Goal: Information Seeking & Learning: Check status

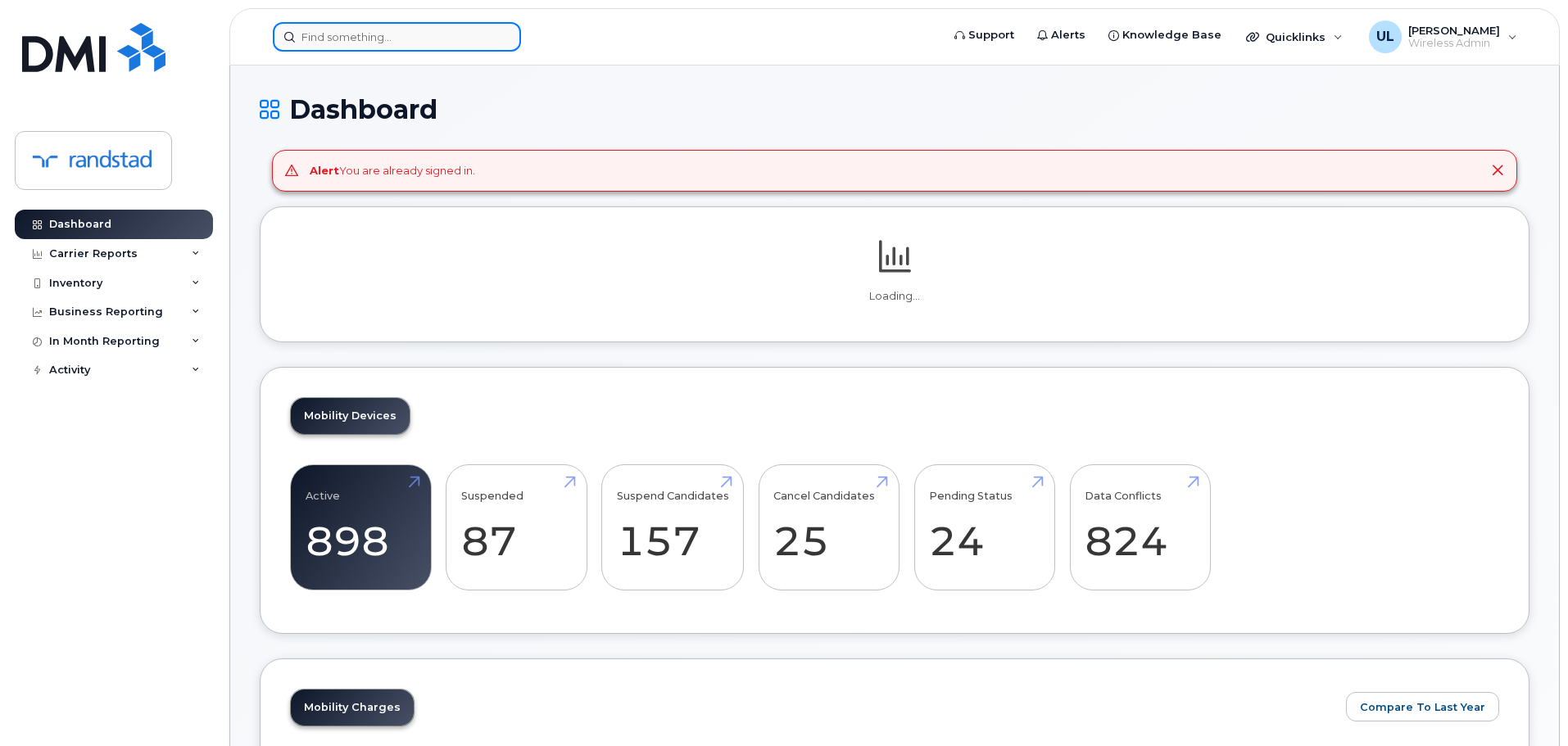
click at [483, 27] on input at bounding box center [397, 37] width 248 height 30
paste input "(343) 552-0895"
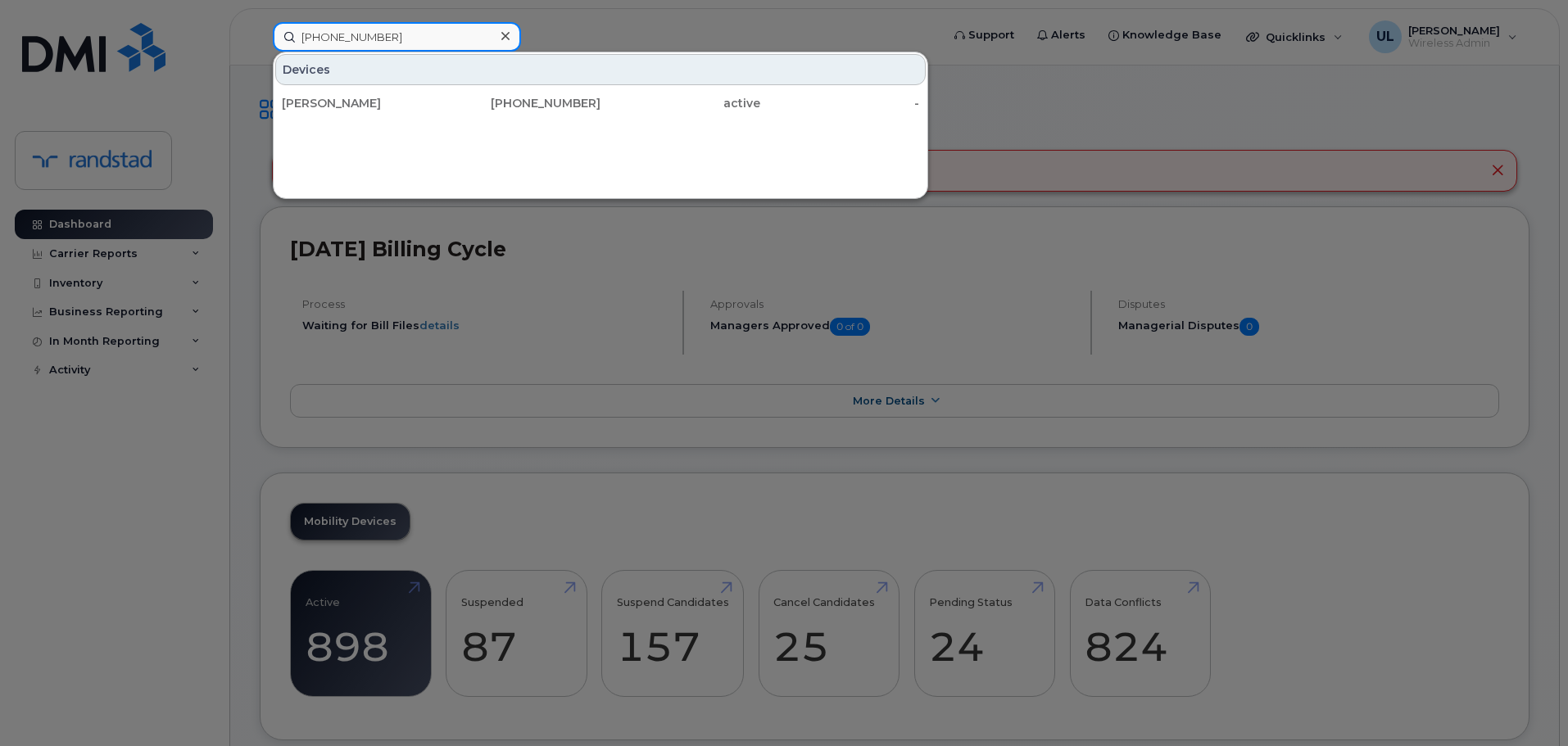
type input "(343) 552-0895"
click at [453, 100] on div "[PHONE_NUMBER]" at bounding box center [521, 103] width 160 height 17
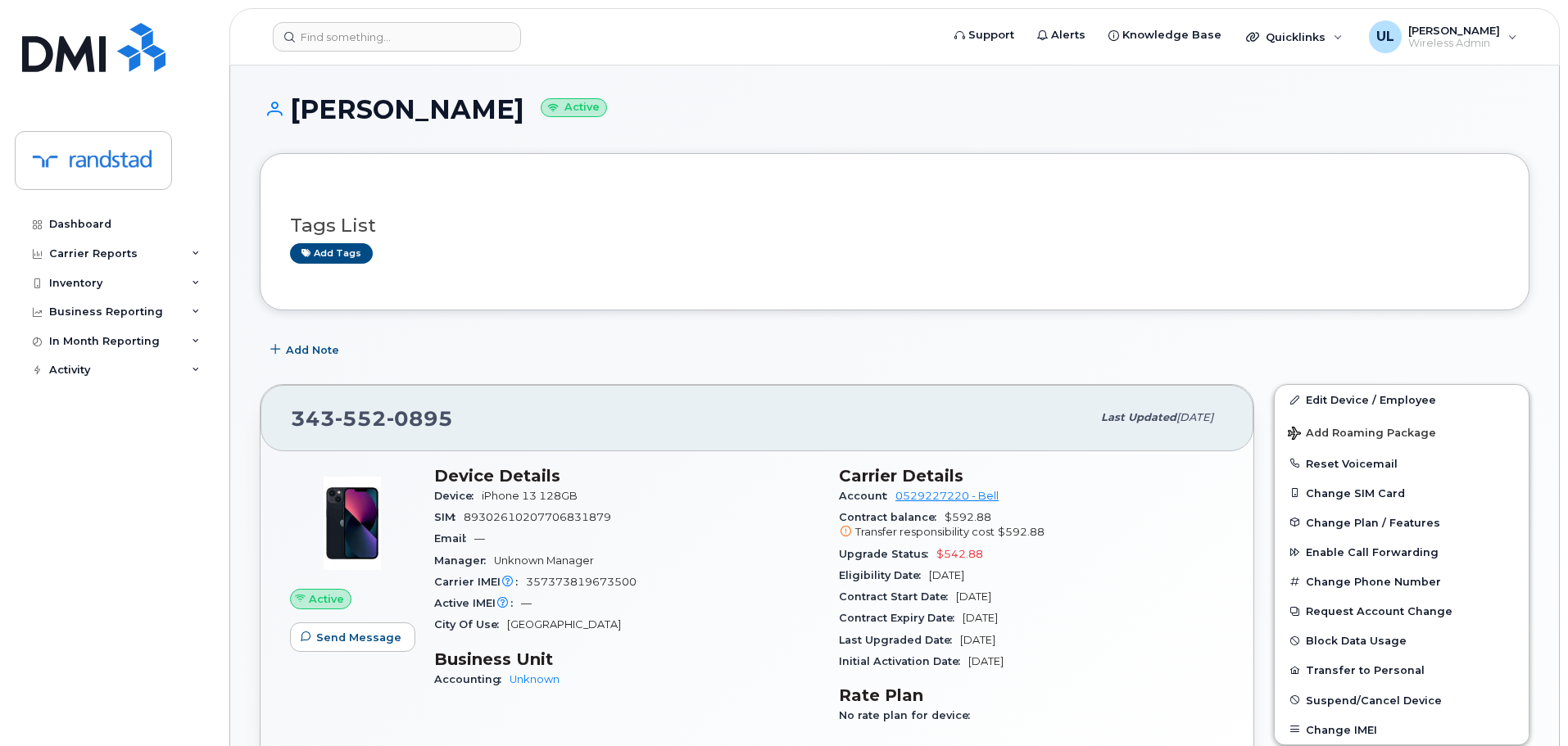
scroll to position [245, 0]
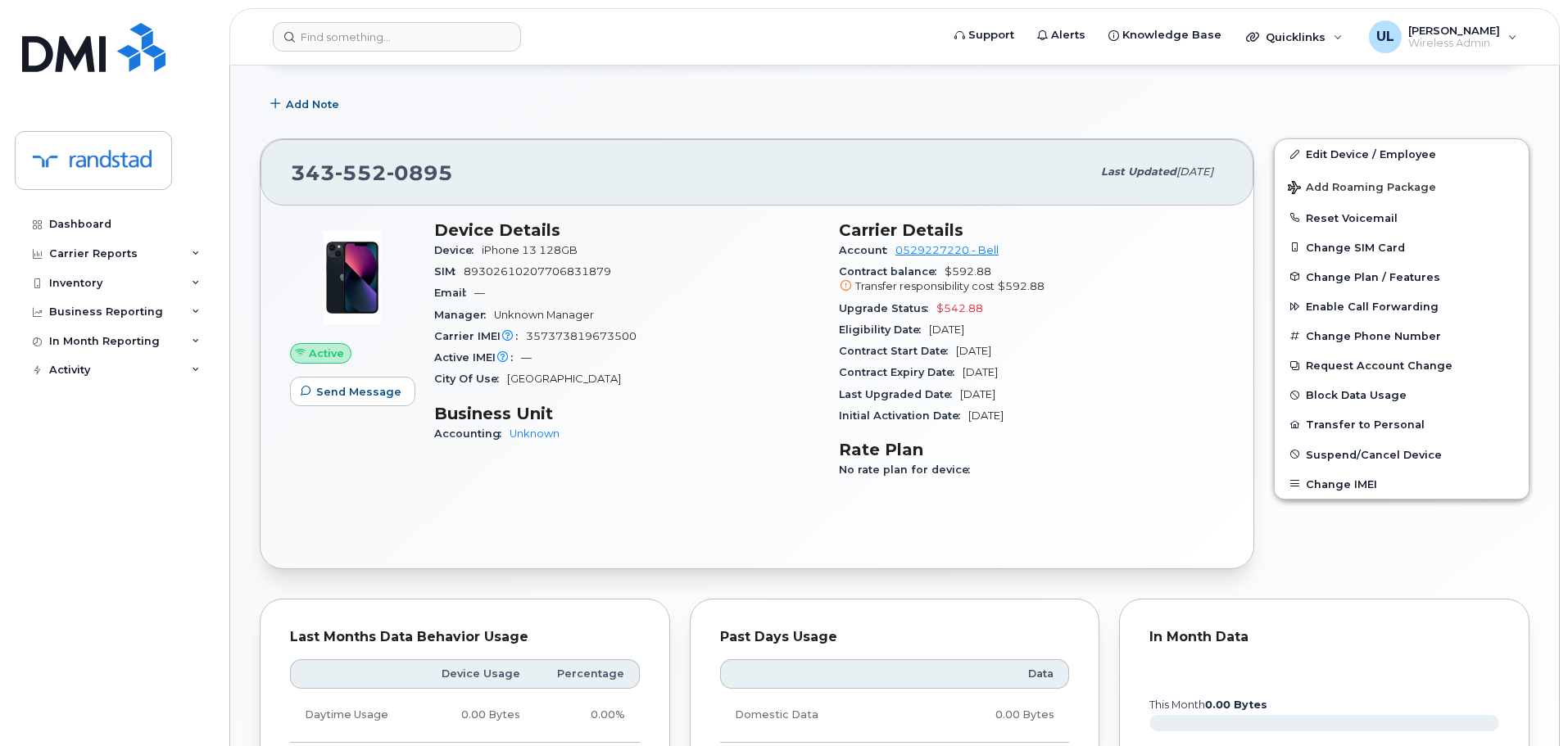
click at [616, 334] on span "357373819673500" at bounding box center [581, 336] width 111 height 12
copy span "357373819673500"
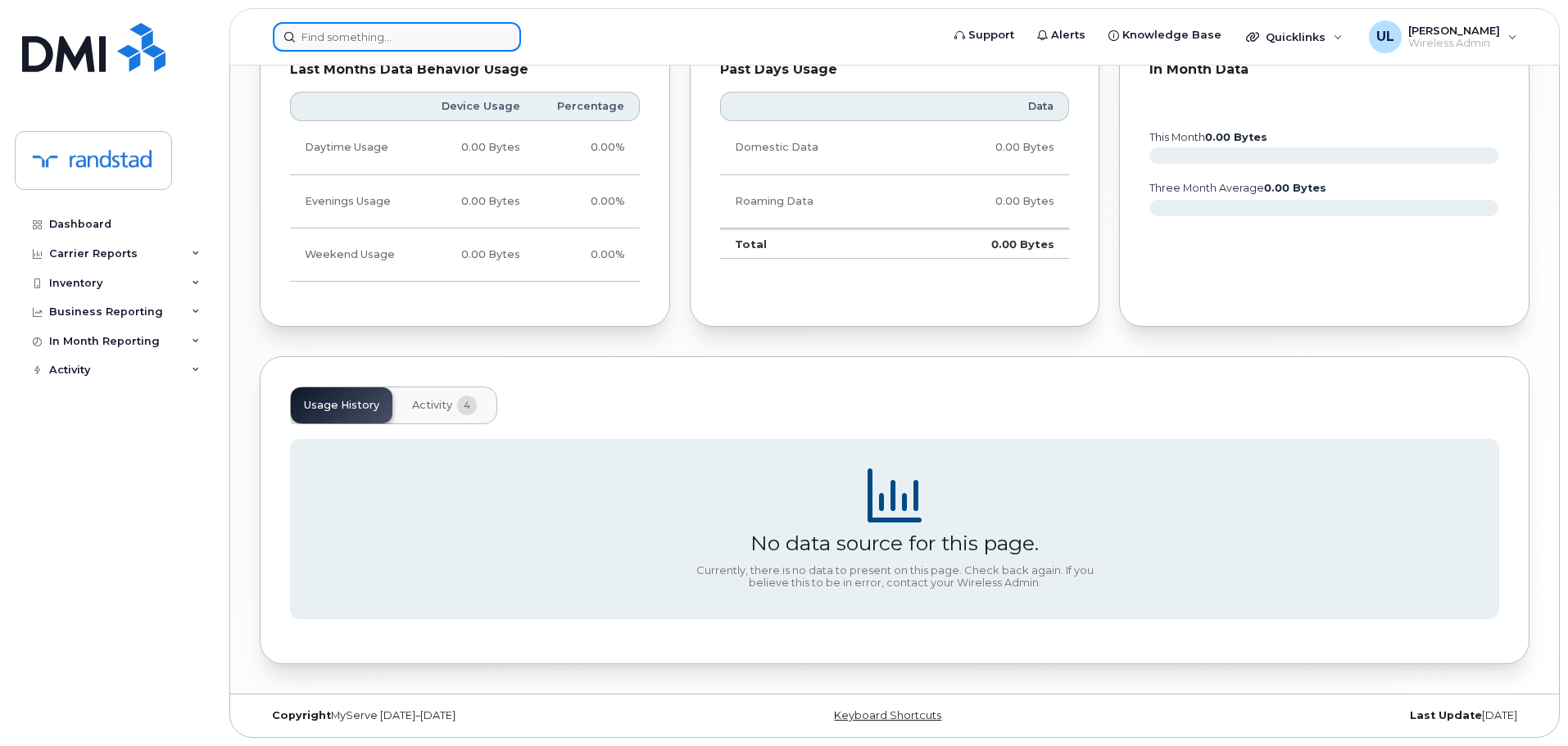
click at [421, 46] on input at bounding box center [397, 37] width 248 height 30
paste input "357373819673500"
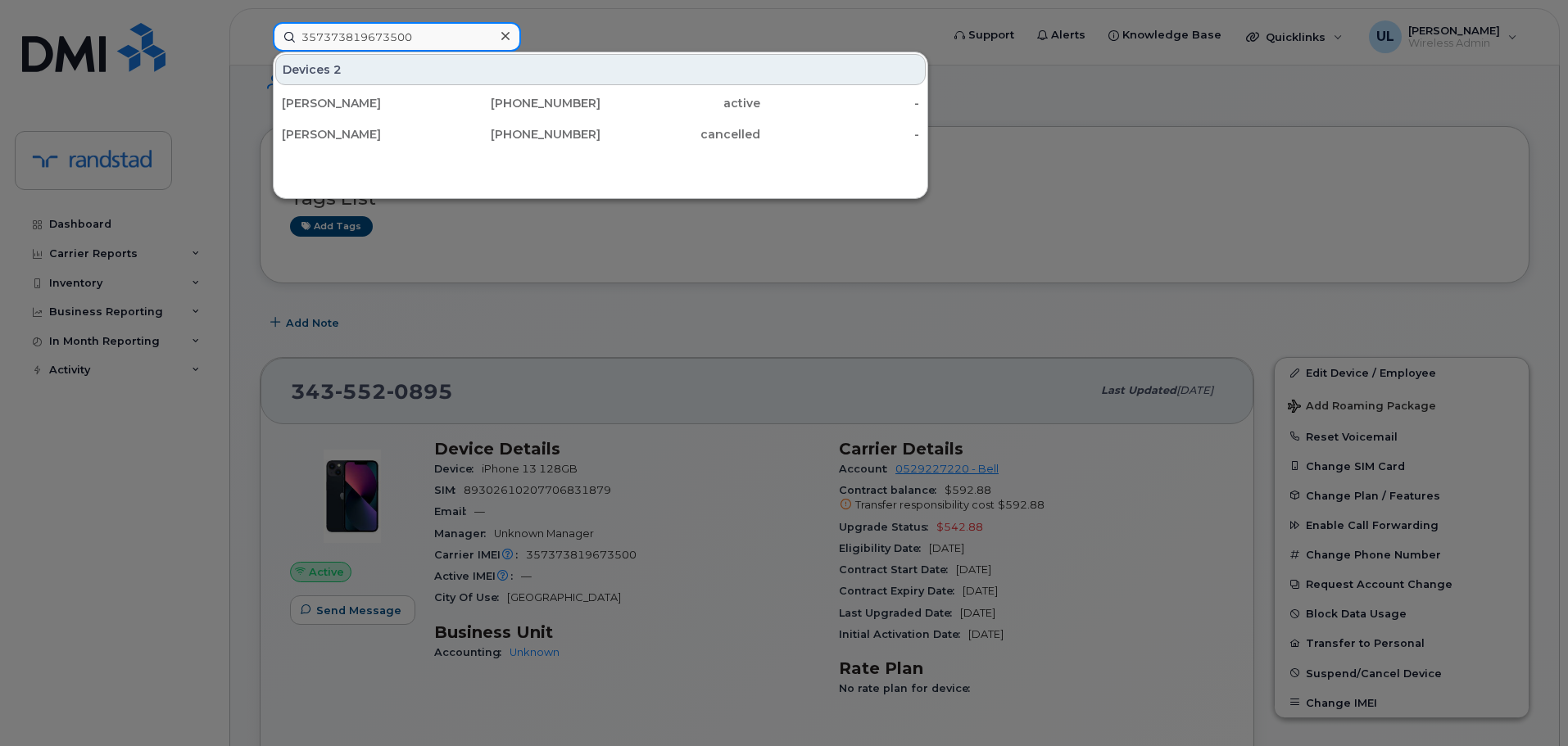
scroll to position [0, 0]
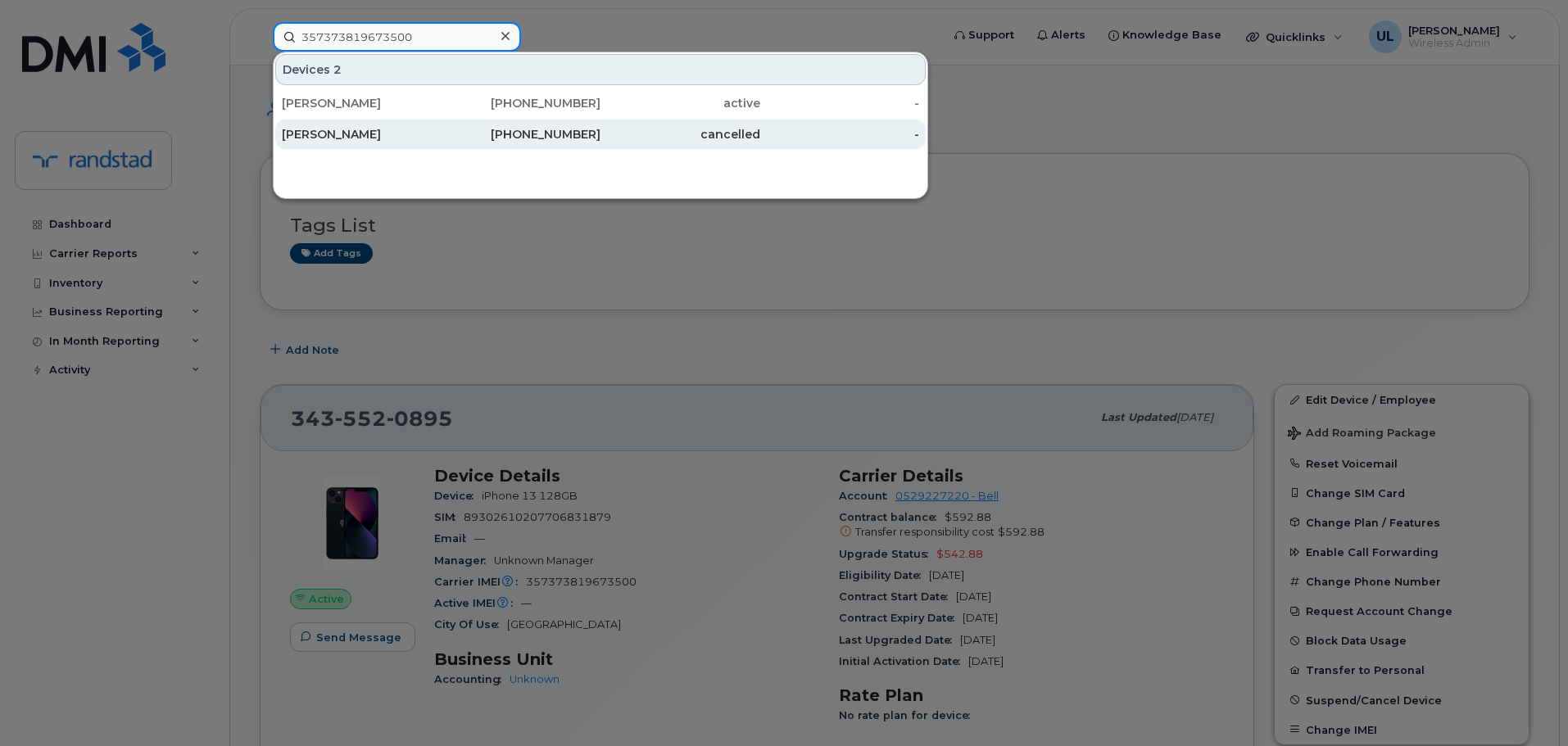
type input "357373819673500"
click at [649, 144] on div "cancelled" at bounding box center [680, 135] width 160 height 30
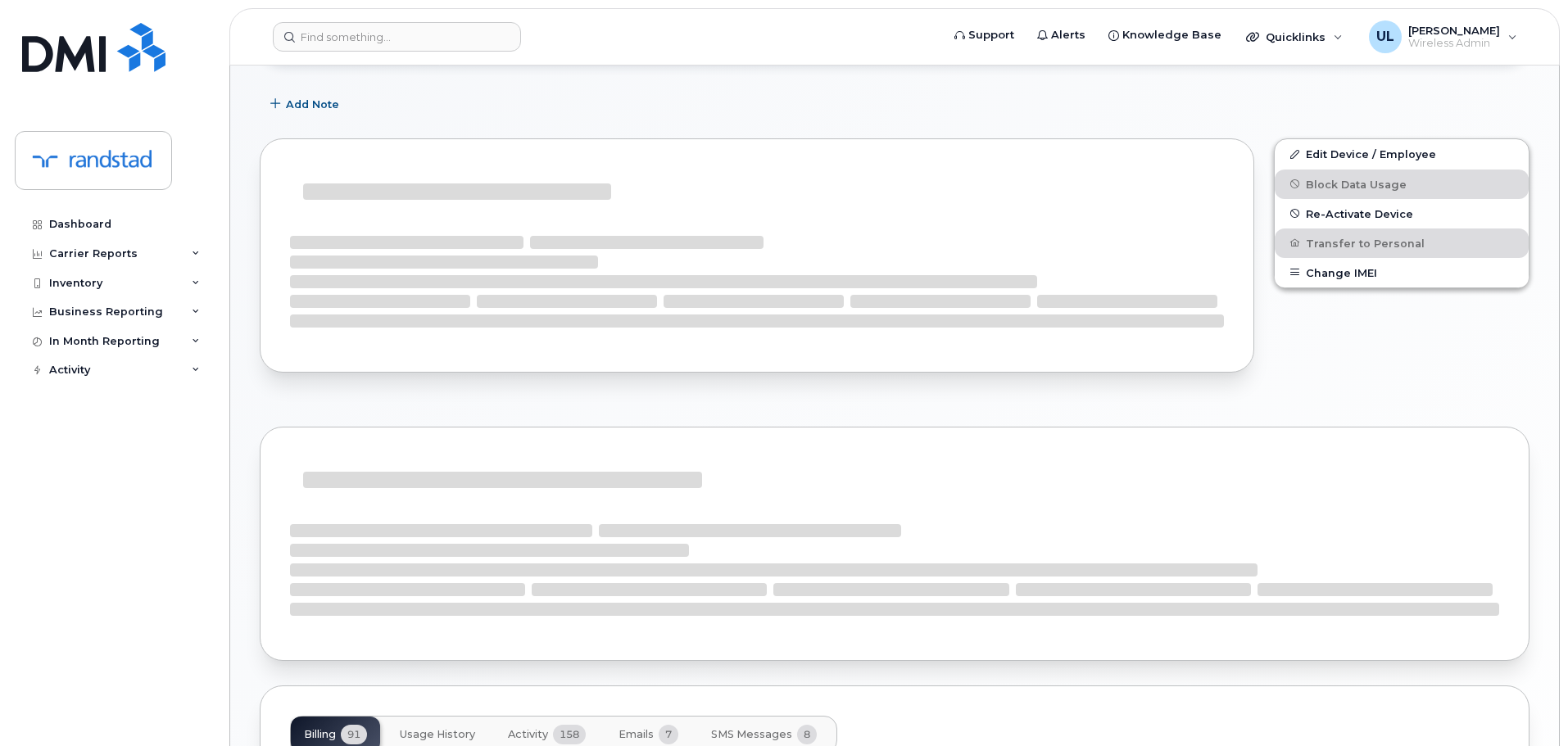
scroll to position [231, 0]
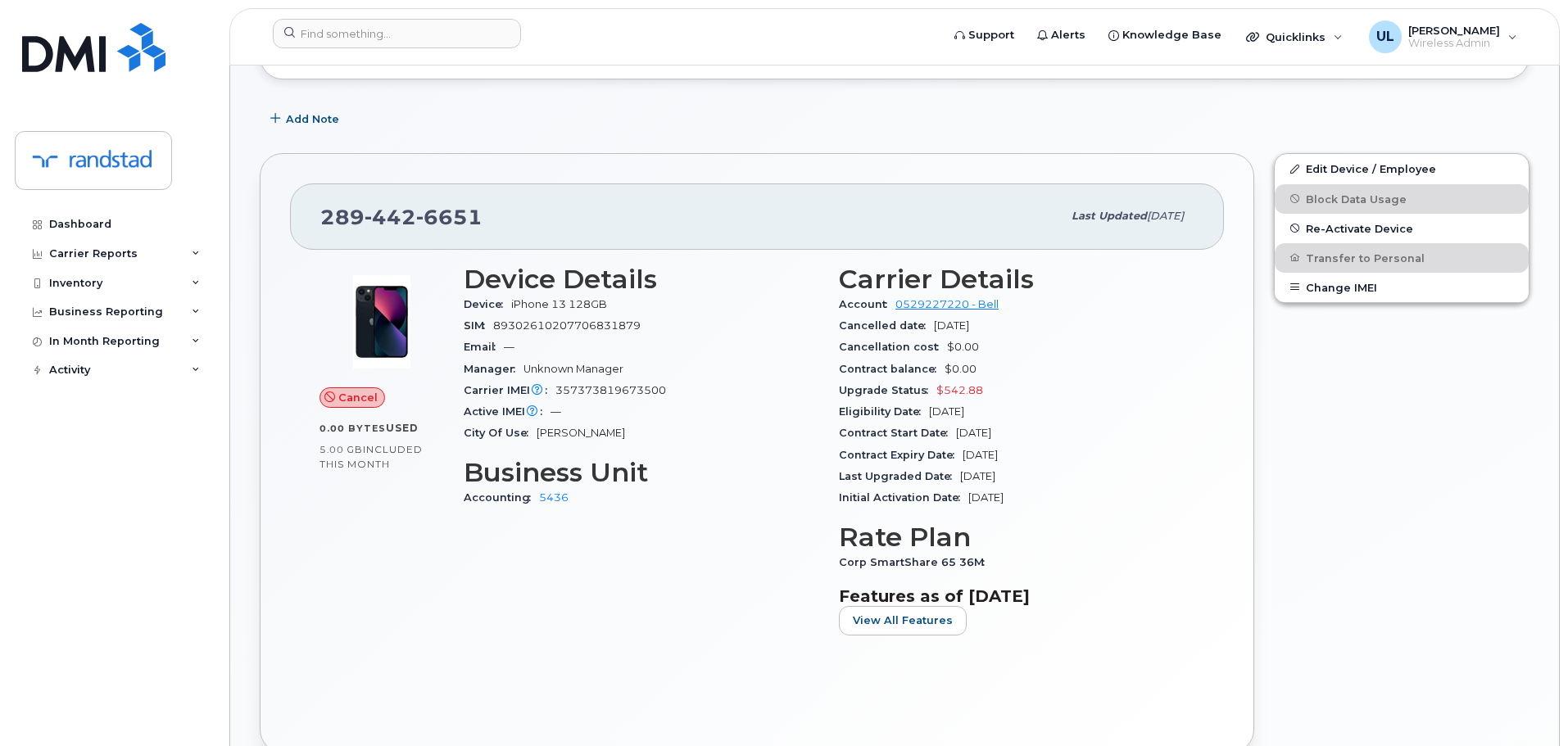
click at [444, 223] on span "6651" at bounding box center [449, 217] width 66 height 24
copy span "289 442 6651"
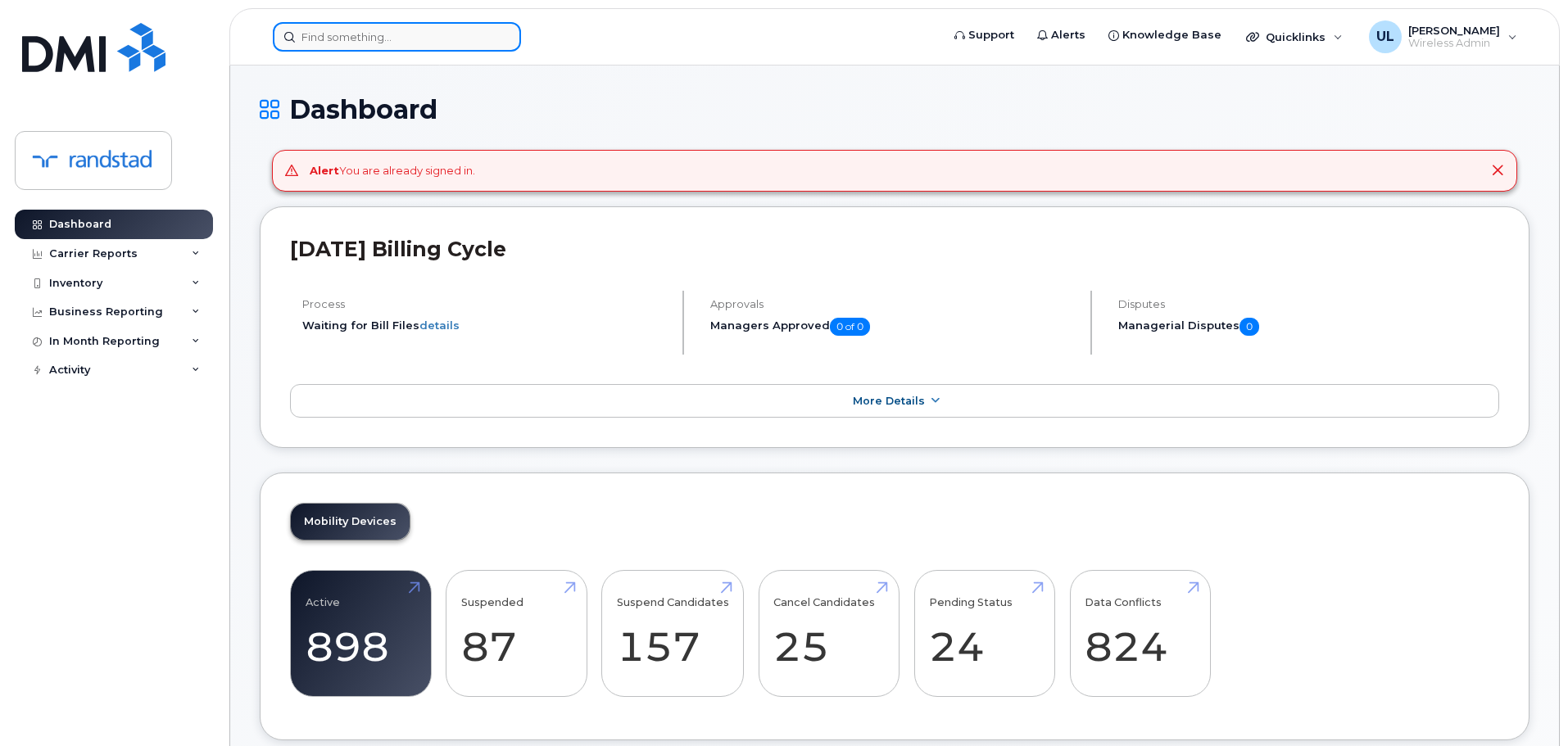
click at [357, 50] on input at bounding box center [397, 37] width 248 height 30
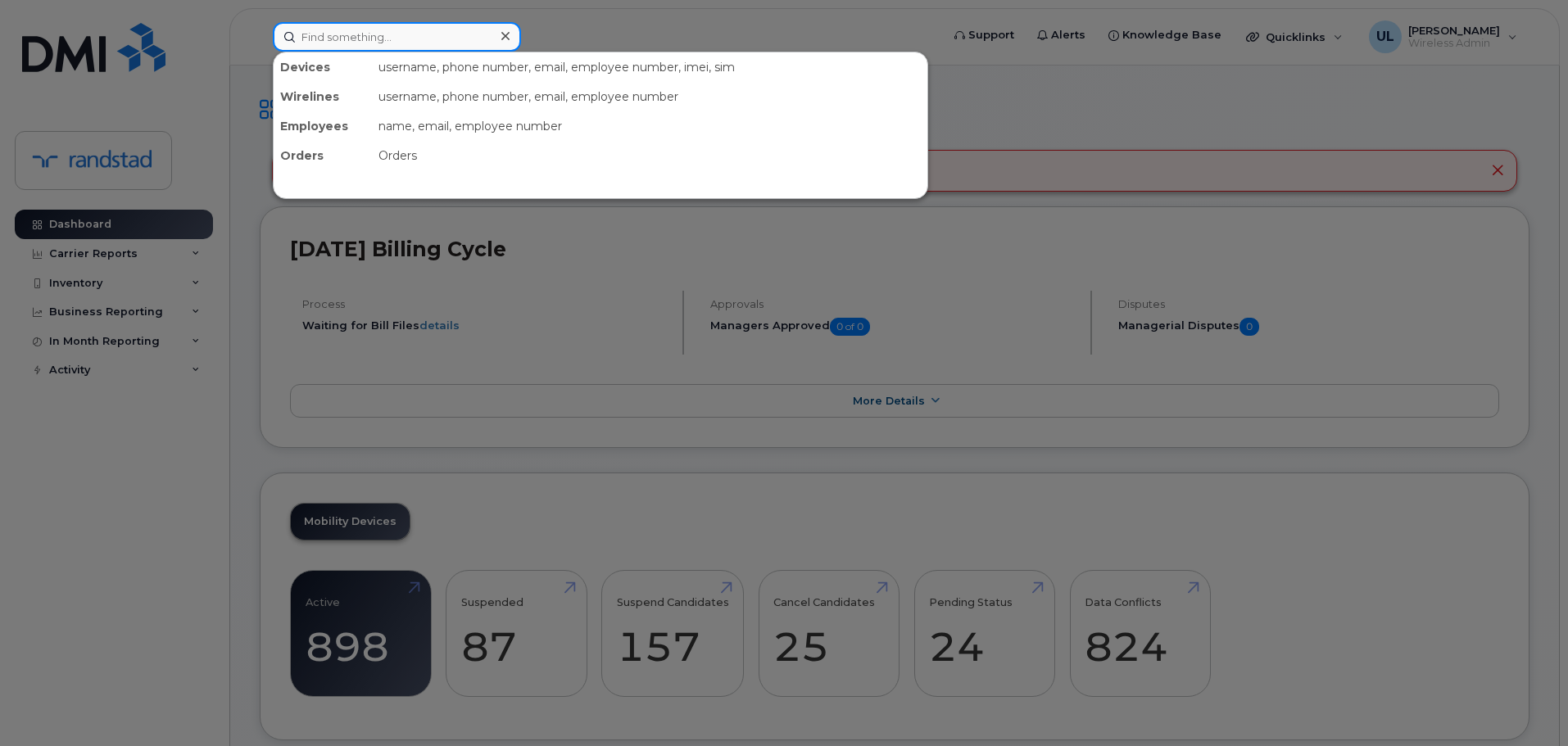
paste input "[PERSON_NAME]"
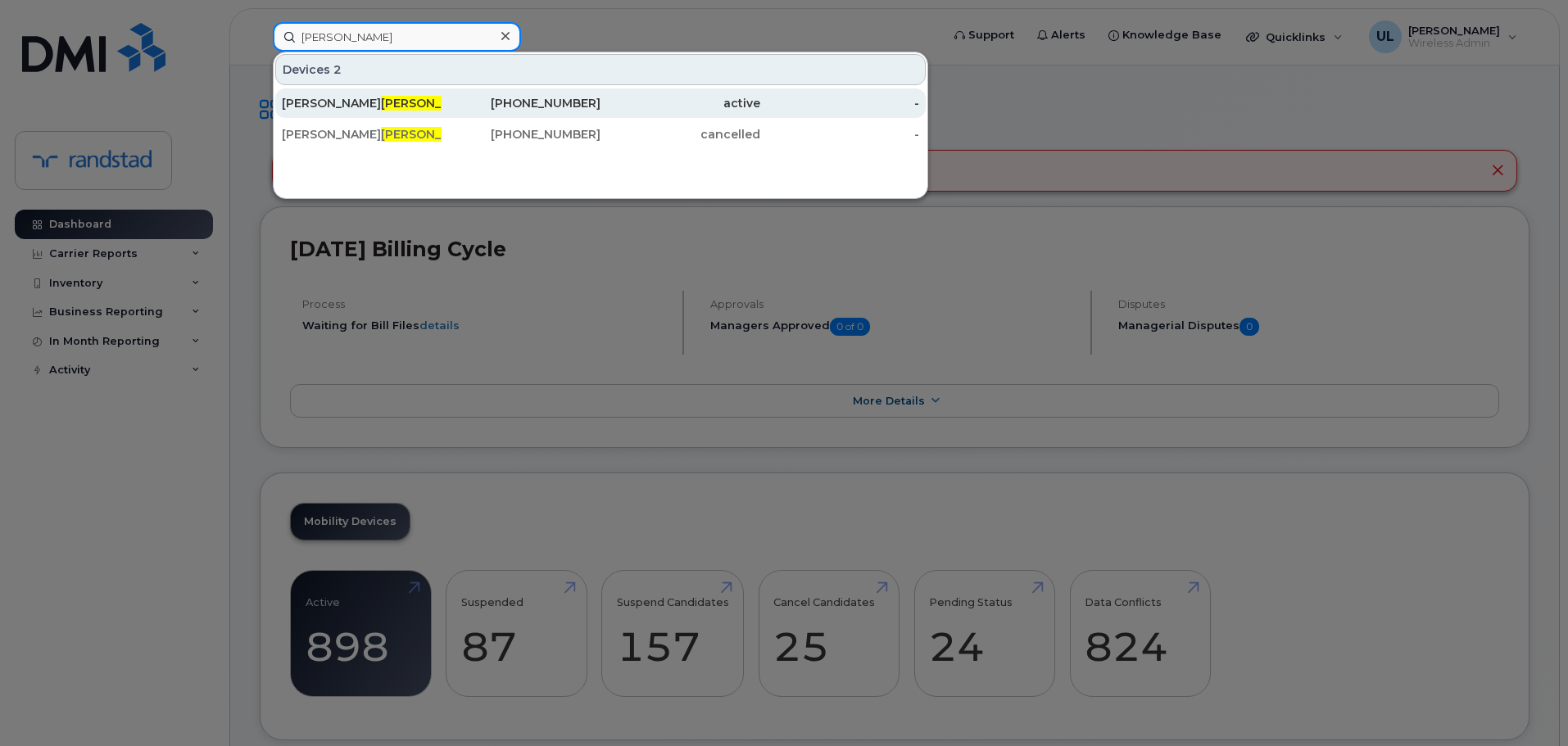
type input "[PERSON_NAME]"
click at [369, 116] on div "Sabrina Iannantuoni" at bounding box center [361, 103] width 160 height 30
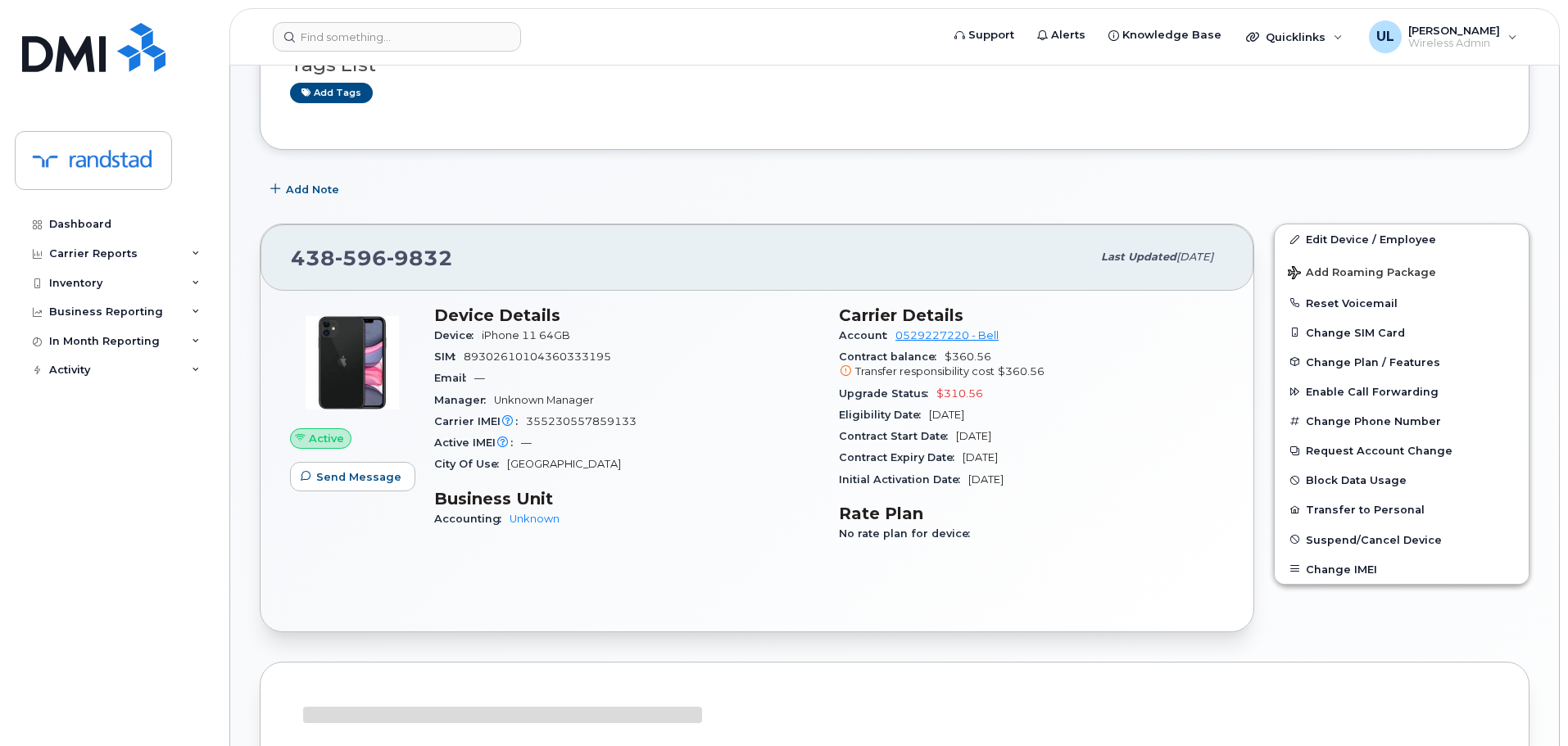
scroll to position [245, 0]
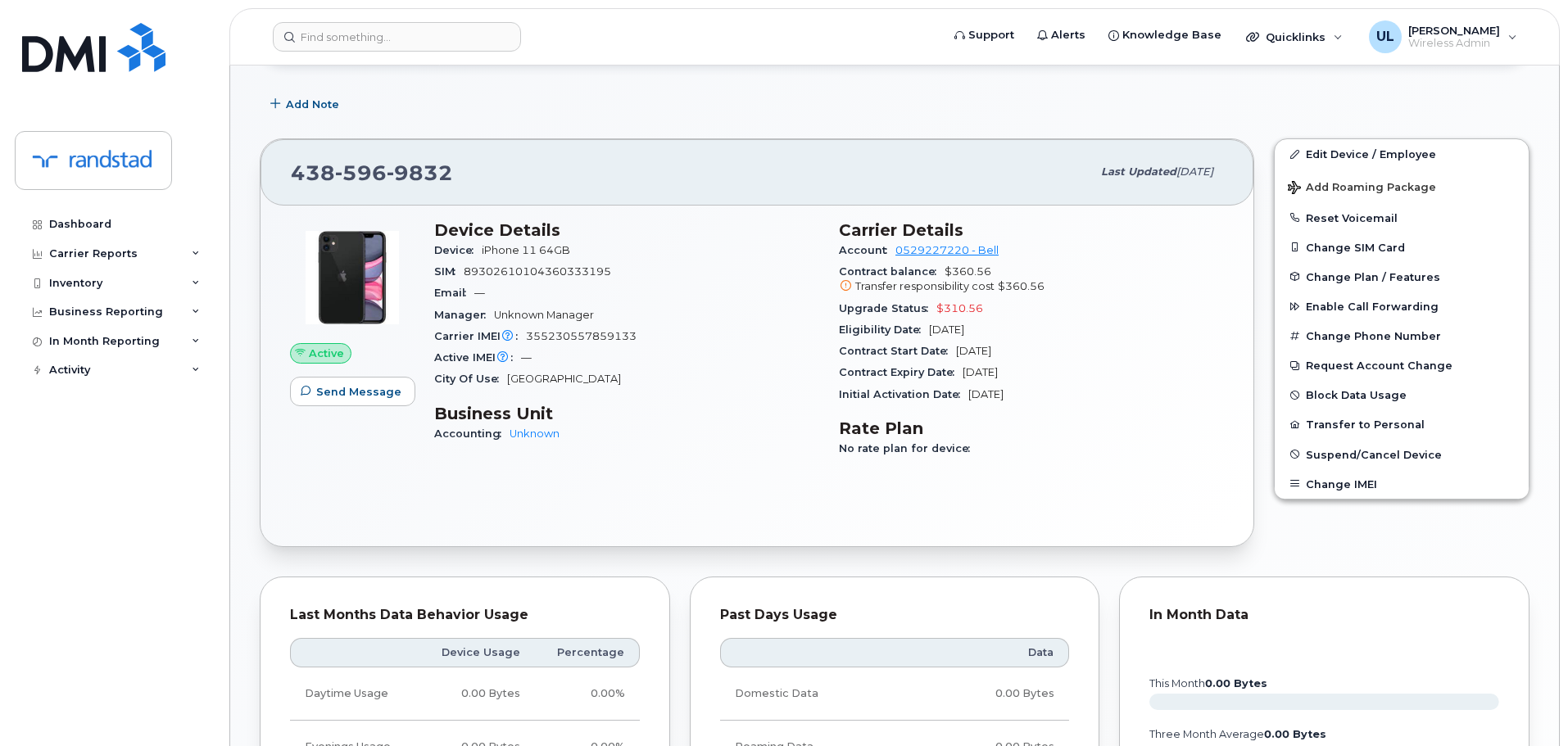
click at [549, 336] on span "355230557859133" at bounding box center [581, 336] width 111 height 12
copy span "355230557859133"
click at [386, 185] on div "438 596 9832" at bounding box center [691, 171] width 801 height 34
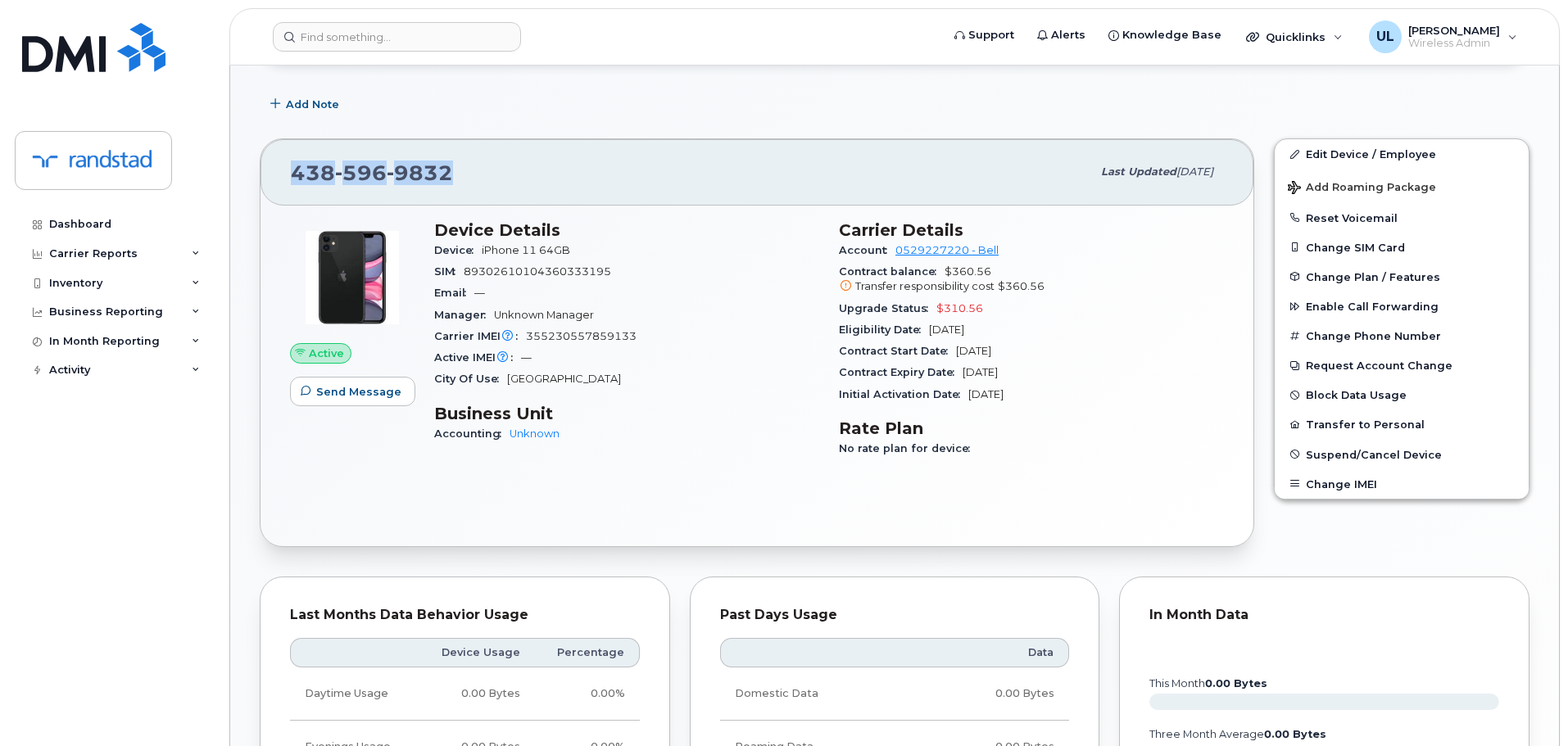
copy span "438 596 9832"
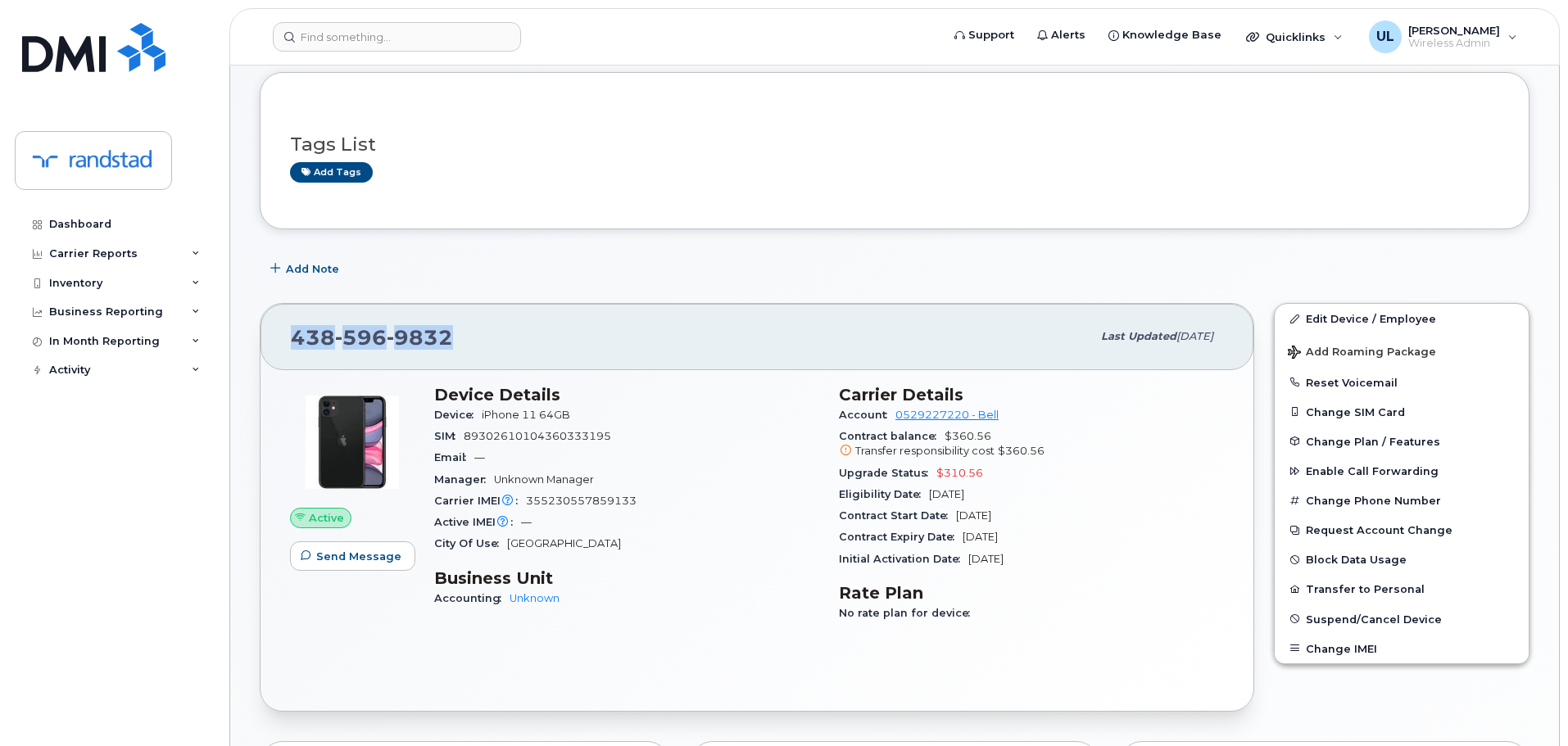
scroll to position [0, 0]
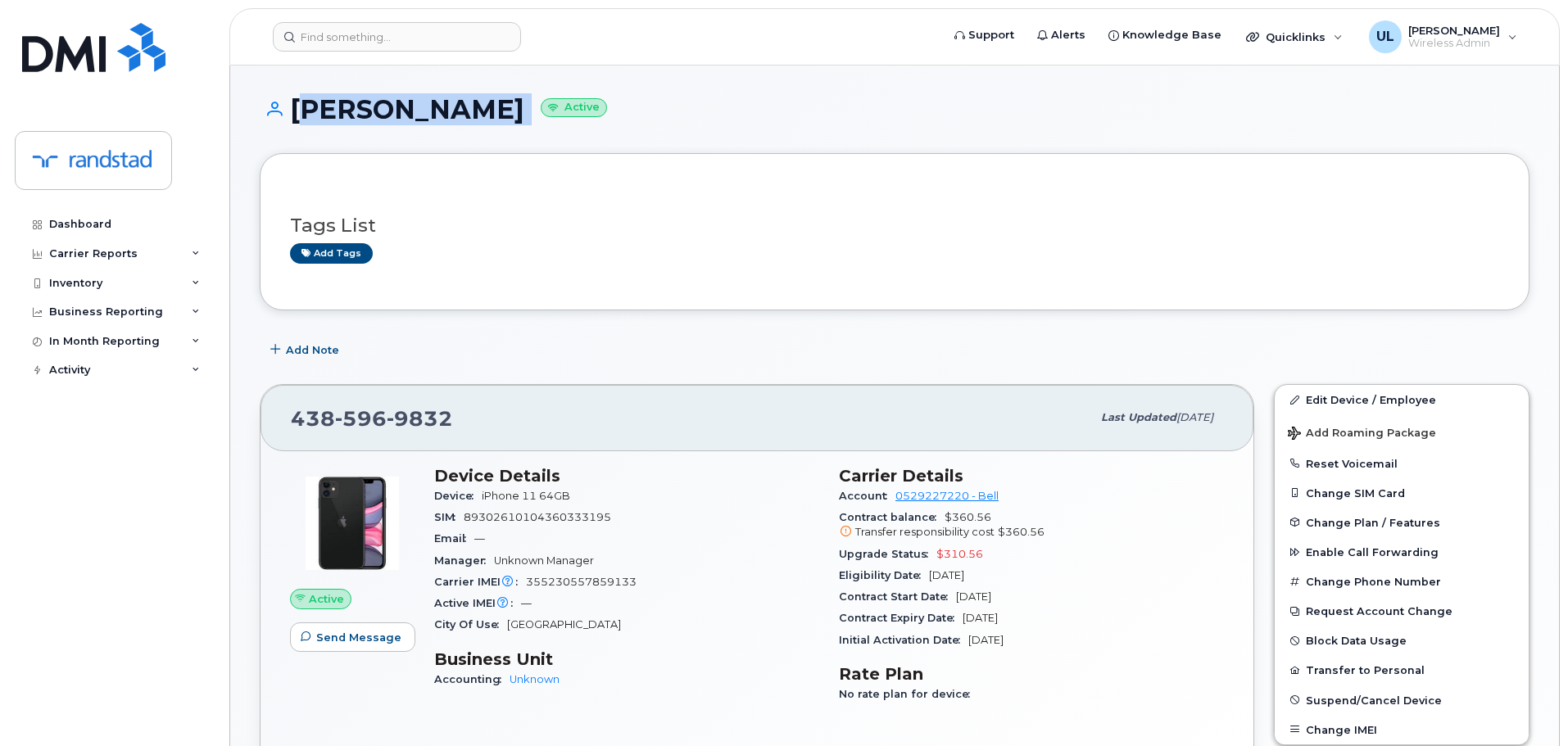
drag, startPoint x: 291, startPoint y: 109, endPoint x: 580, endPoint y: 109, distance: 289.0
click at [580, 110] on h1 "Sabrina Iannantuoni Active" at bounding box center [894, 109] width 1270 height 29
copy h1 "Sabrina Iannantuoni"
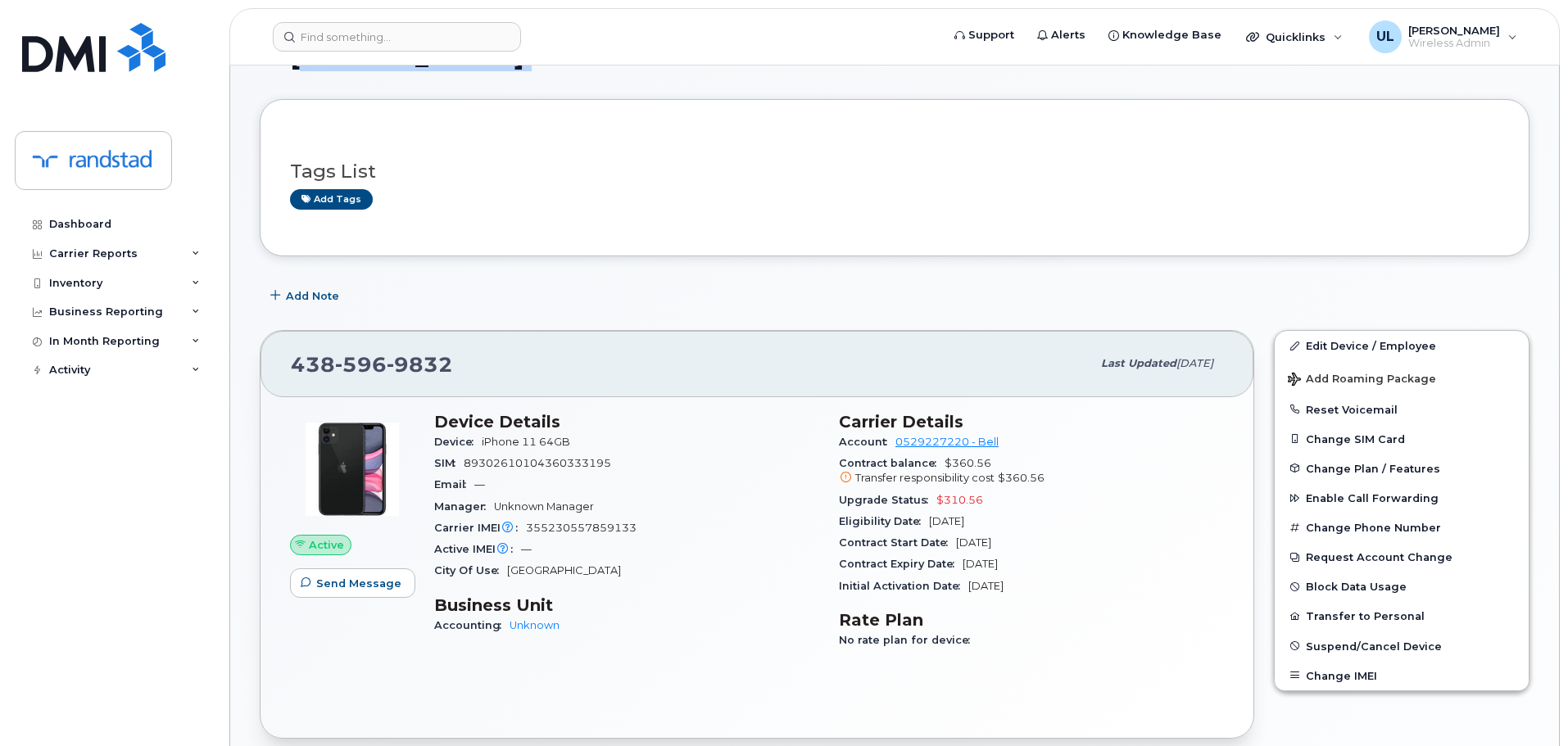
scroll to position [82, 0]
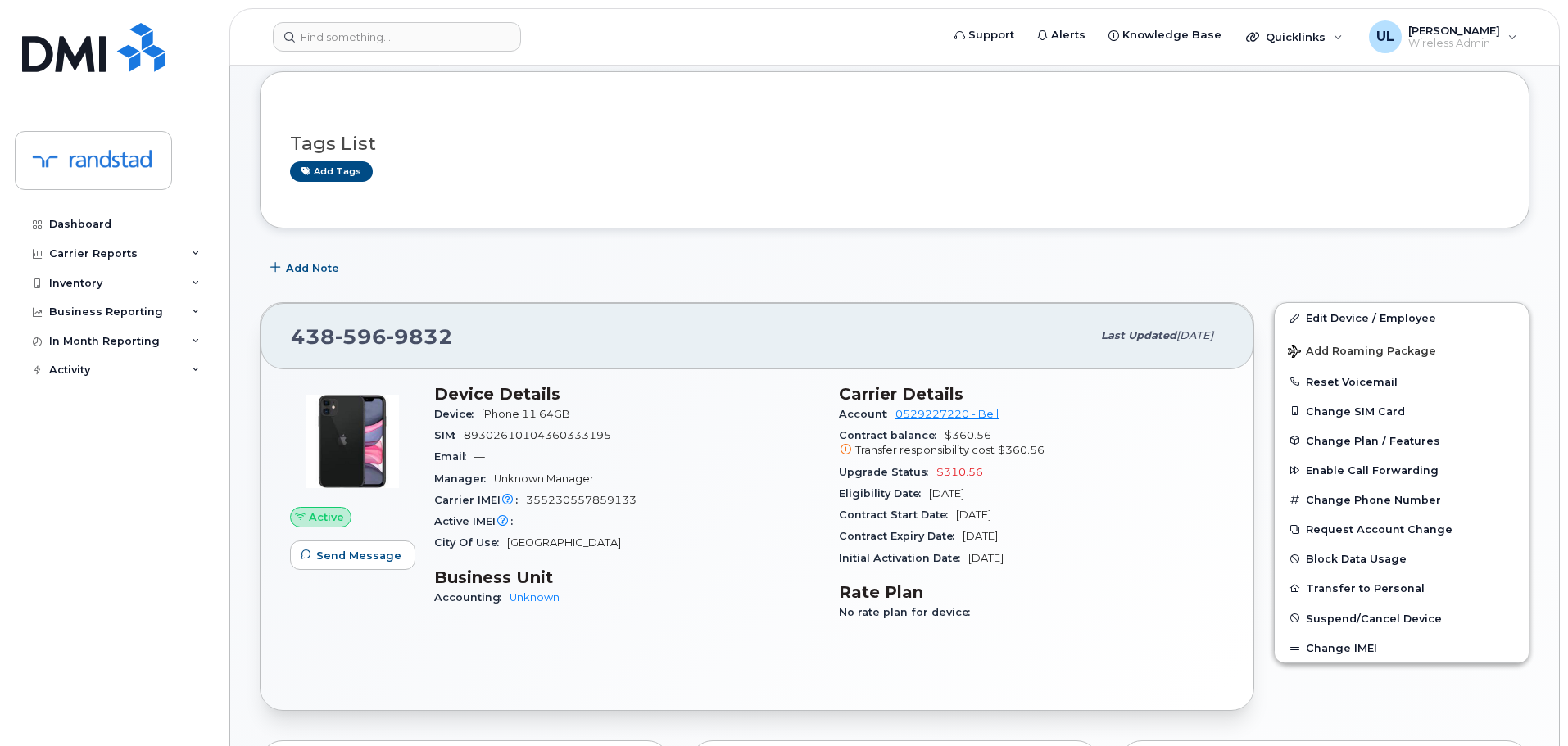
click at [570, 497] on span "355230557859133" at bounding box center [581, 500] width 111 height 12
copy span "355230557859133"
click at [386, 44] on input at bounding box center [397, 37] width 248 height 30
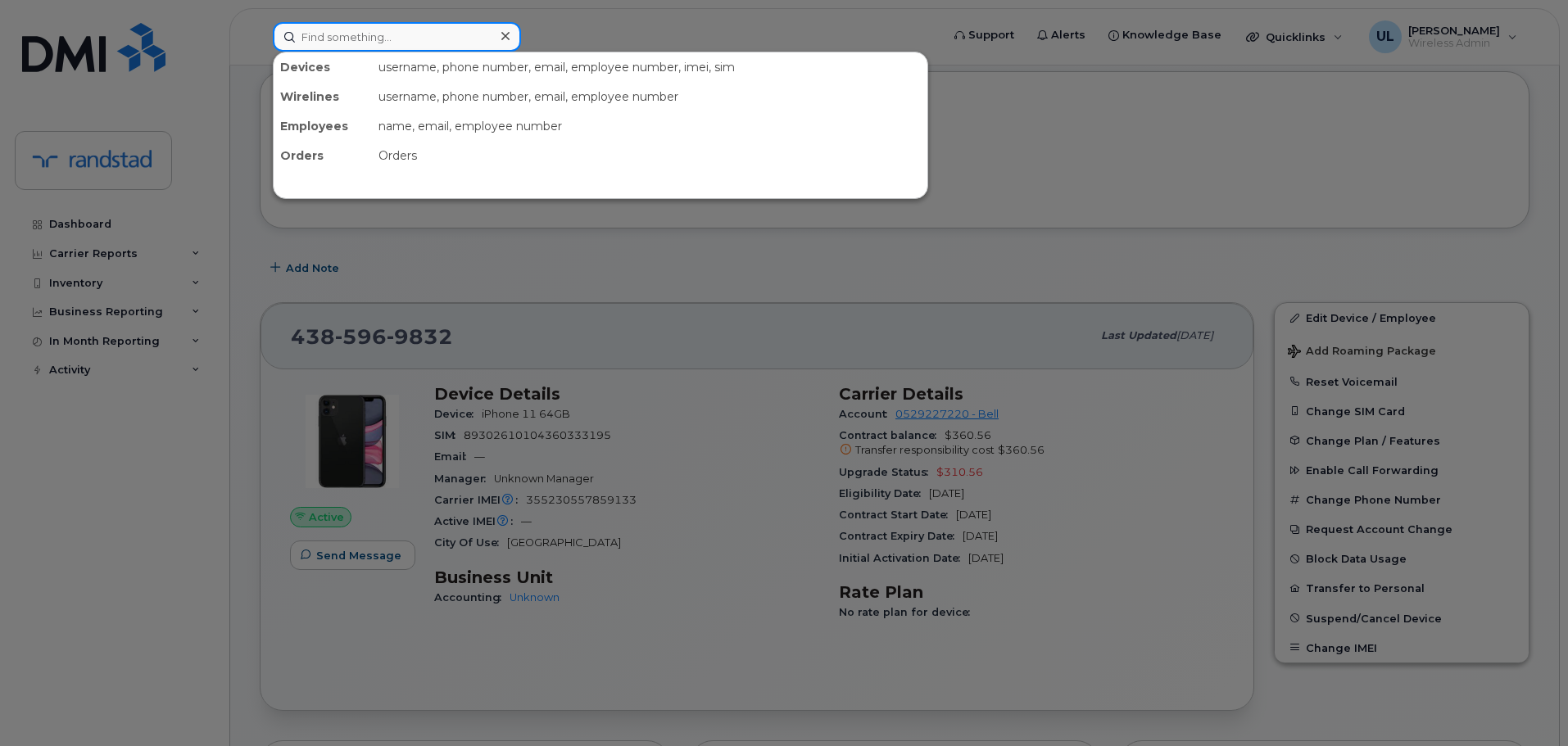
paste input "355230557859133"
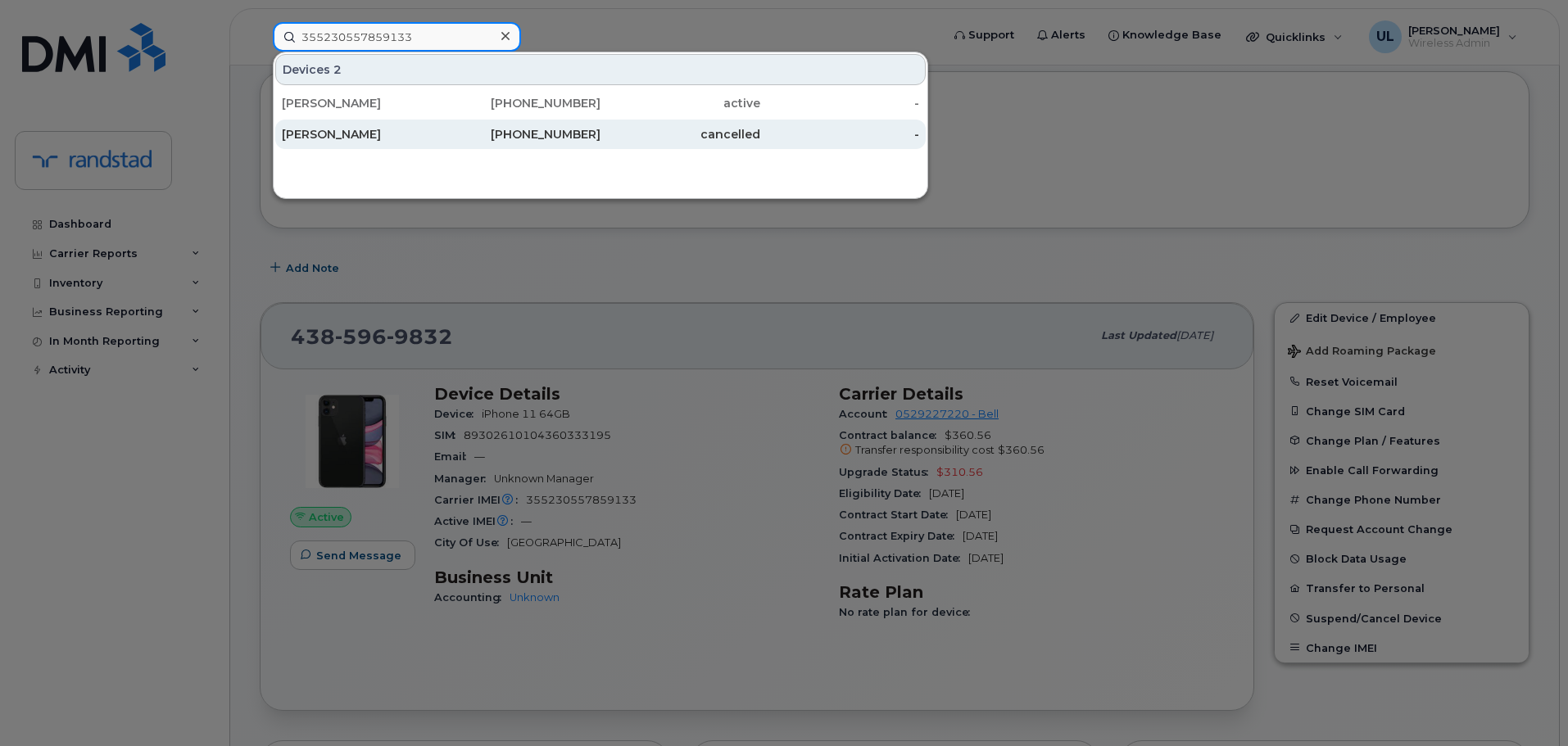
type input "355230557859133"
click at [420, 133] on div "Sabrina Iannantuoni" at bounding box center [361, 134] width 160 height 17
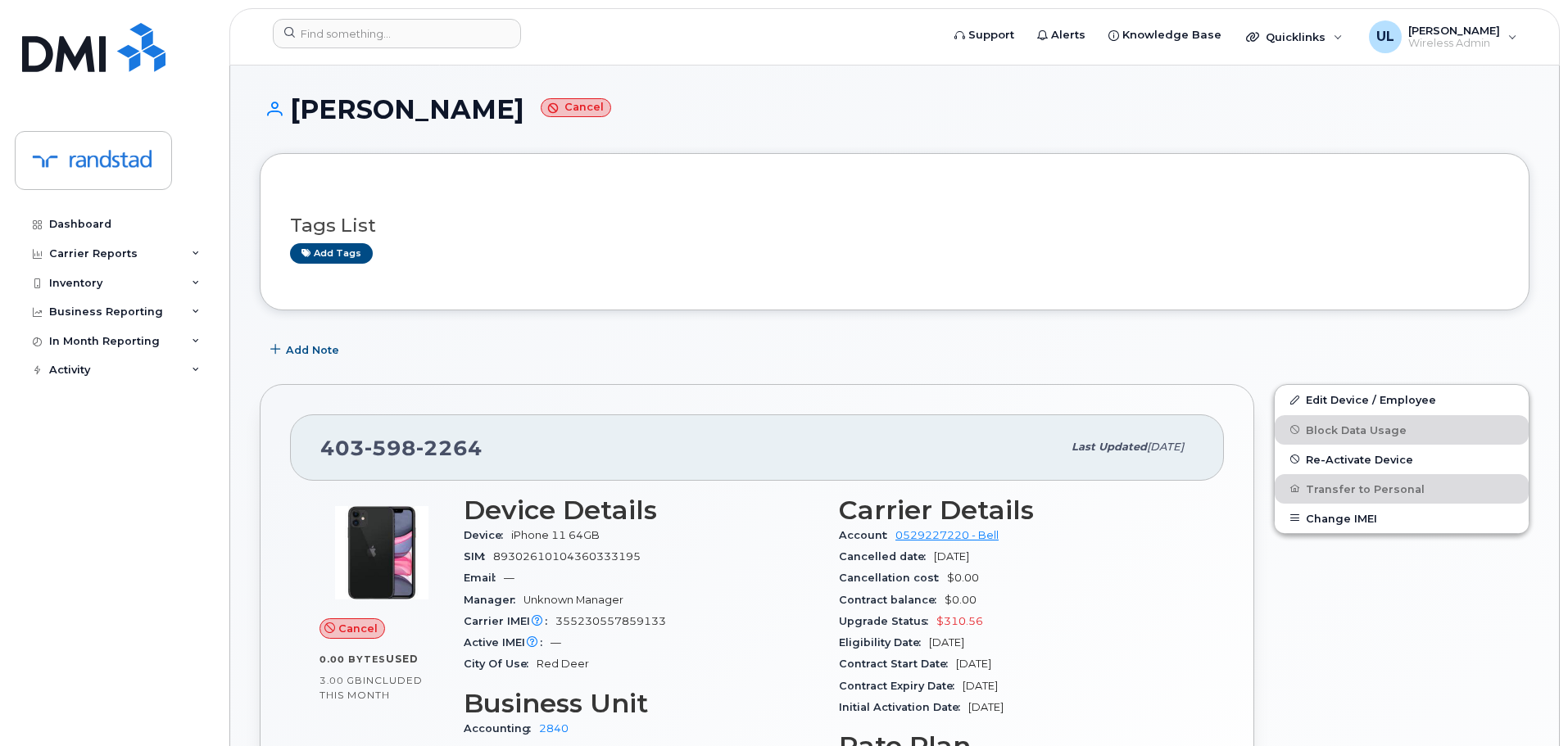
click at [389, 439] on span "598" at bounding box center [390, 448] width 52 height 24
copy span "403 598 2264"
drag, startPoint x: 291, startPoint y: 109, endPoint x: 572, endPoint y: 89, distance: 281.7
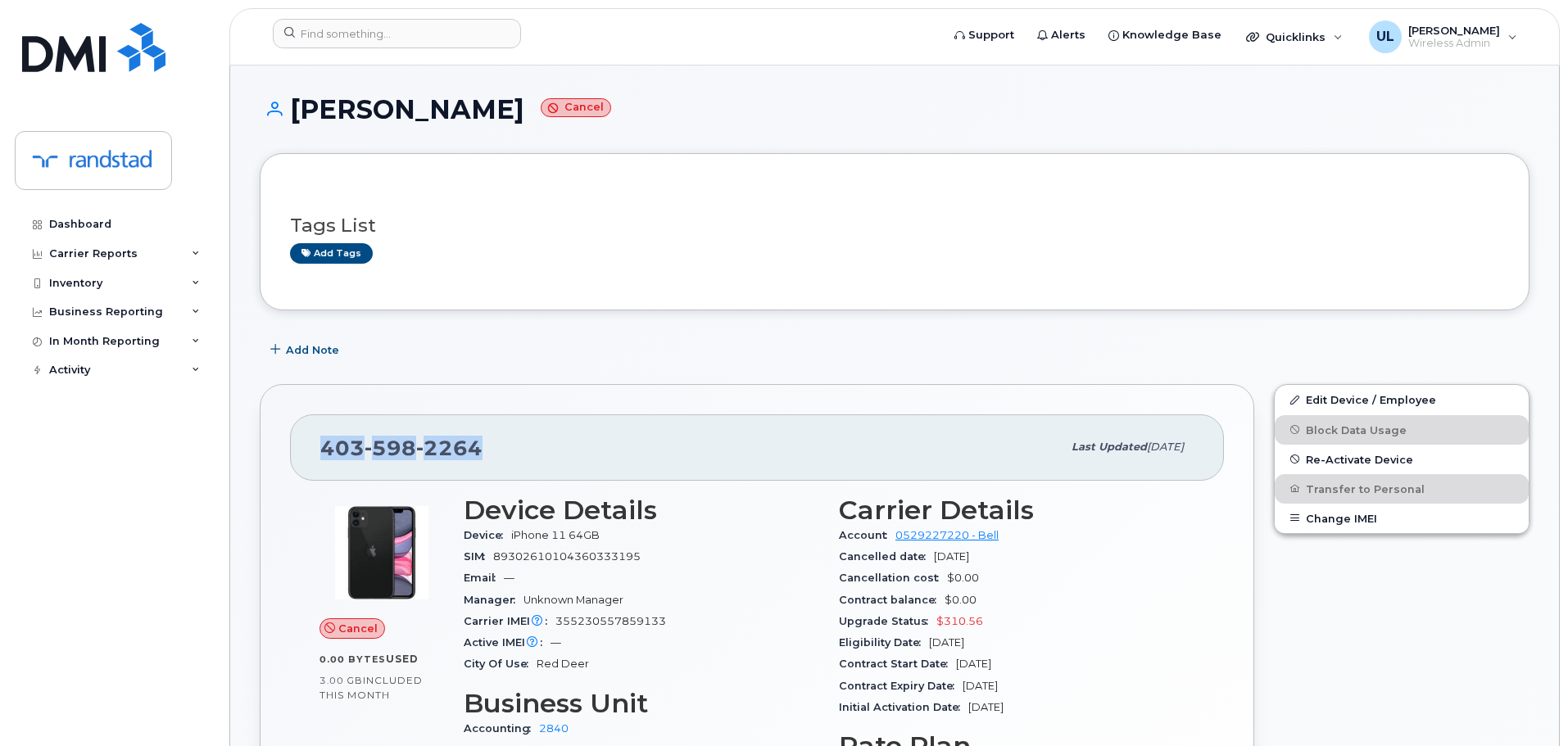
copy h1 "Sabrina Iannantuoni"
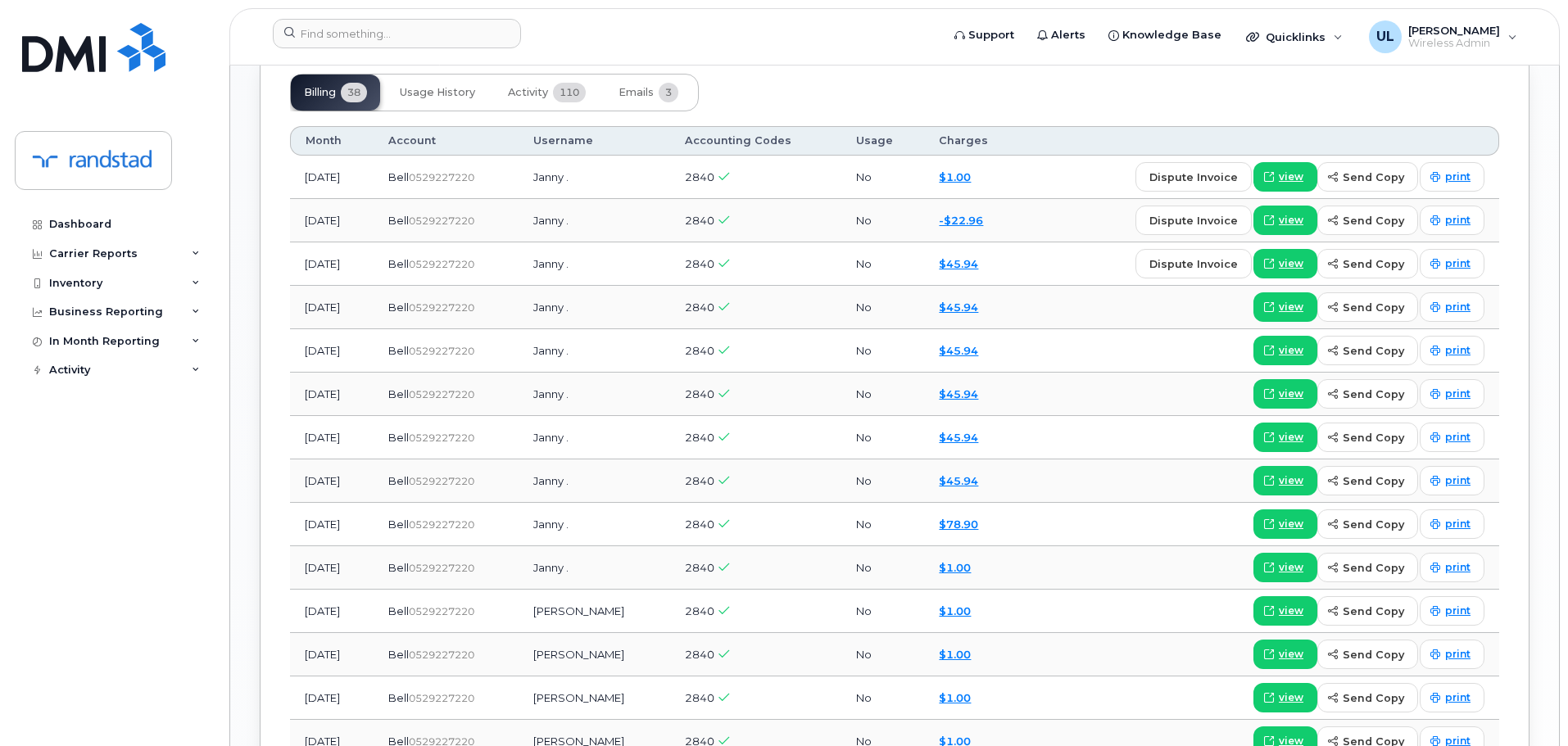
scroll to position [1392, 0]
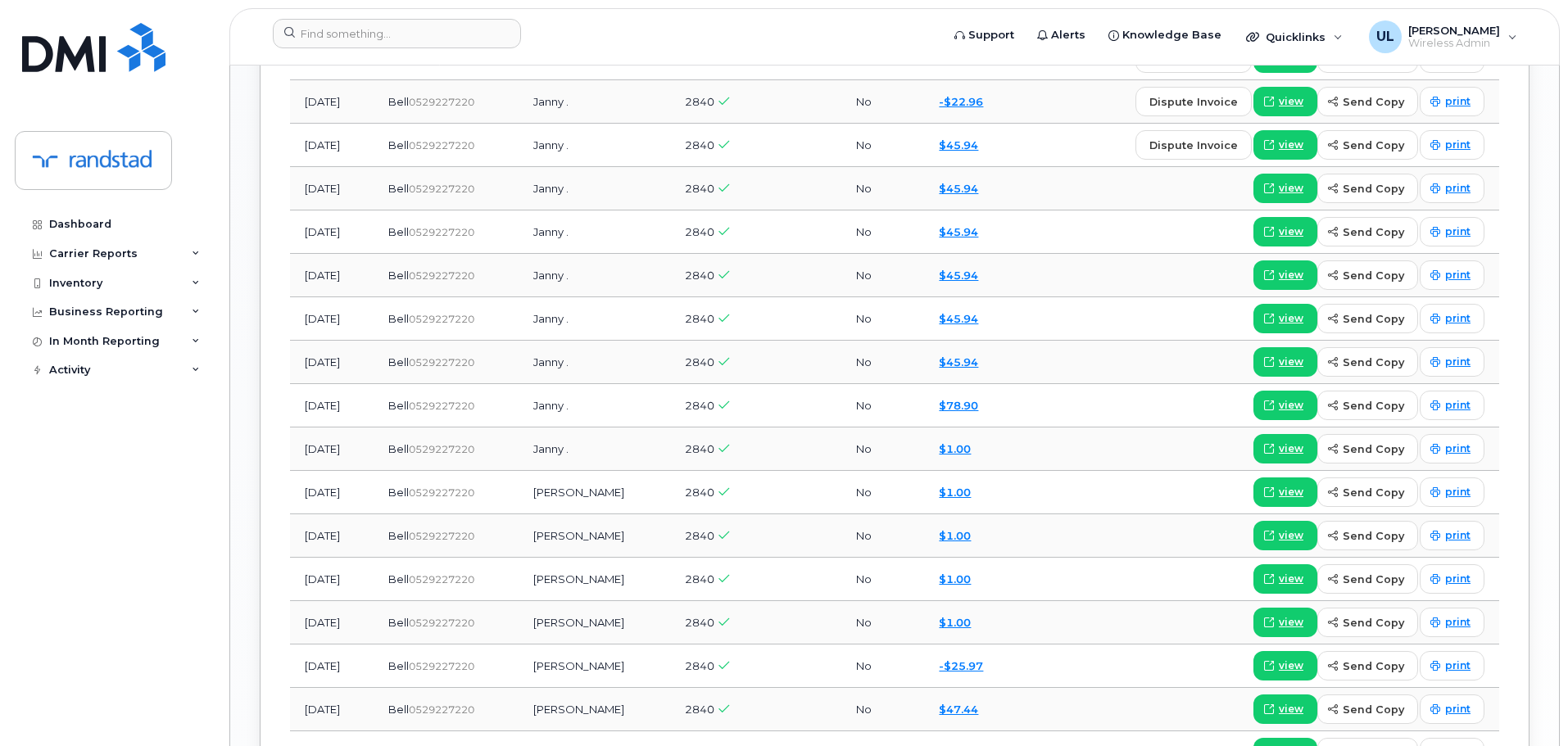
click at [587, 502] on td "Janny Lan" at bounding box center [593, 493] width 151 height 44
click at [587, 501] on td "Janny Lan" at bounding box center [593, 493] width 151 height 44
copy td "Janny Lan"
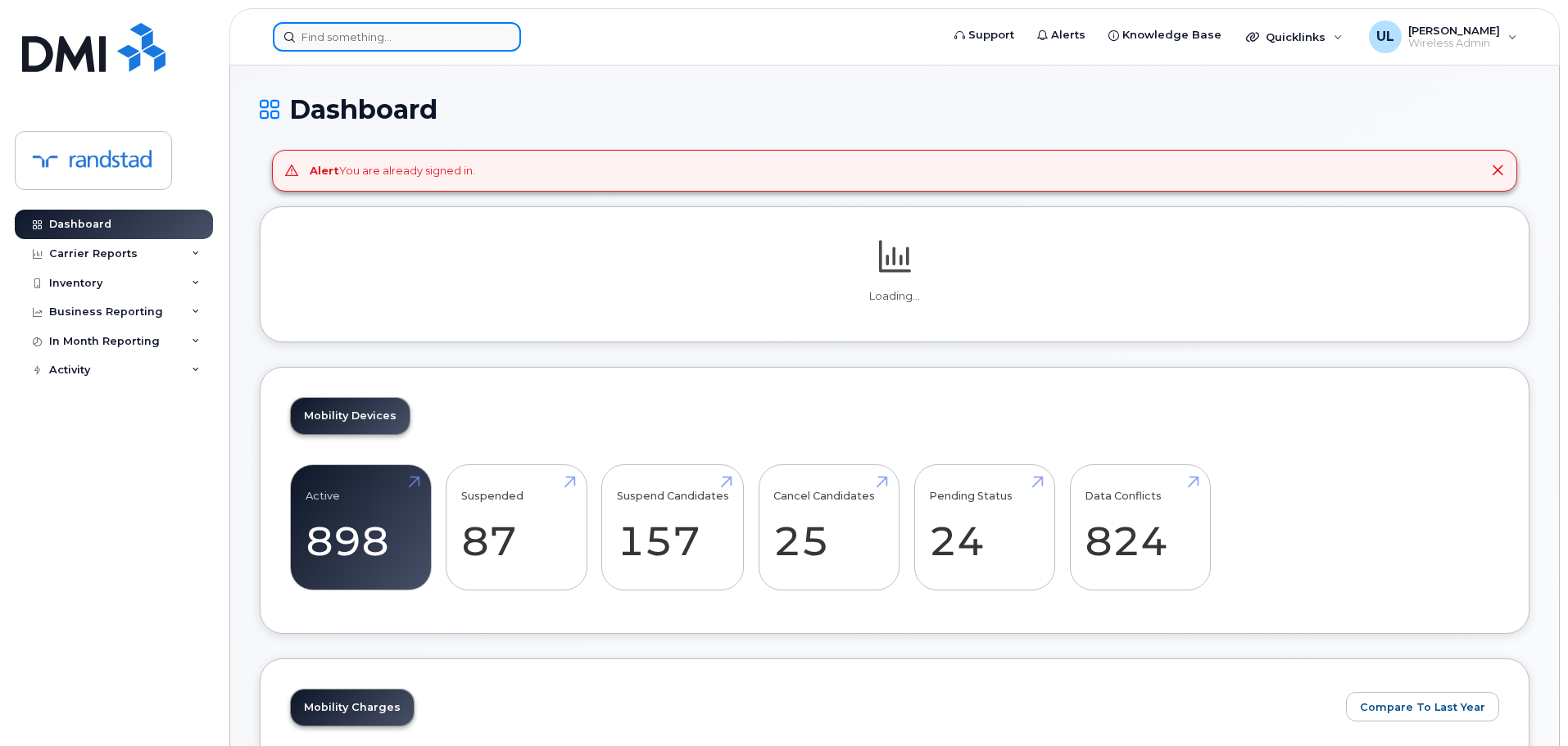
click at [411, 44] on input at bounding box center [397, 37] width 248 height 30
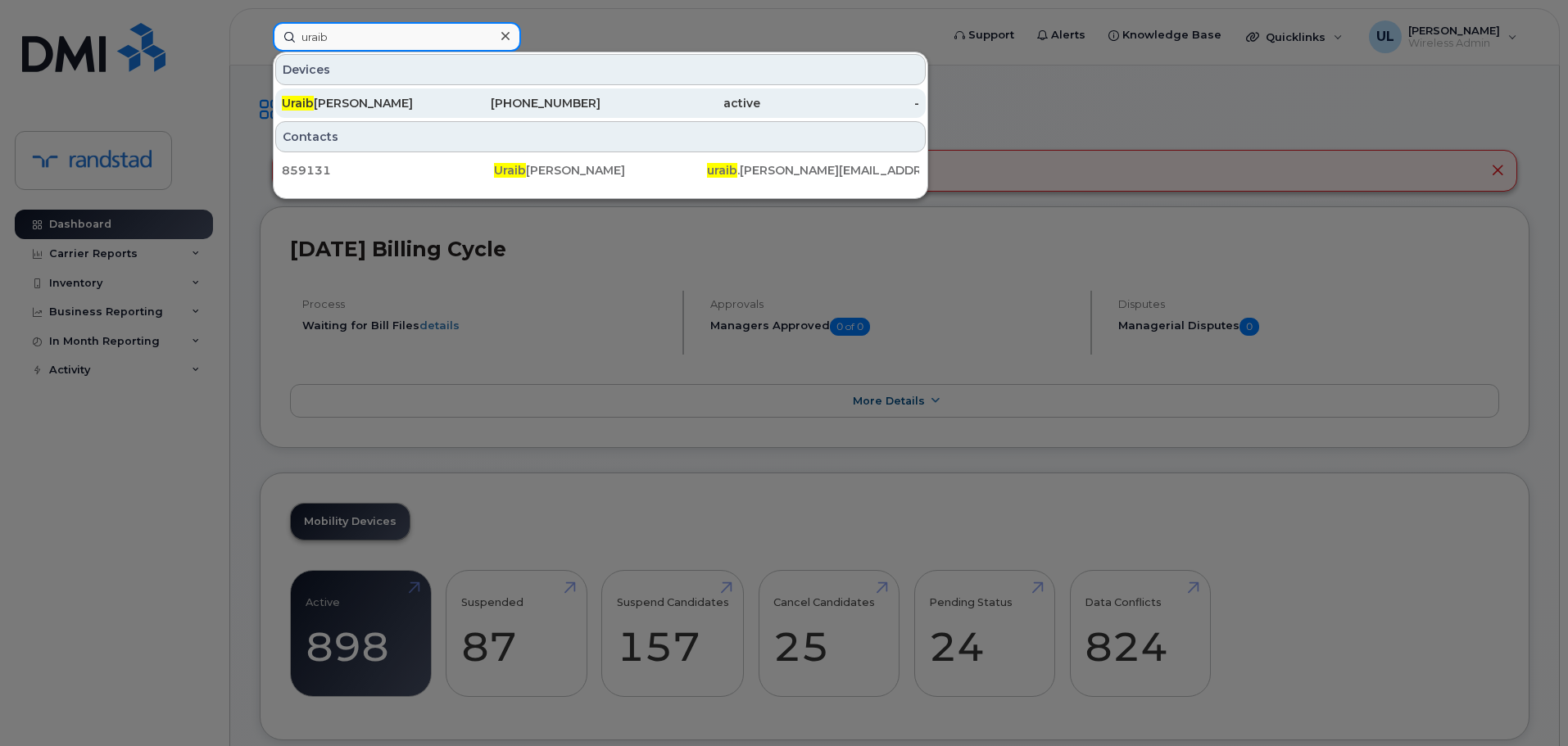
type input "uraib"
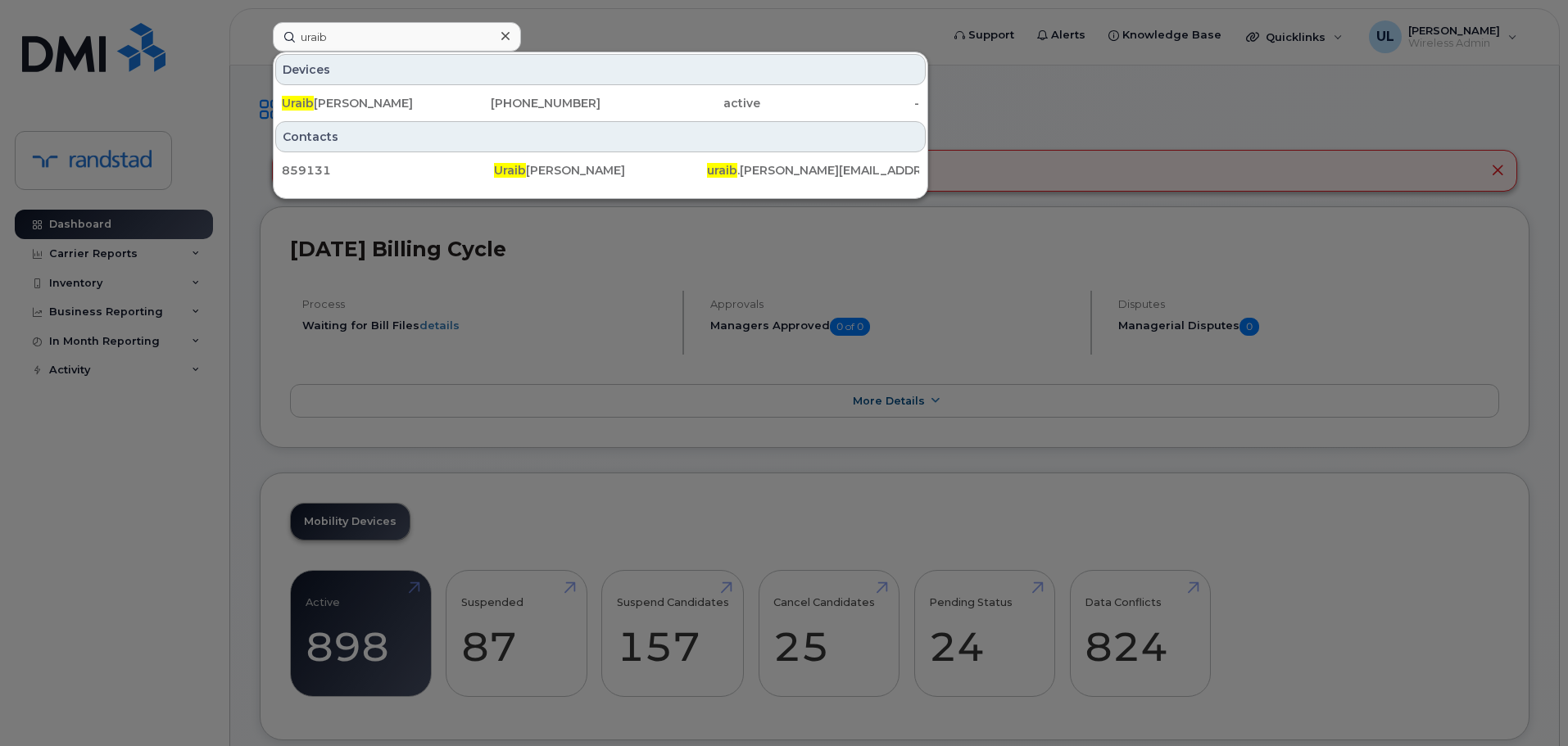
drag, startPoint x: 450, startPoint y: 105, endPoint x: 788, endPoint y: 252, distance: 368.6
click at [450, 105] on div "[PHONE_NUMBER]" at bounding box center [521, 103] width 160 height 17
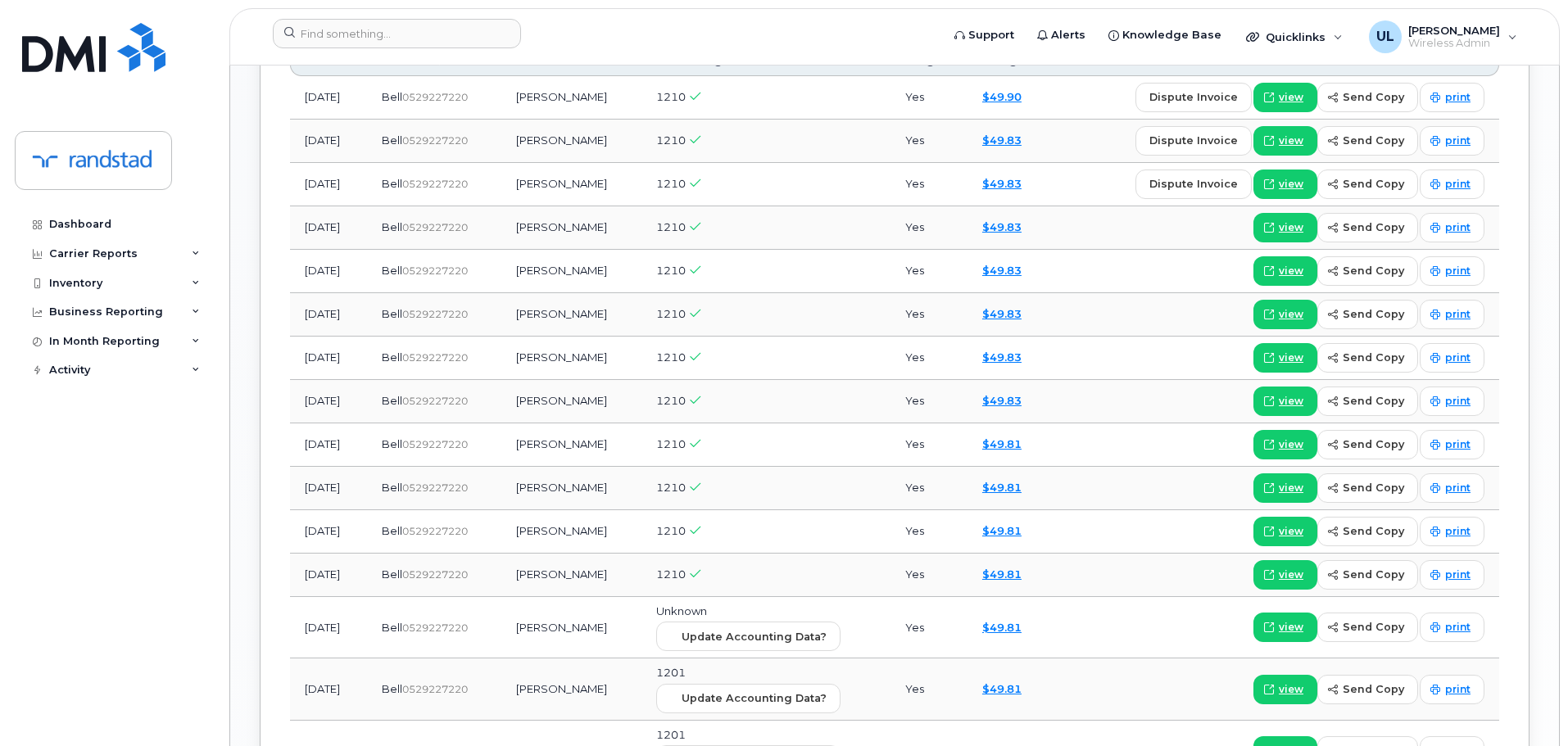
scroll to position [1058, 0]
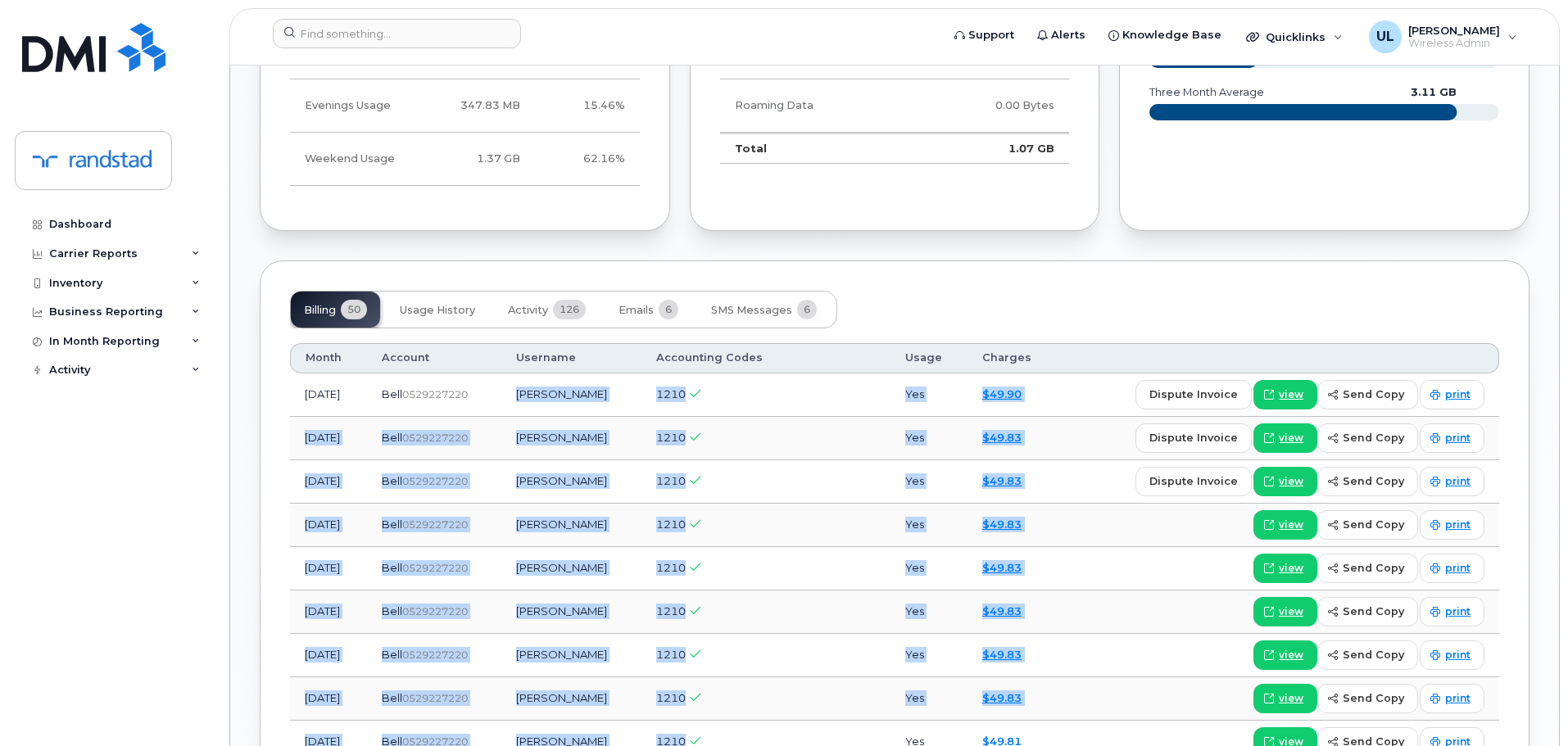
drag, startPoint x: 530, startPoint y: 393, endPoint x: 842, endPoint y: 725, distance: 455.6
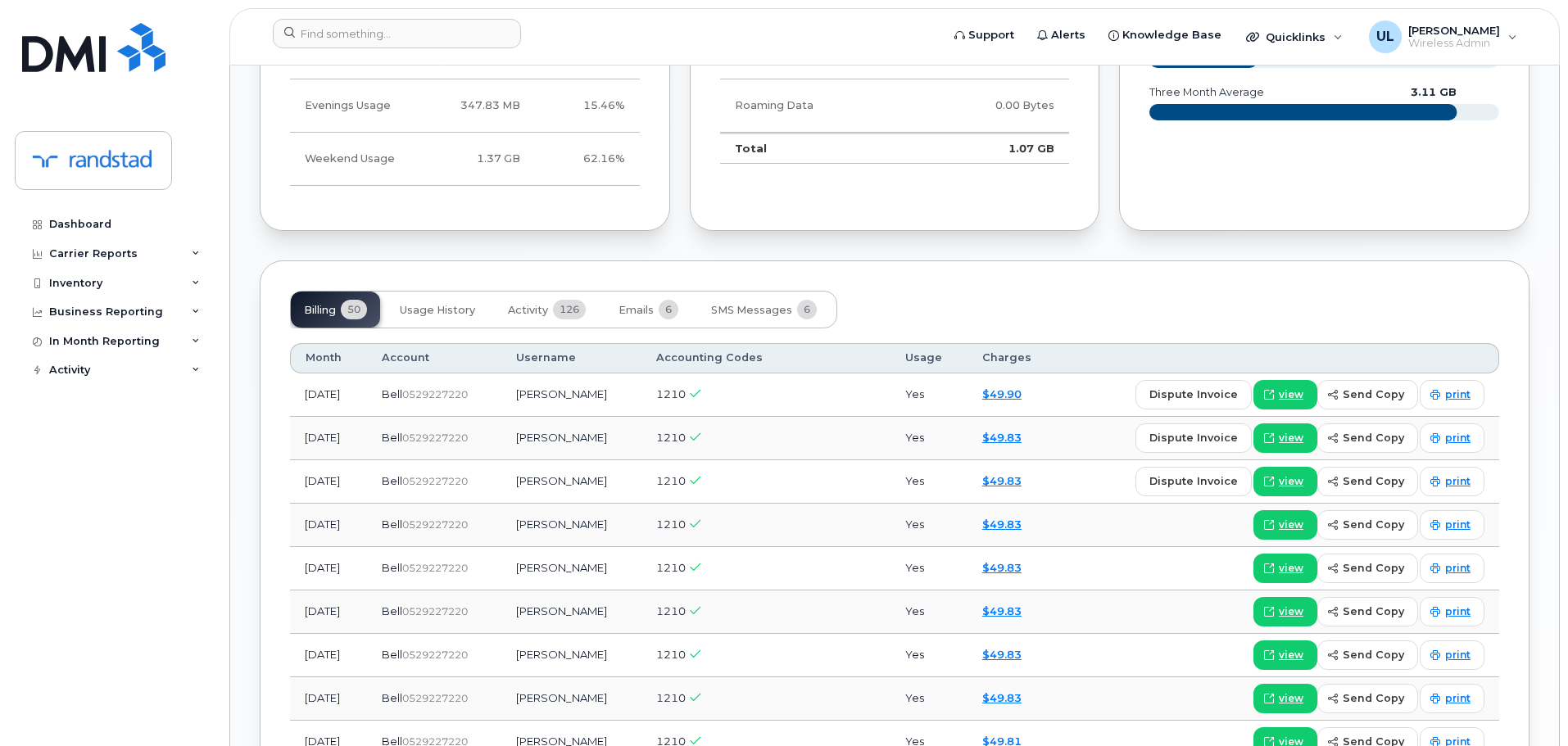
click at [842, 725] on td "1210" at bounding box center [766, 743] width 249 height 44
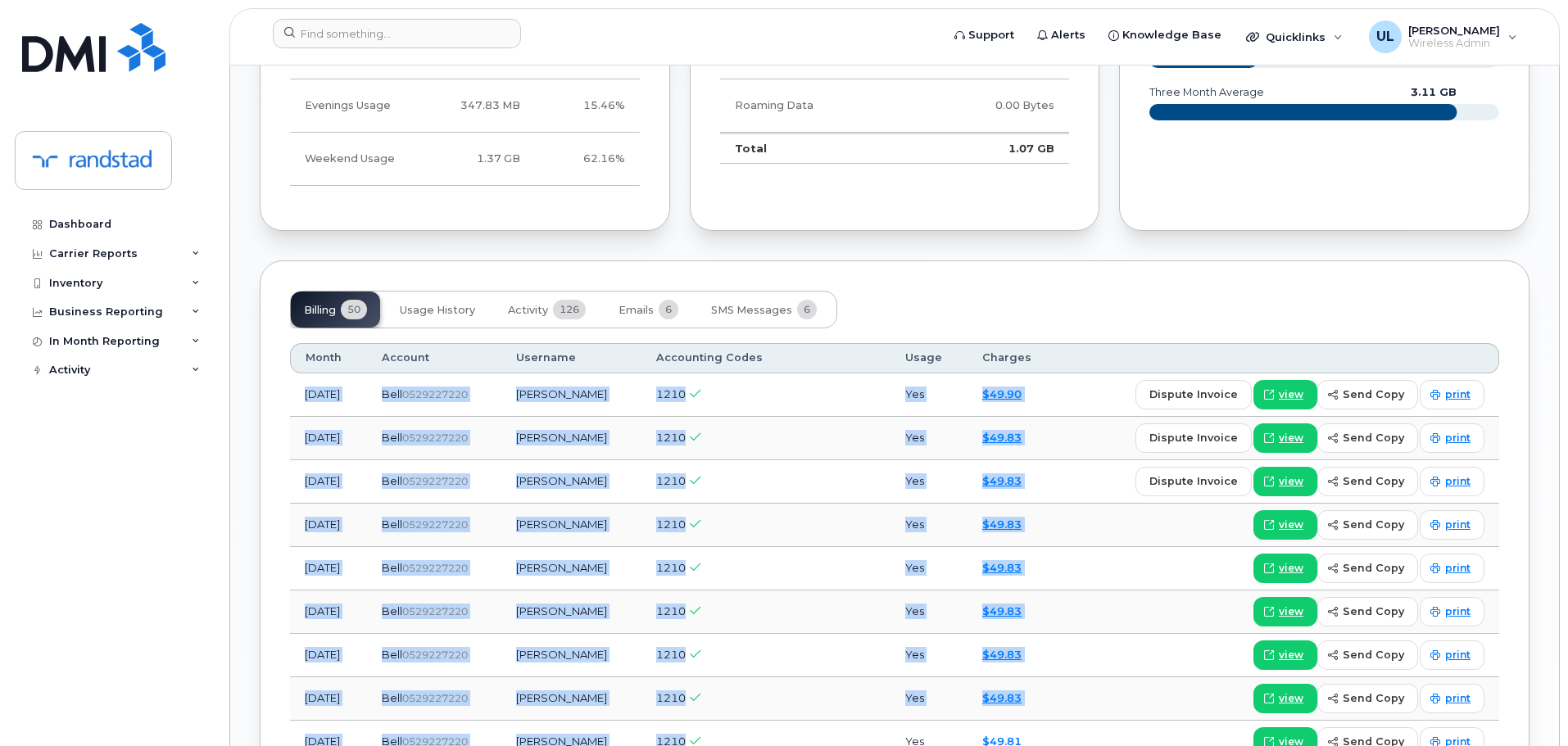
drag, startPoint x: 842, startPoint y: 735, endPoint x: 304, endPoint y: 380, distance: 644.6
click at [304, 380] on td "[DATE]" at bounding box center [329, 395] width 77 height 44
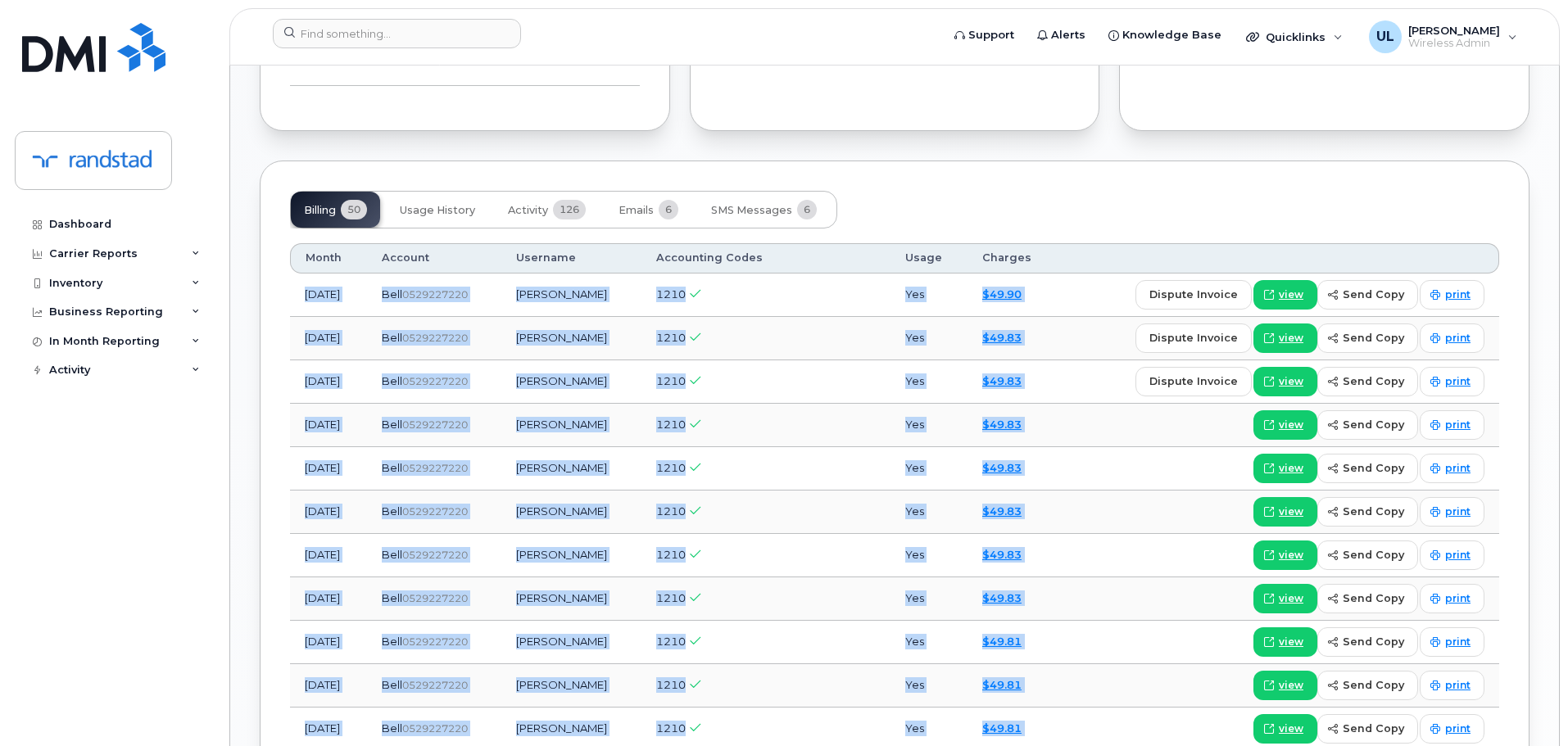
scroll to position [1181, 0]
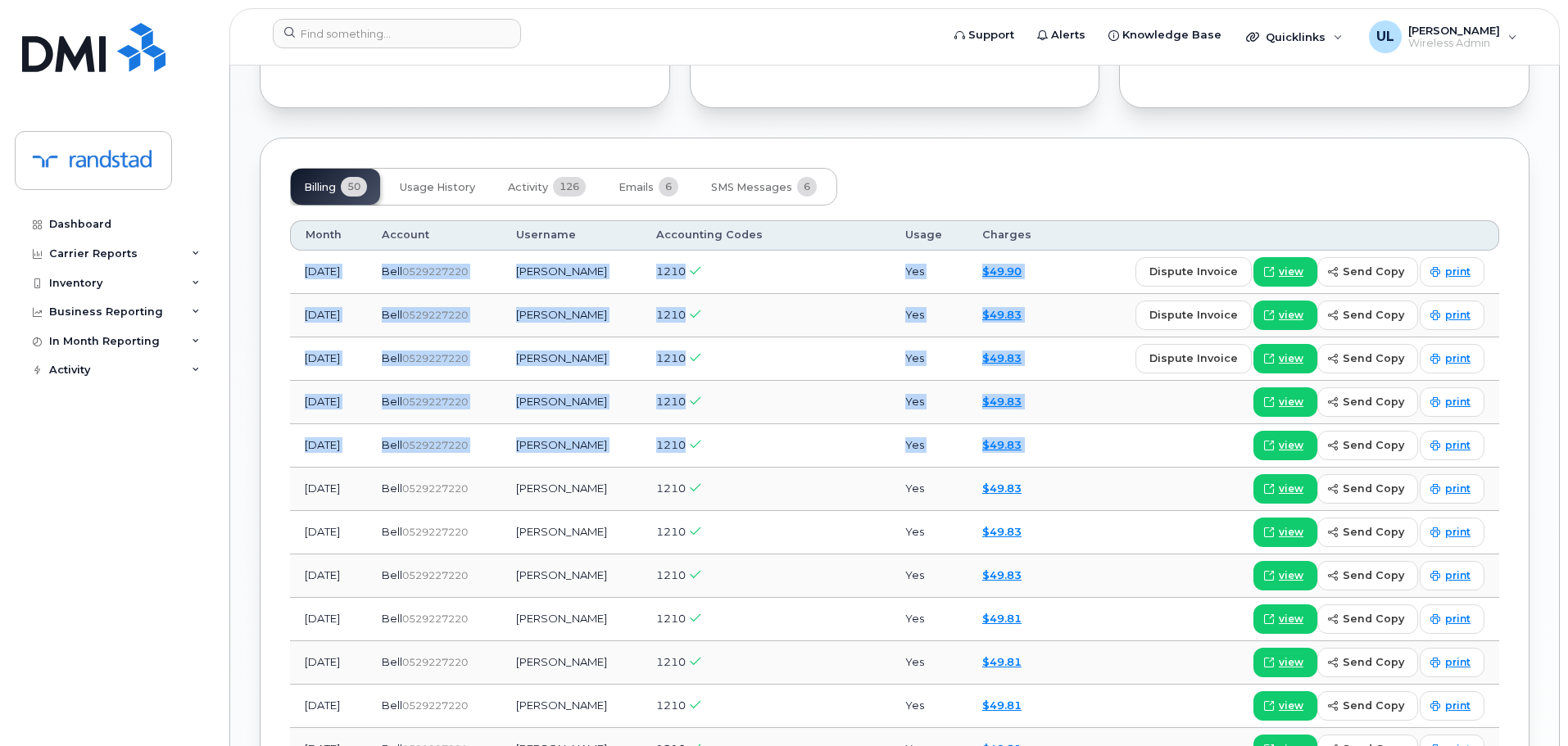
drag, startPoint x: 304, startPoint y: 380, endPoint x: 1098, endPoint y: 449, distance: 797.0
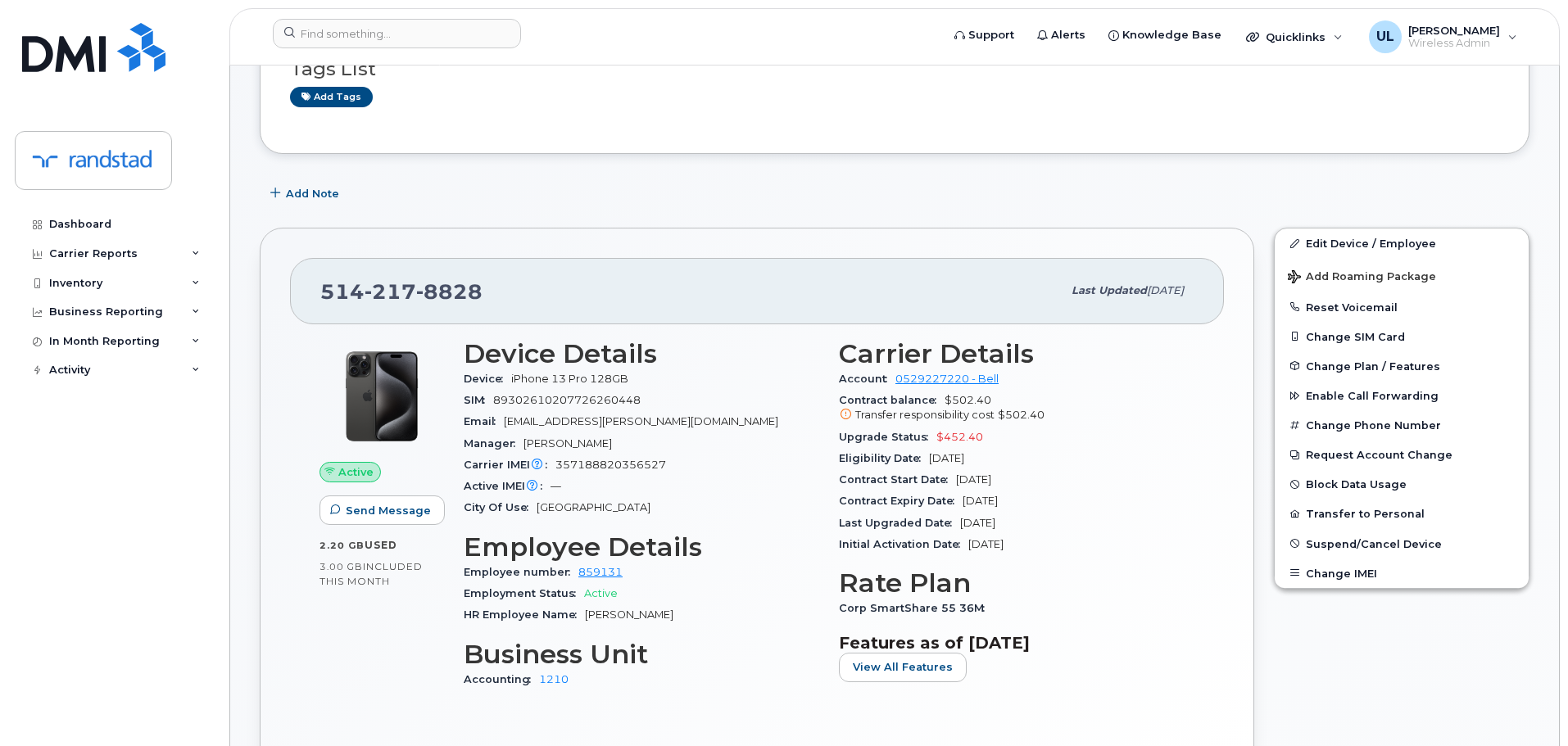
scroll to position [116, 0]
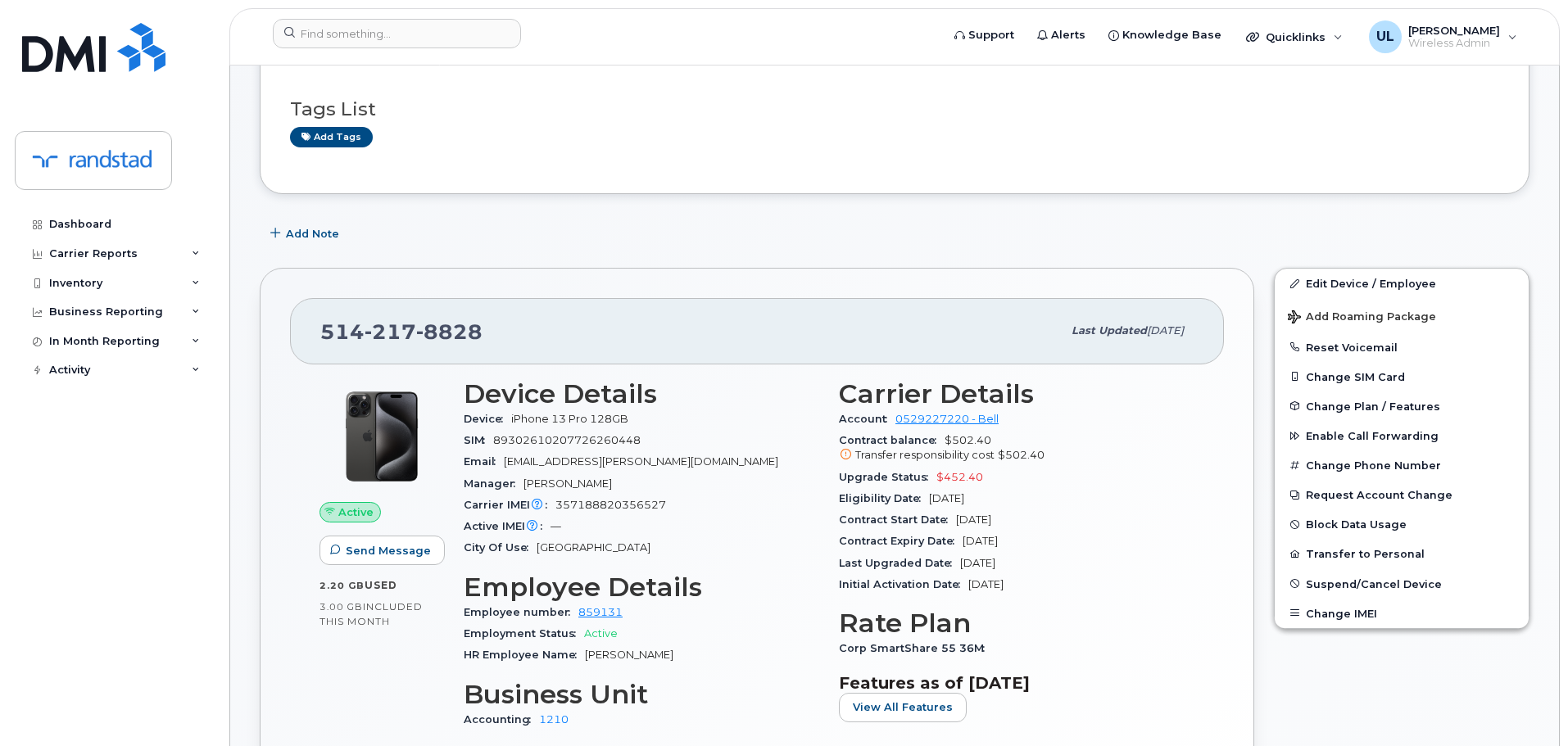
click at [1093, 443] on div "Contract balance $502.40 Transfer responsibility cost $502.40" at bounding box center [1016, 448] width 356 height 37
click at [489, 32] on input at bounding box center [397, 34] width 248 height 30
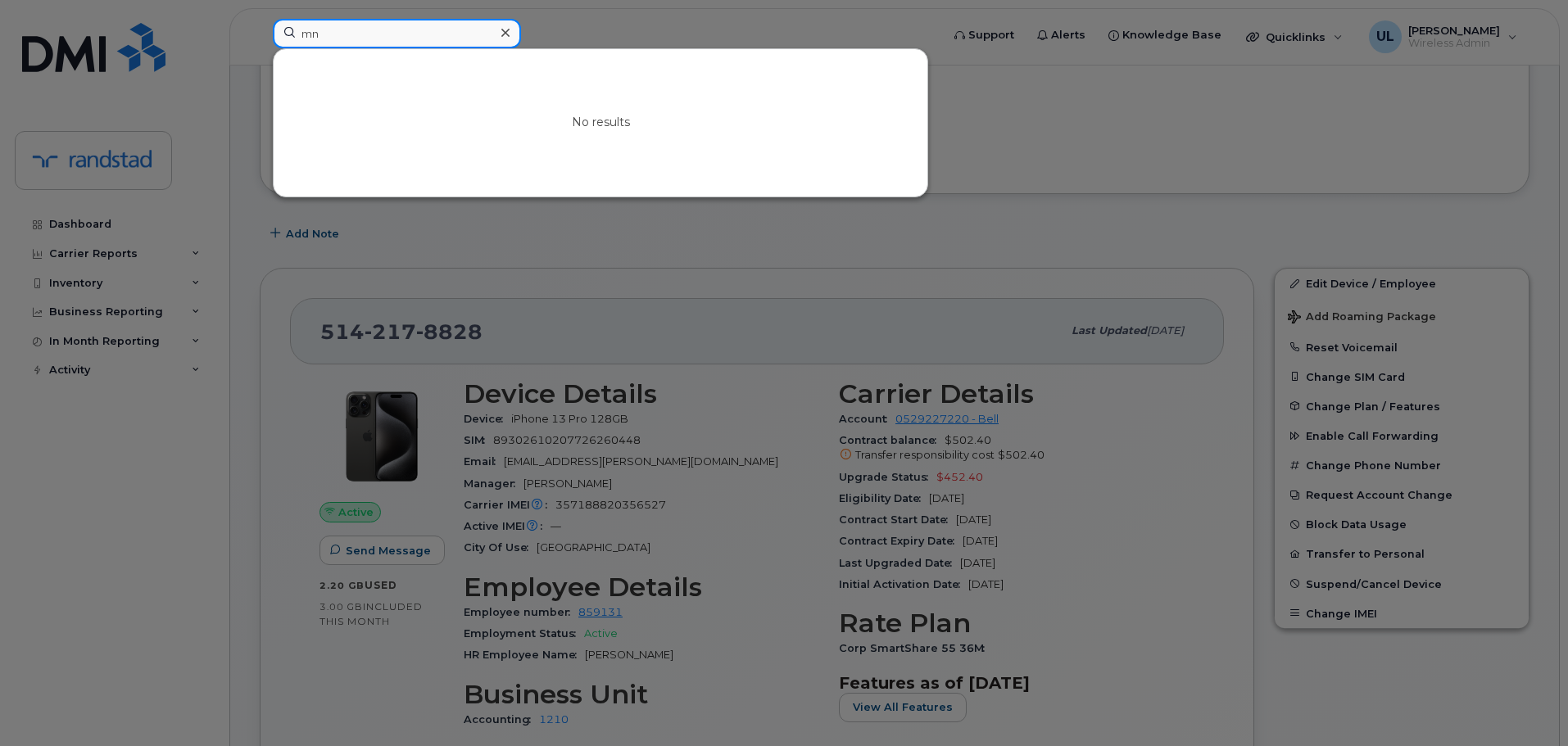
type input "m"
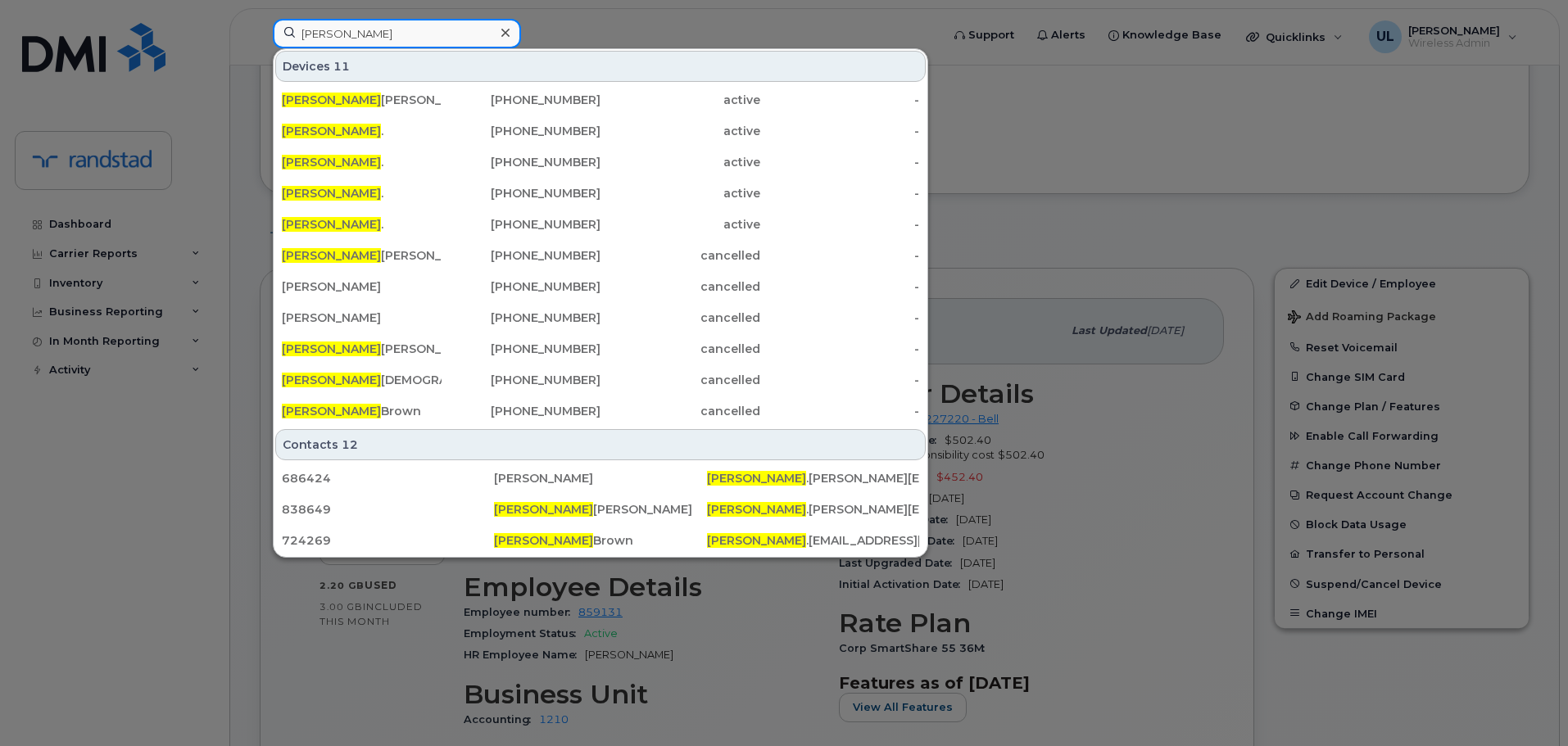
type input "melanie"
click at [429, 146] on div "Melanie Blanchard 438-470-7205 active - Melanie . 226-868-1931 active - Melanie…" at bounding box center [600, 256] width 654 height 344
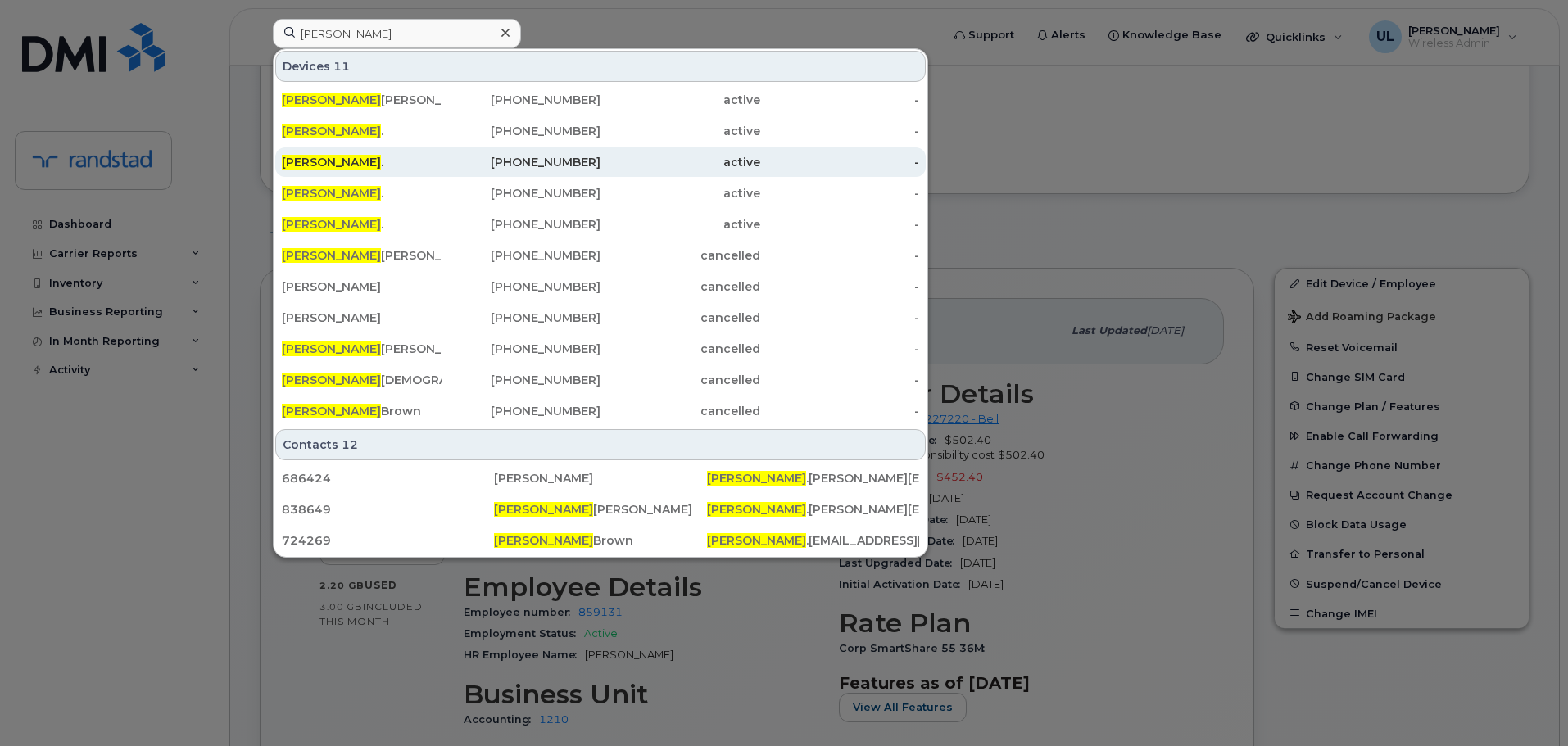
click at [379, 174] on div "Melanie ." at bounding box center [361, 162] width 160 height 30
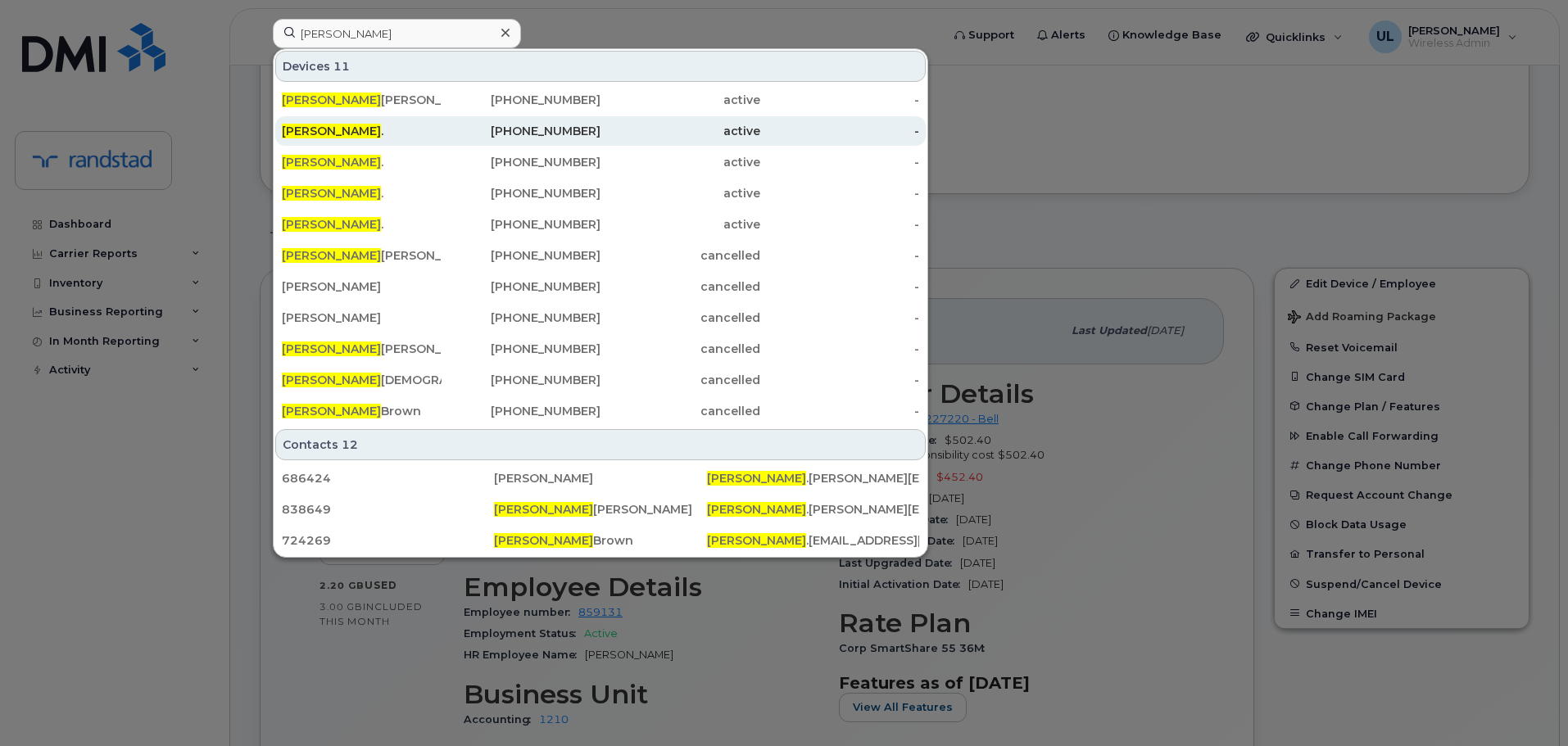
click at [335, 131] on div "Melanie ." at bounding box center [361, 131] width 160 height 17
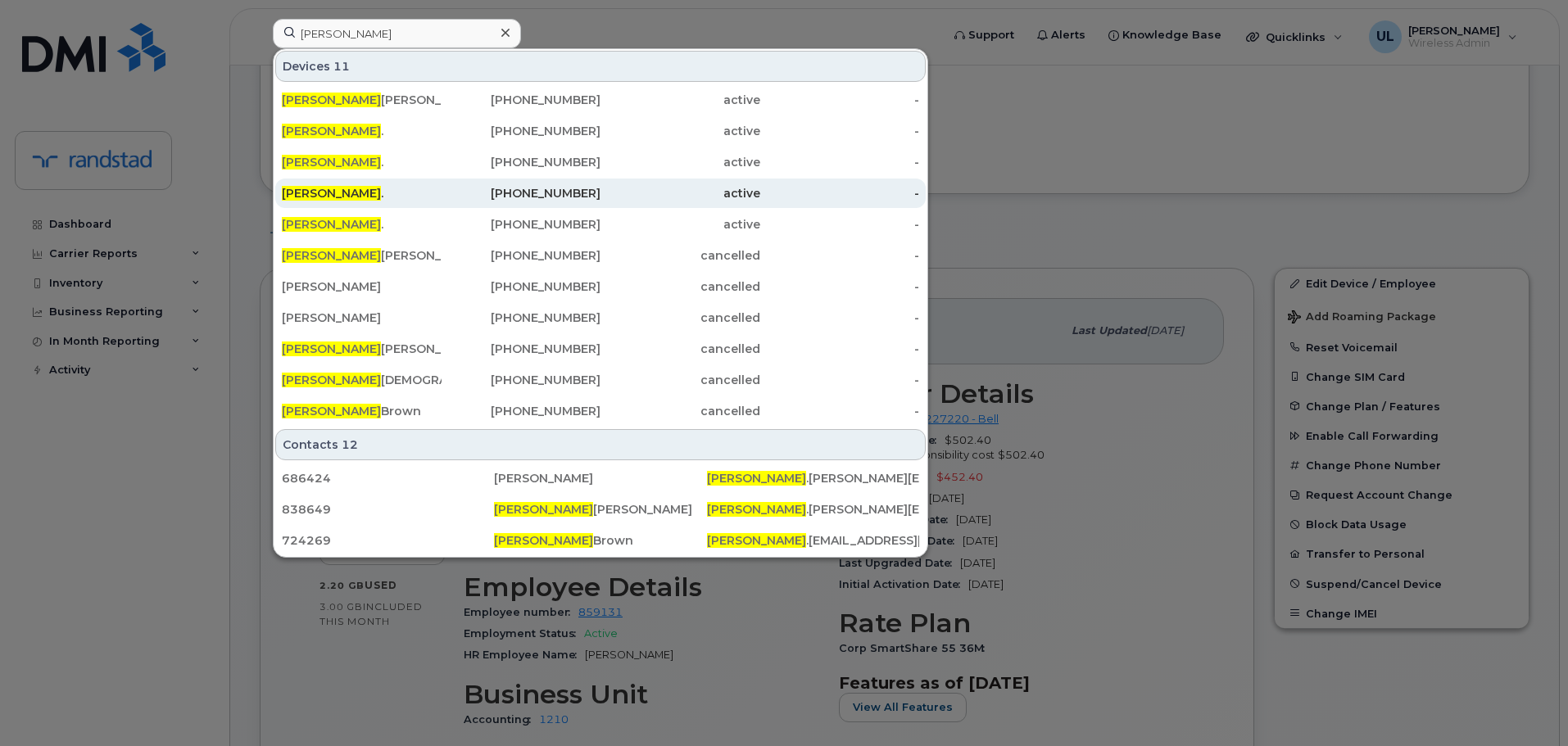
click at [350, 192] on div "Melanie ." at bounding box center [361, 193] width 160 height 17
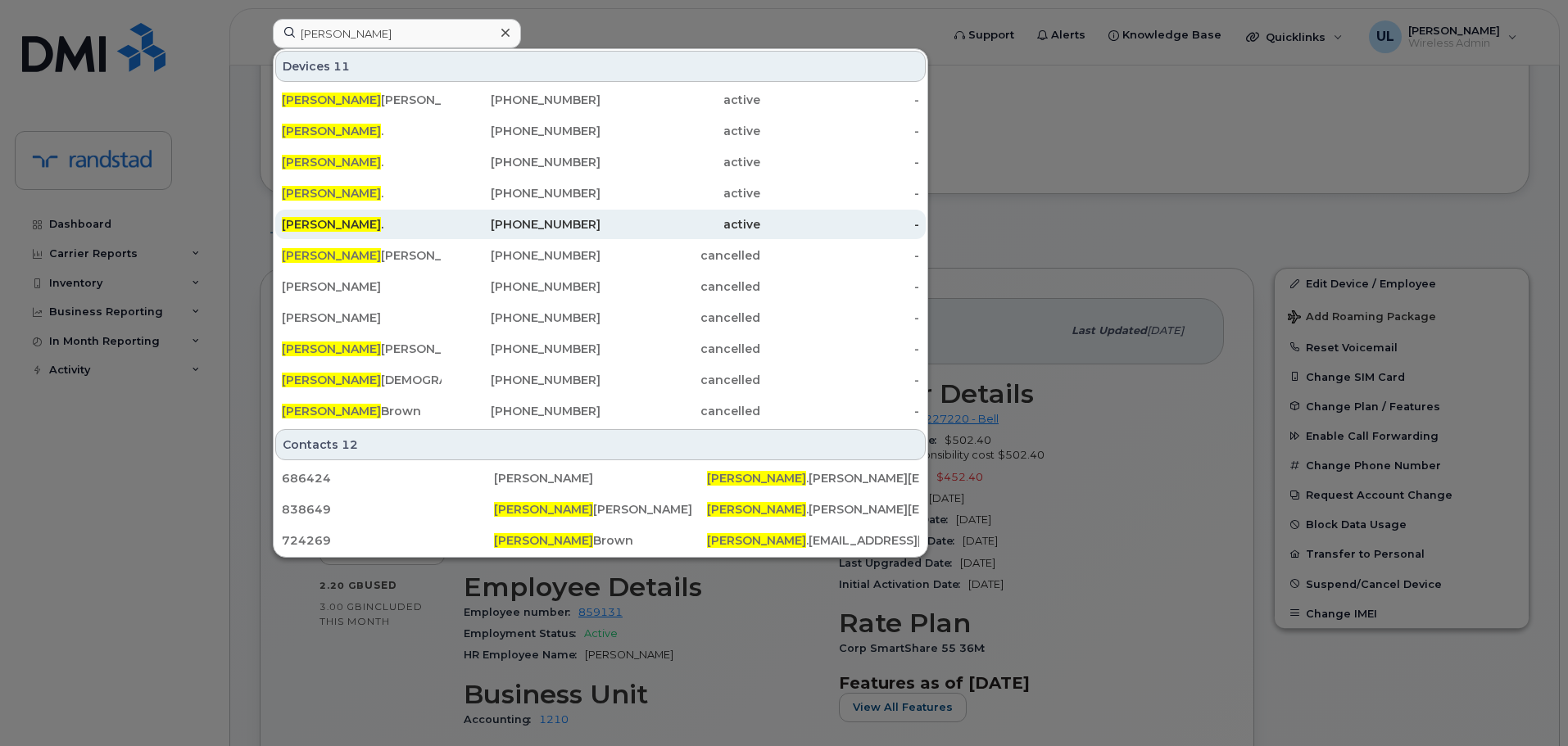
click at [357, 214] on div "Melanie ." at bounding box center [361, 224] width 160 height 30
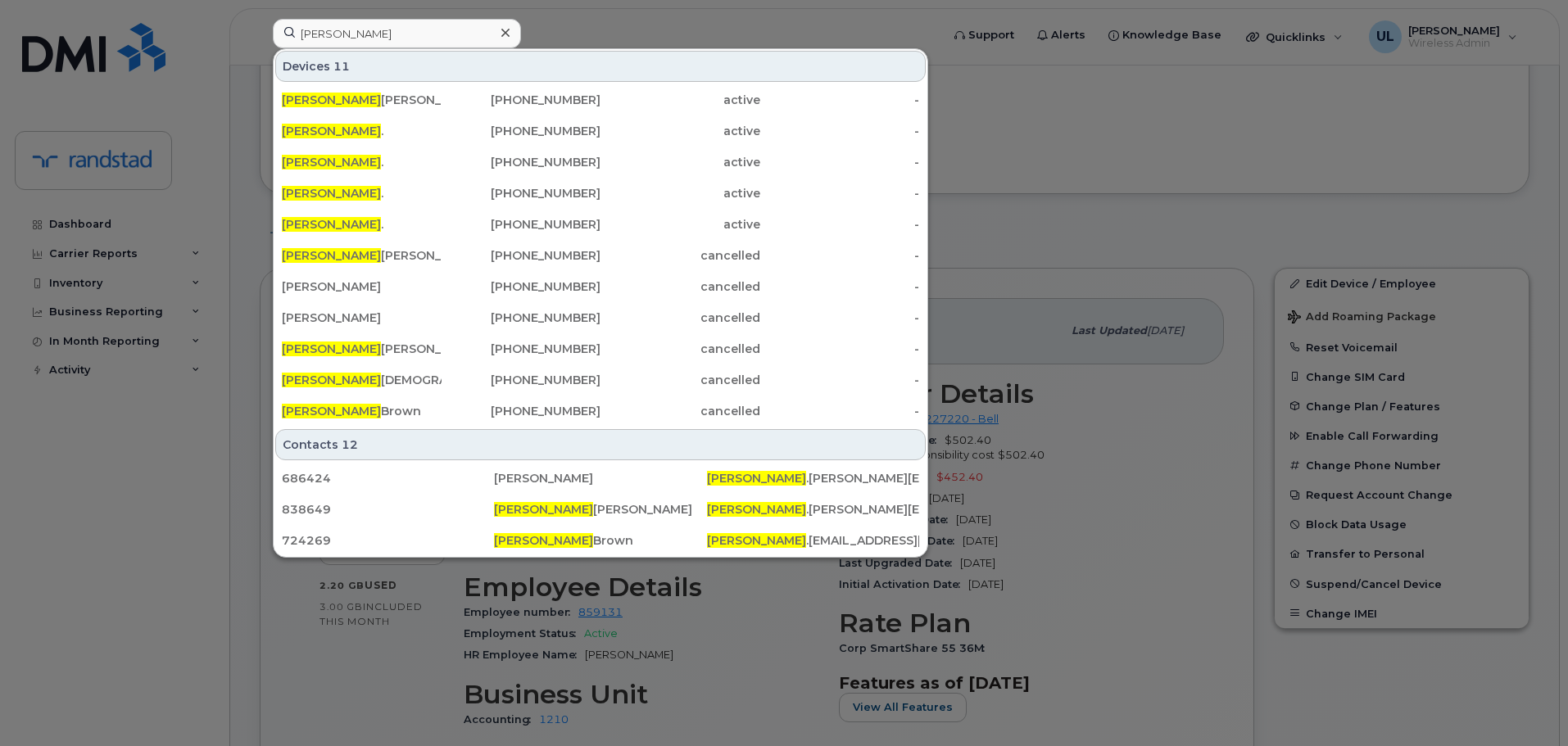
click at [1073, 237] on div at bounding box center [784, 373] width 1568 height 746
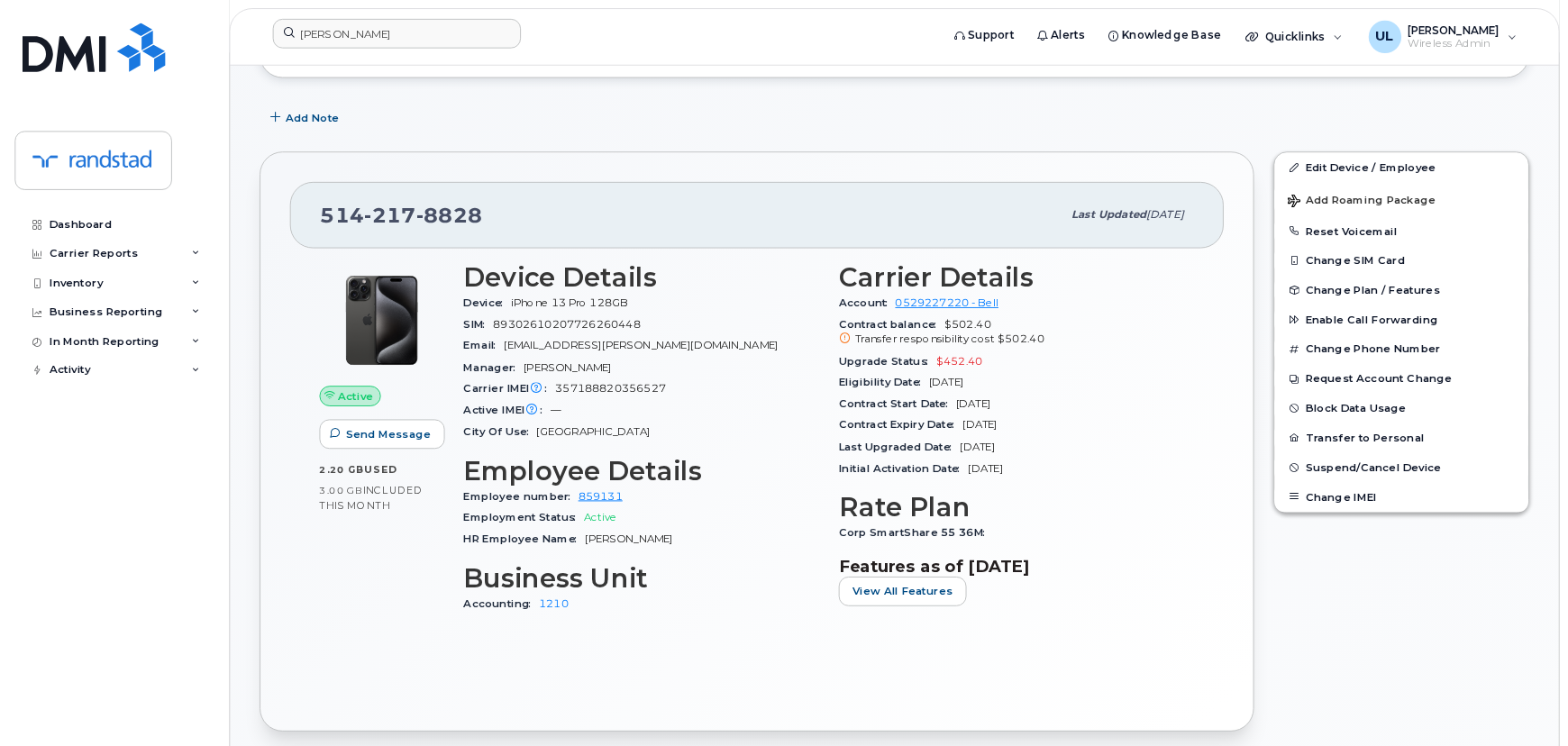
scroll to position [90, 0]
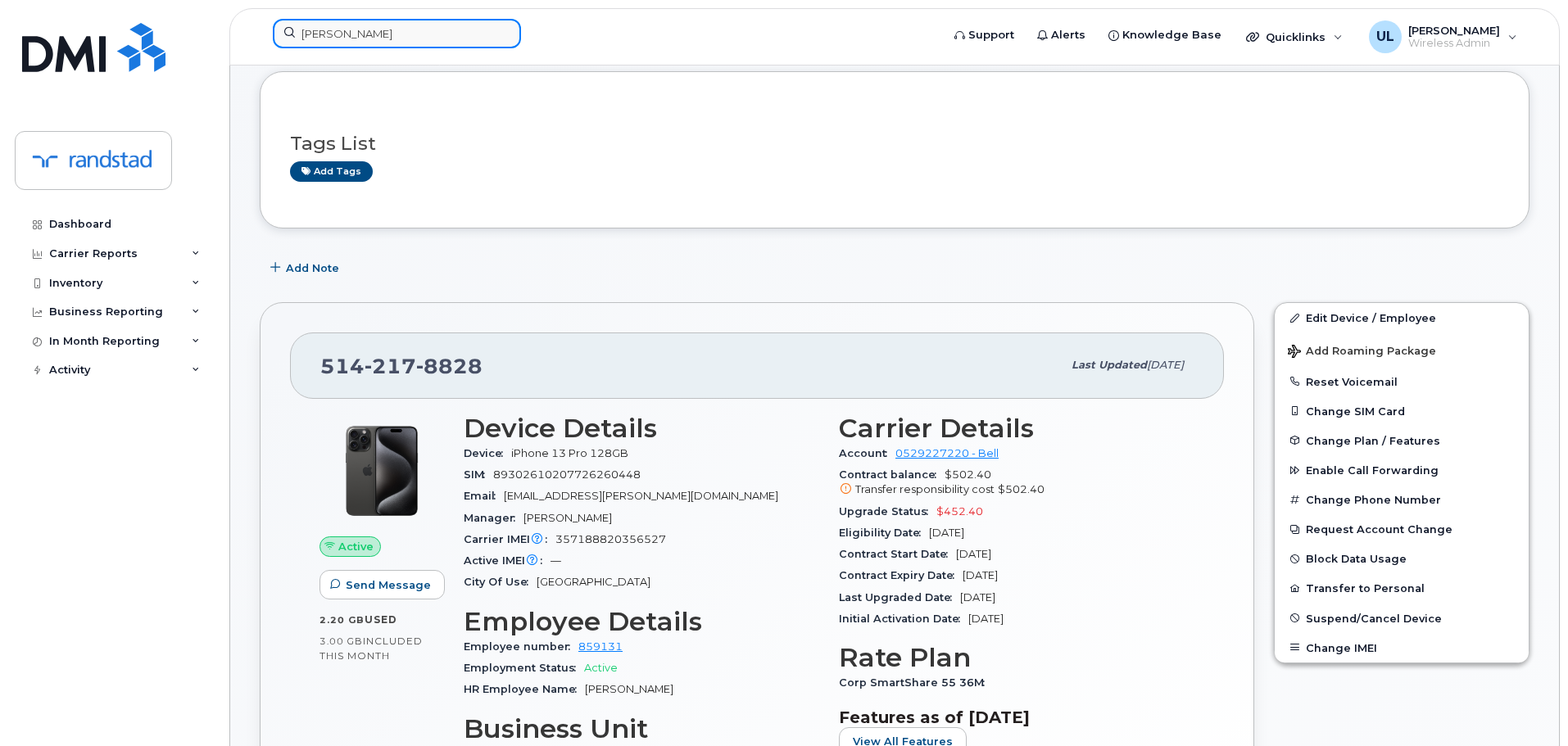
click at [503, 24] on div "melanie" at bounding box center [397, 34] width 248 height 30
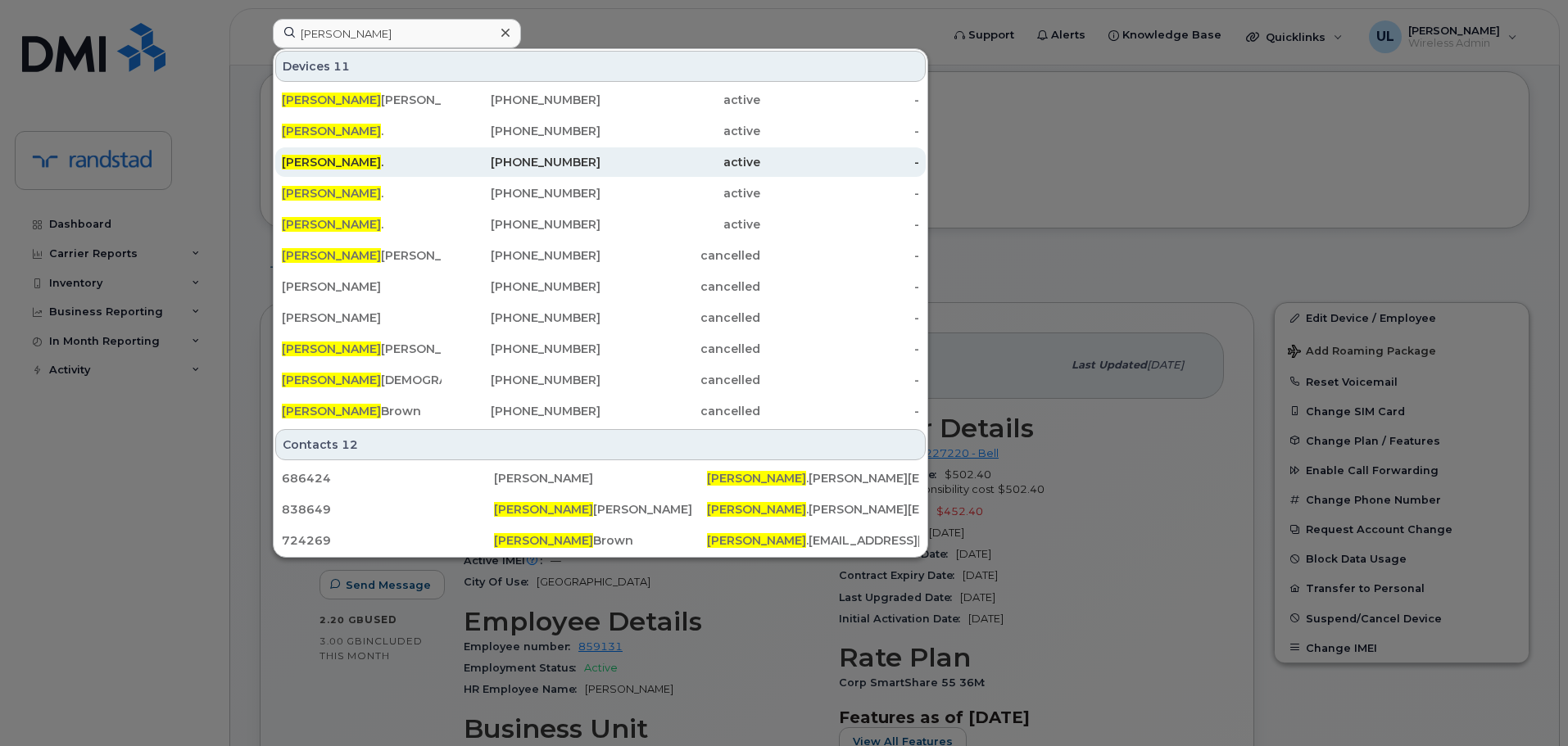
drag, startPoint x: 377, startPoint y: 134, endPoint x: 371, endPoint y: 153, distance: 19.9
click at [377, 134] on div "Melanie ." at bounding box center [361, 131] width 160 height 17
click at [363, 166] on div "Melanie ." at bounding box center [361, 162] width 160 height 17
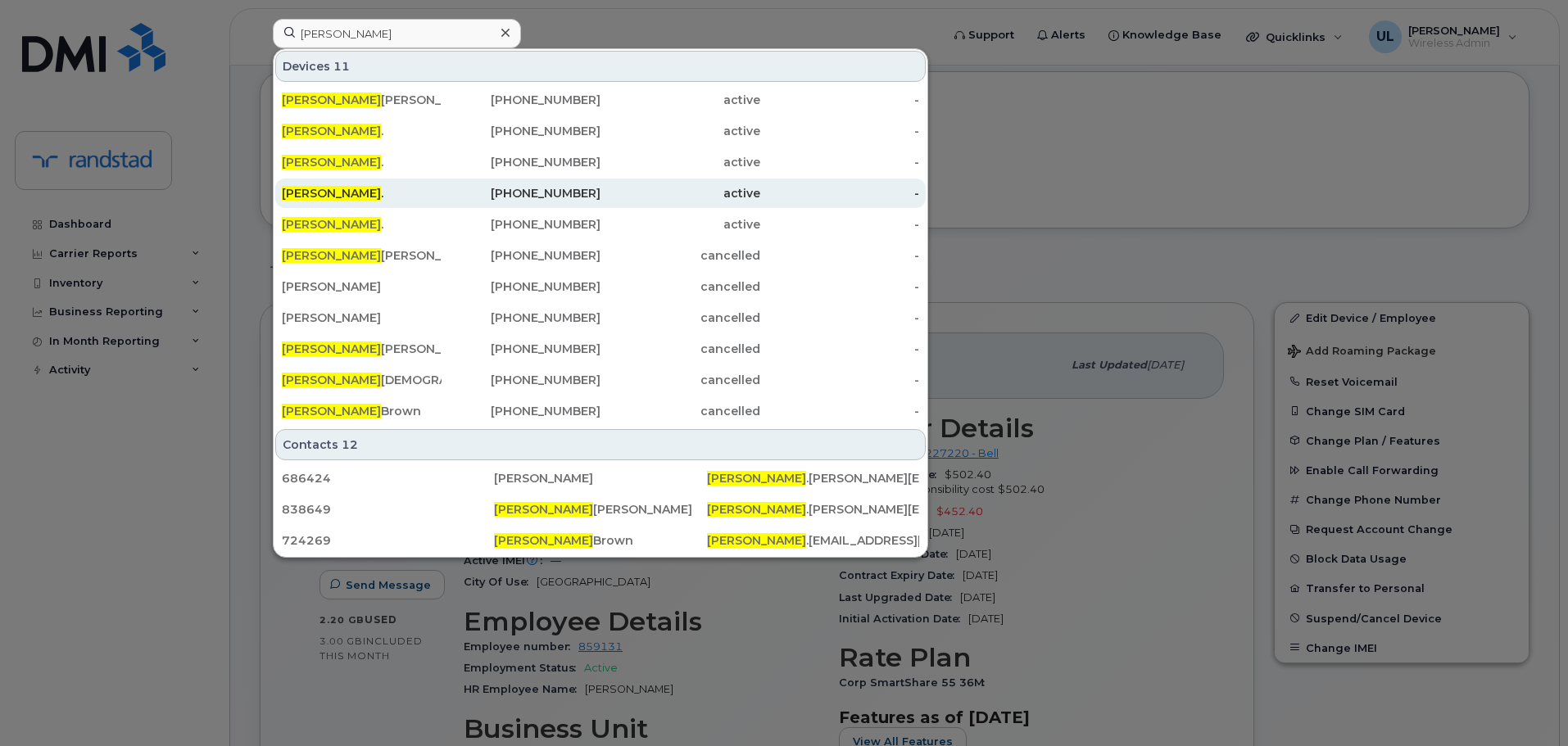
click at [352, 196] on div "Melanie ." at bounding box center [361, 193] width 160 height 17
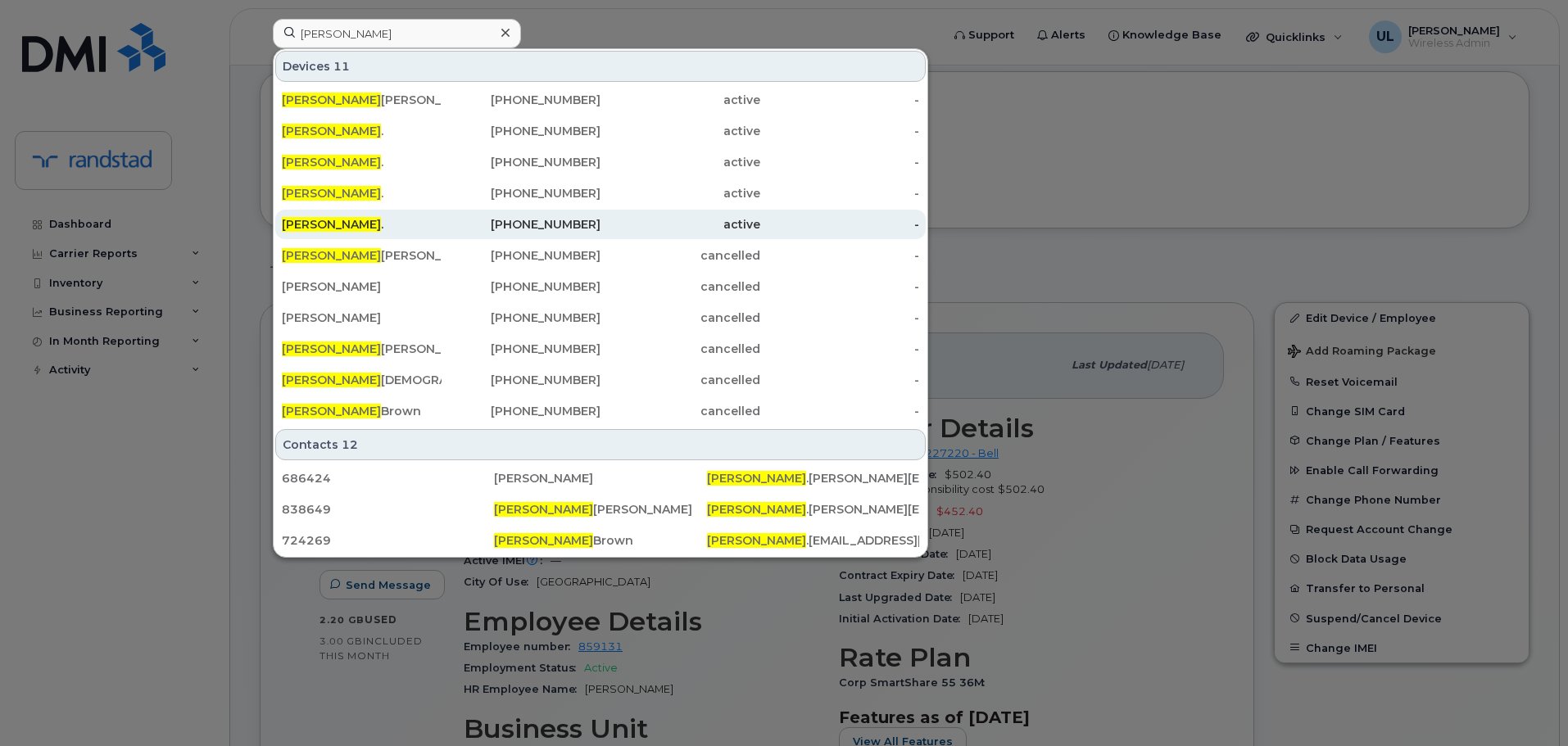
click at [352, 224] on div "Melanie ." at bounding box center [361, 224] width 160 height 17
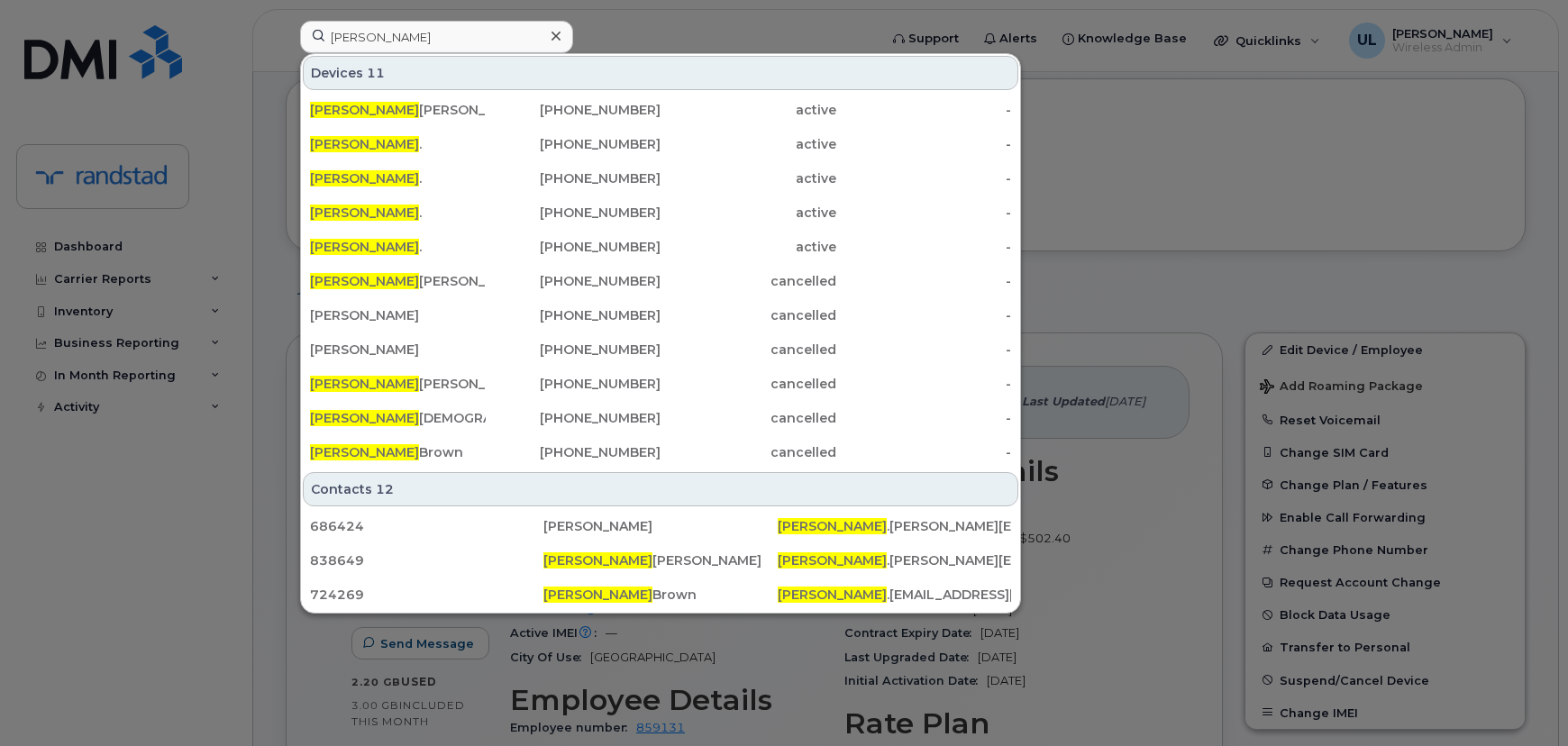
click at [1186, 221] on div at bounding box center [784, 373] width 1568 height 746
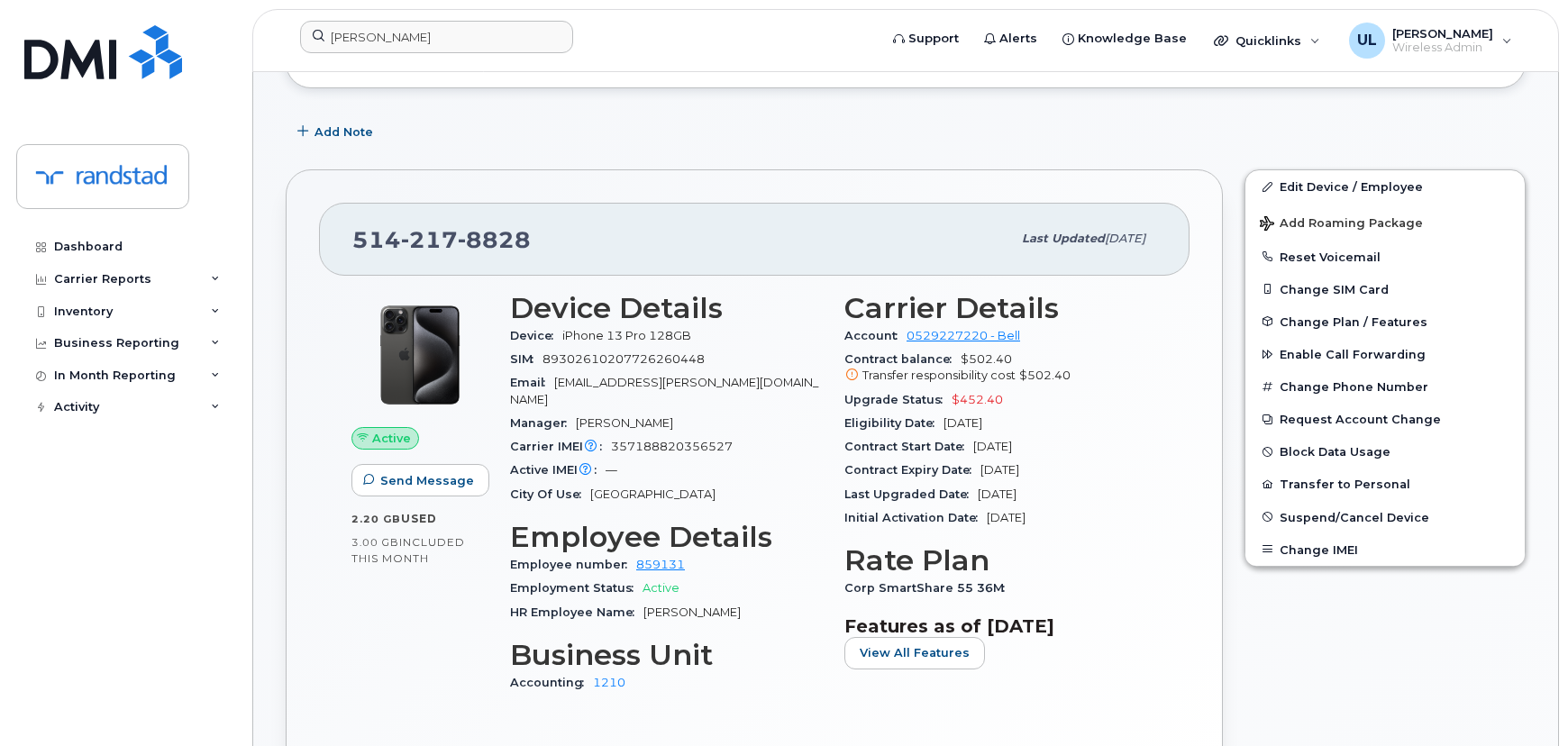
scroll to position [0, 0]
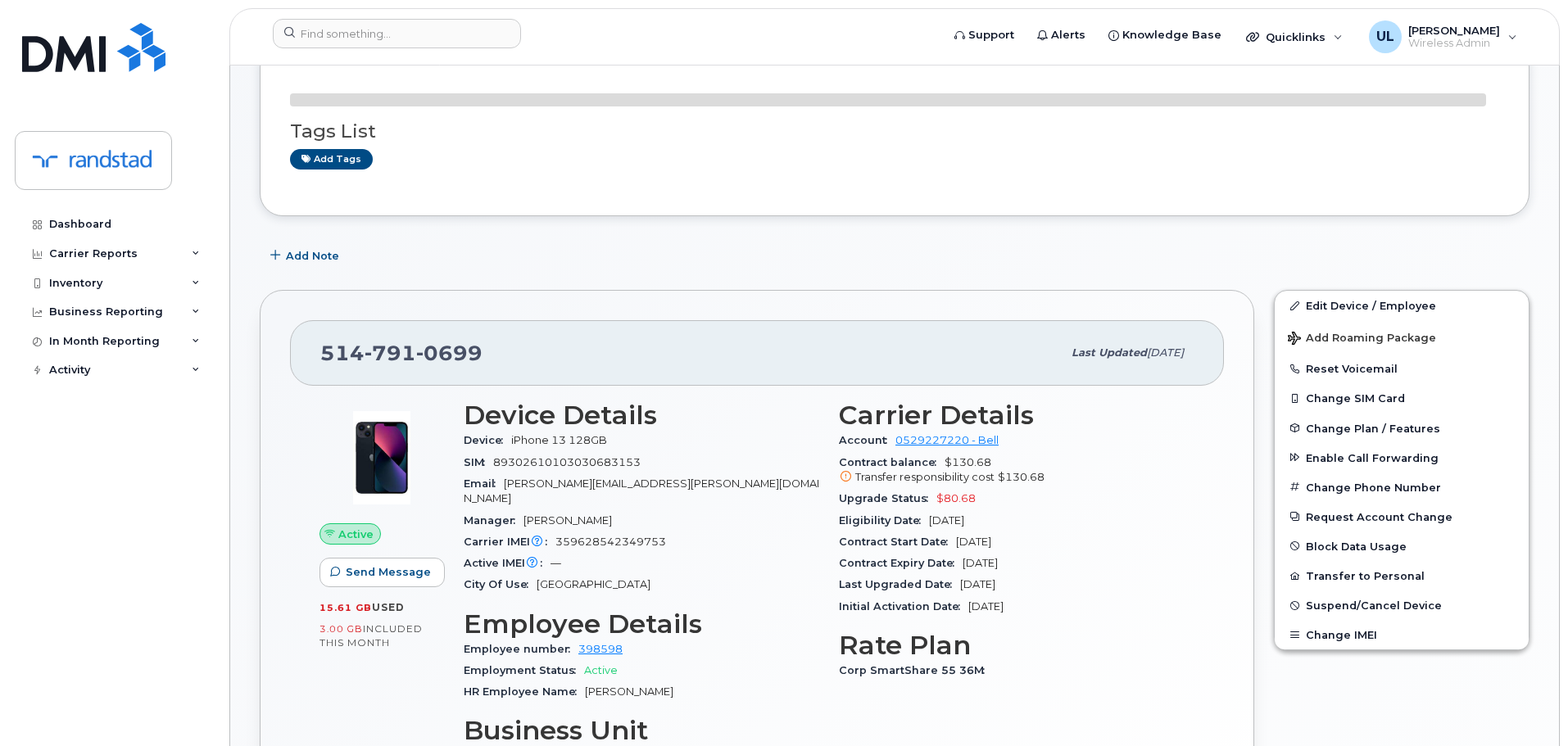
scroll to position [163, 0]
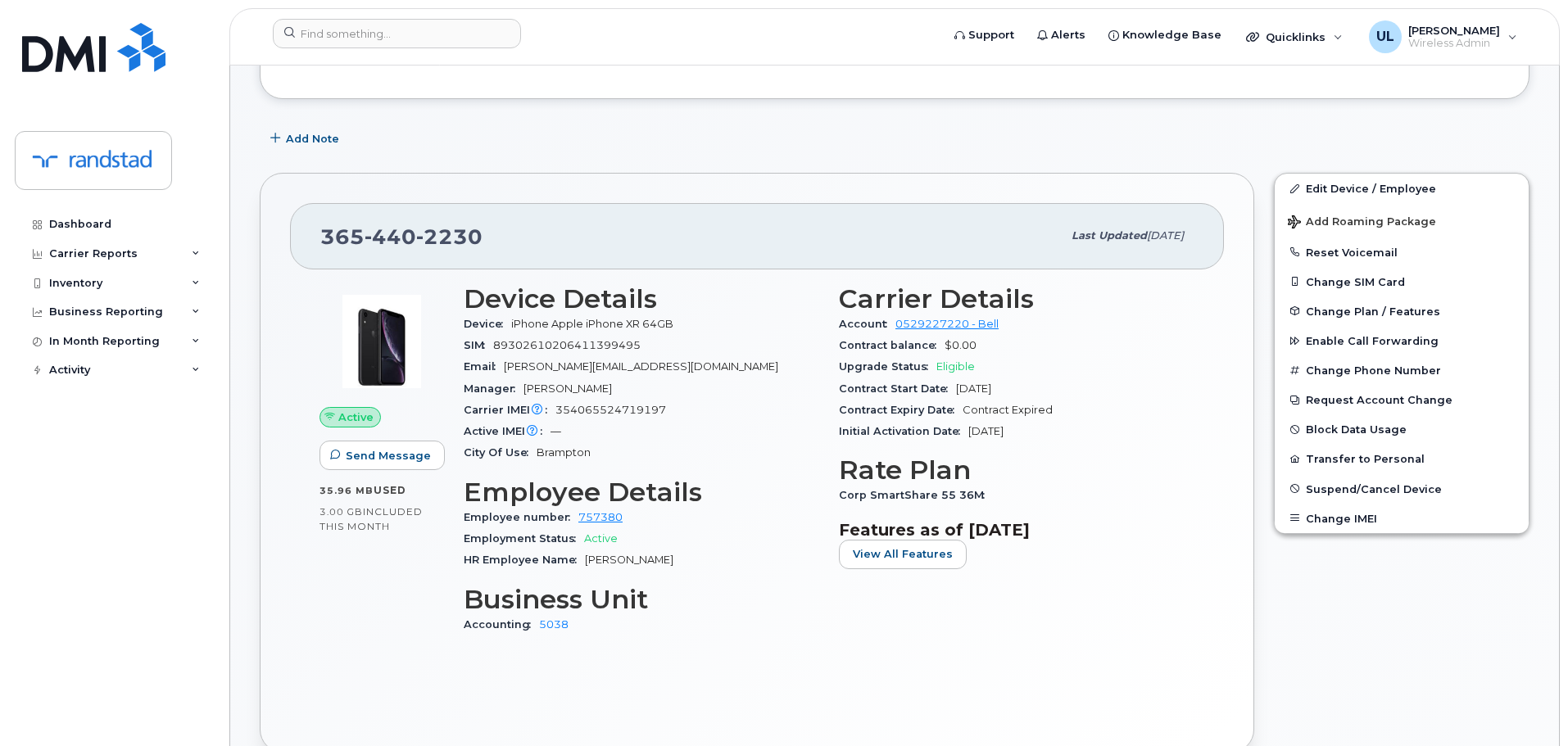
scroll to position [410, 0]
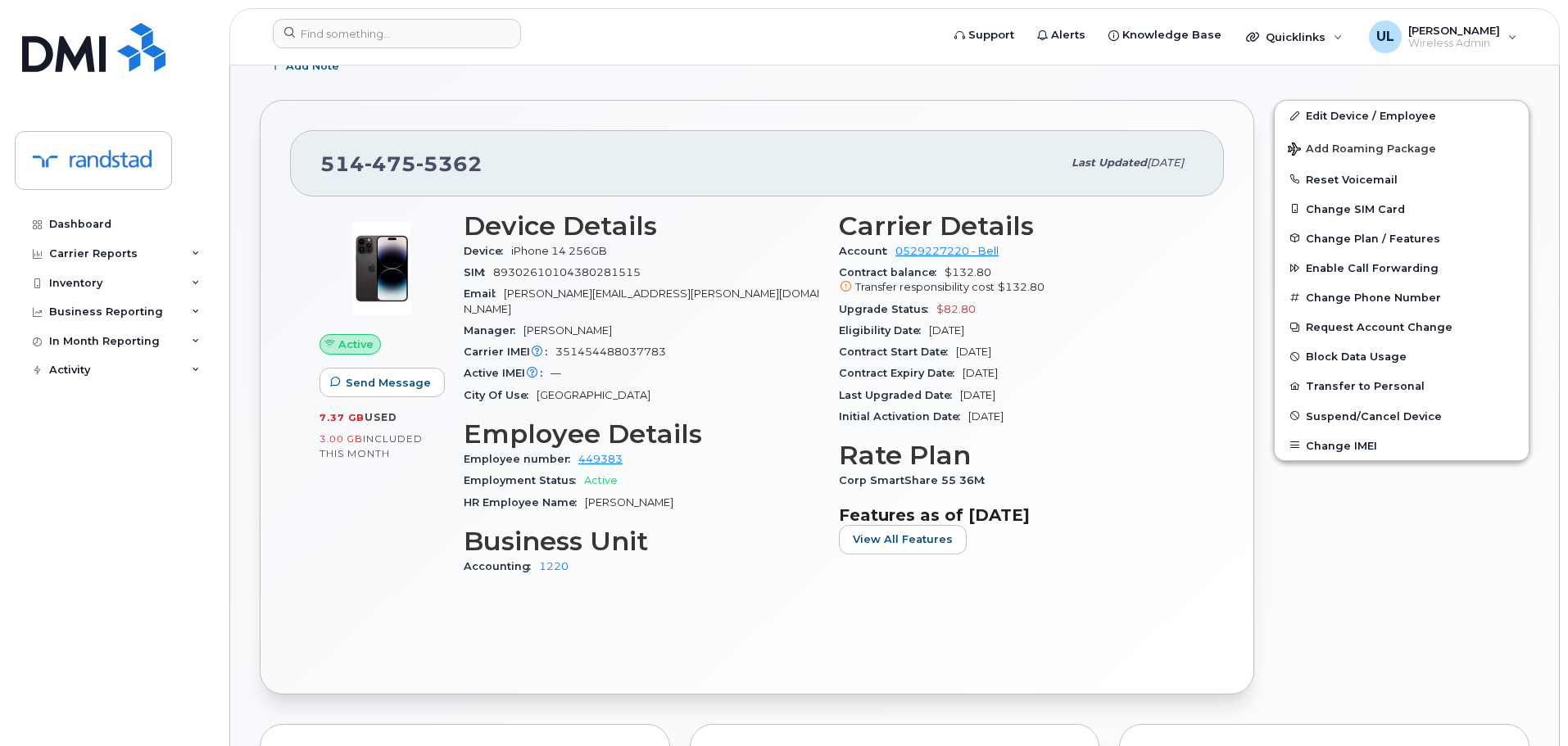
scroll to position [82, 0]
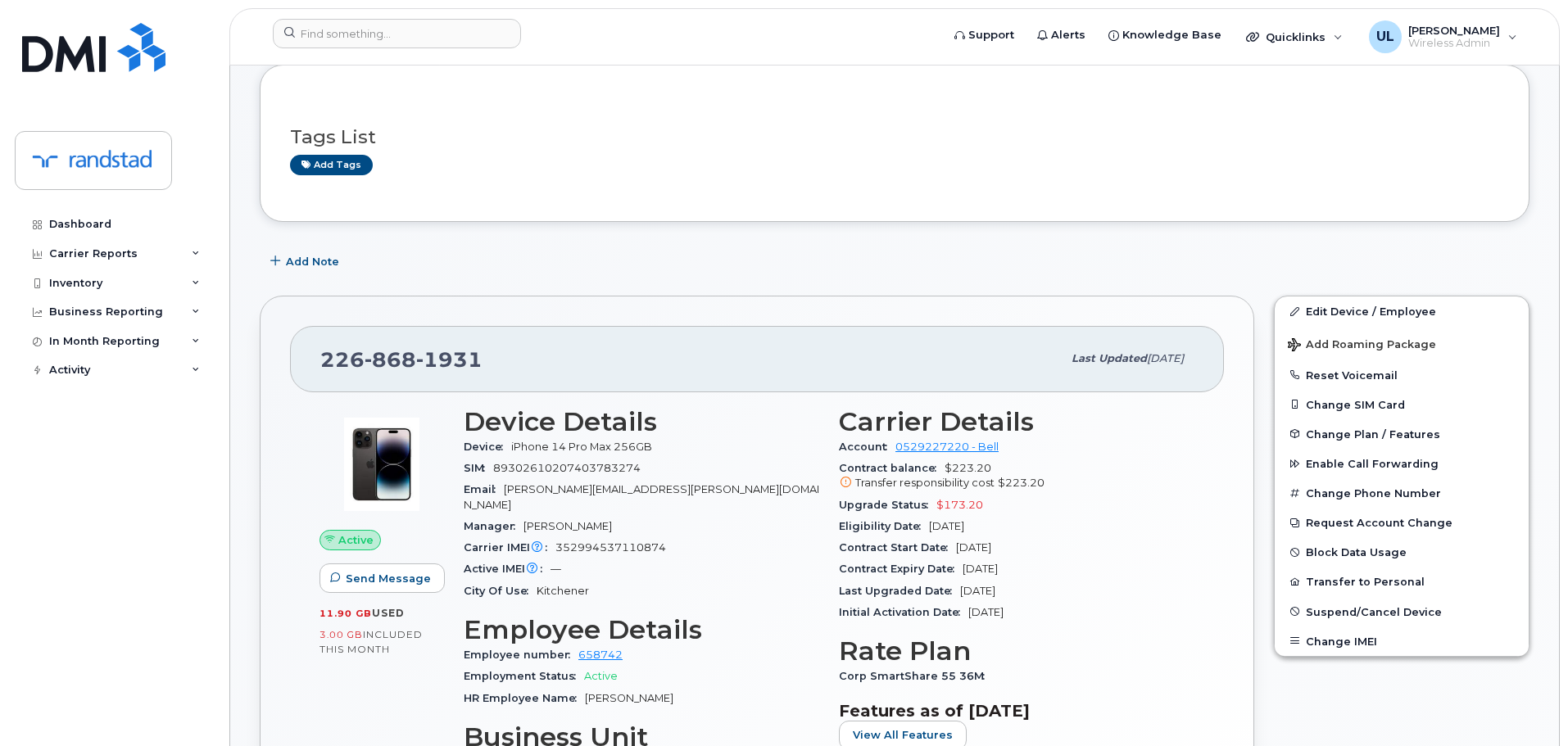
scroll to position [245, 0]
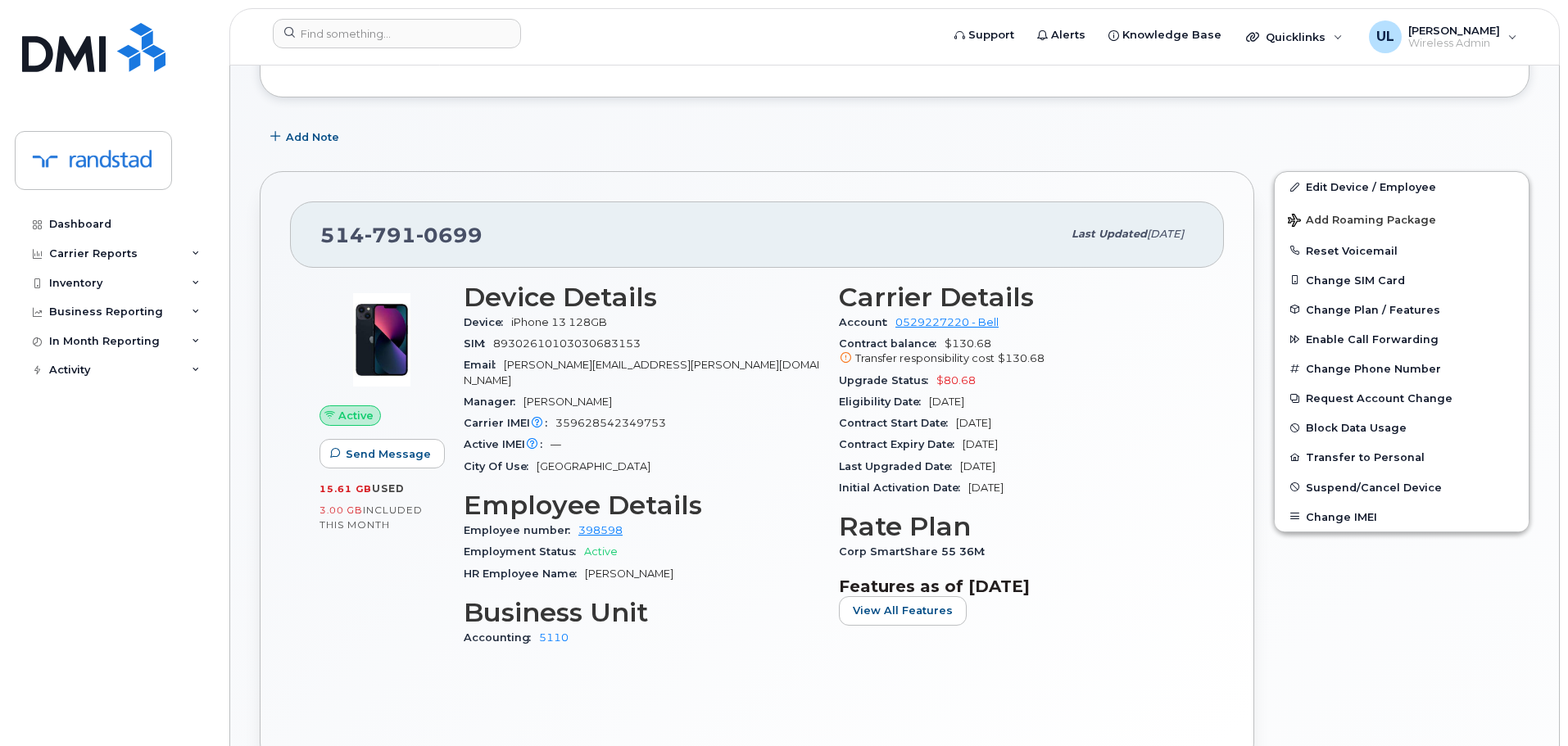
scroll to position [245, 0]
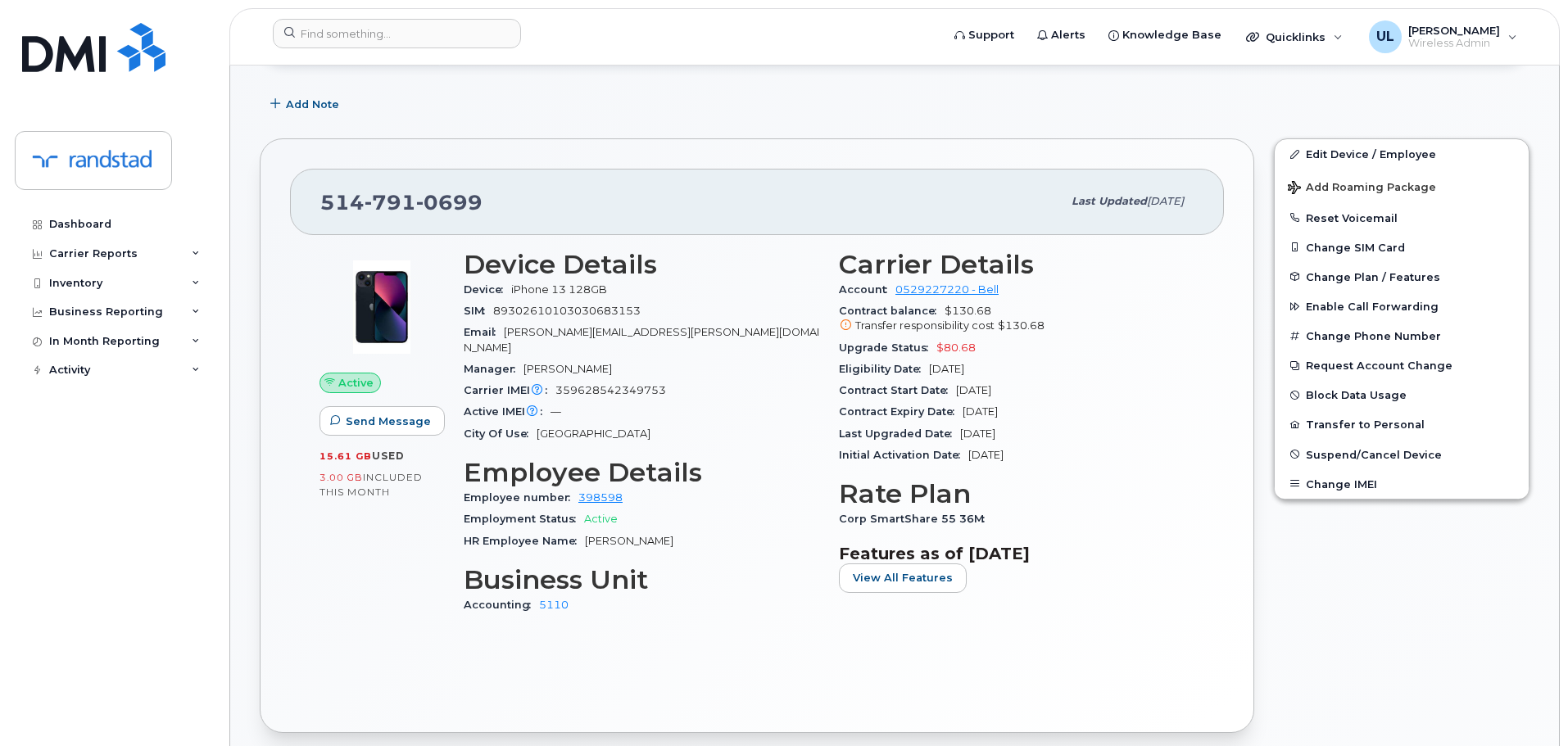
drag, startPoint x: 319, startPoint y: 457, endPoint x: 438, endPoint y: 457, distance: 119.0
click at [438, 457] on div "Active Send Message 15.61 GB  used 3.00 GB  included this month" at bounding box center [381, 439] width 144 height 399
click at [373, 455] on span "used" at bounding box center [388, 456] width 32 height 12
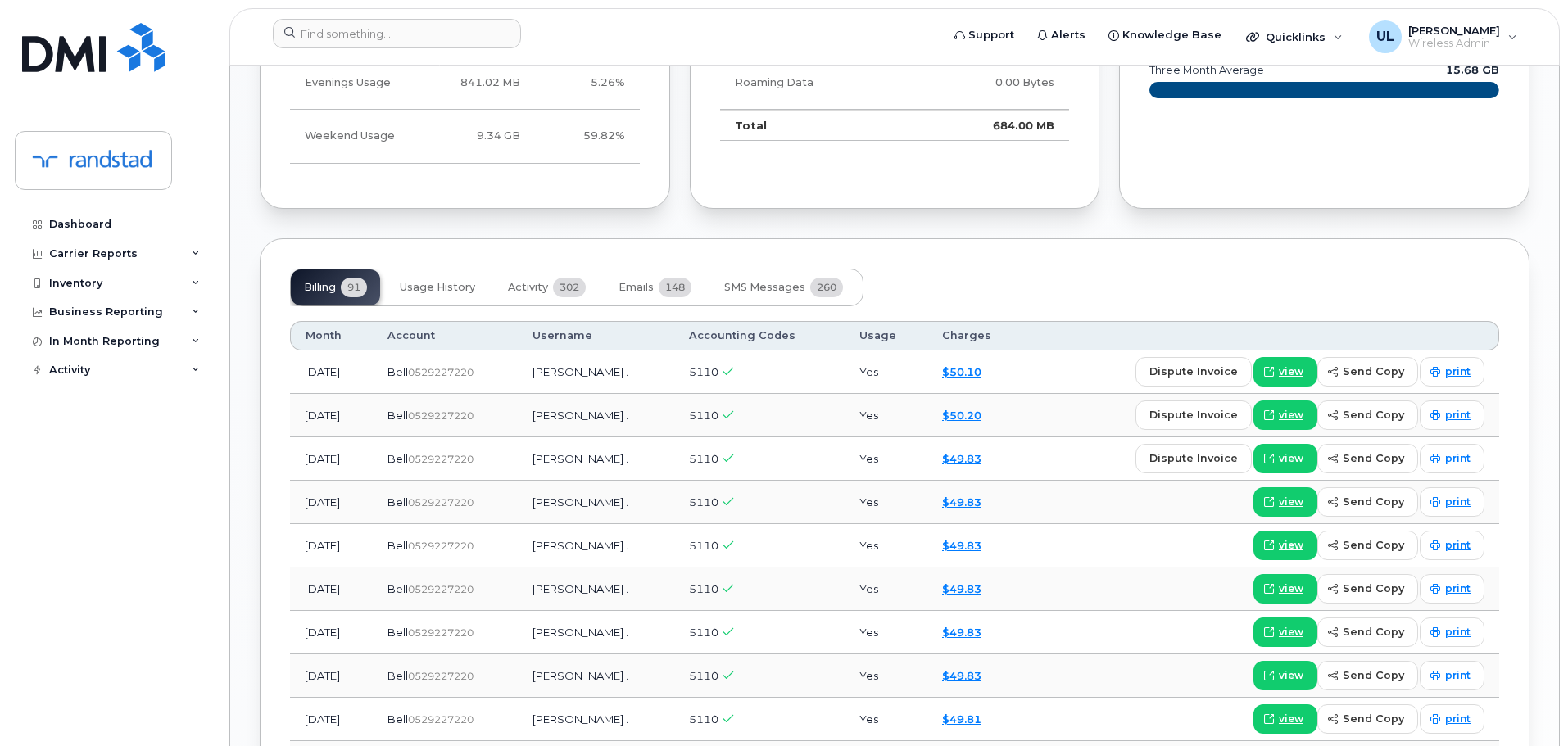
scroll to position [1146, 0]
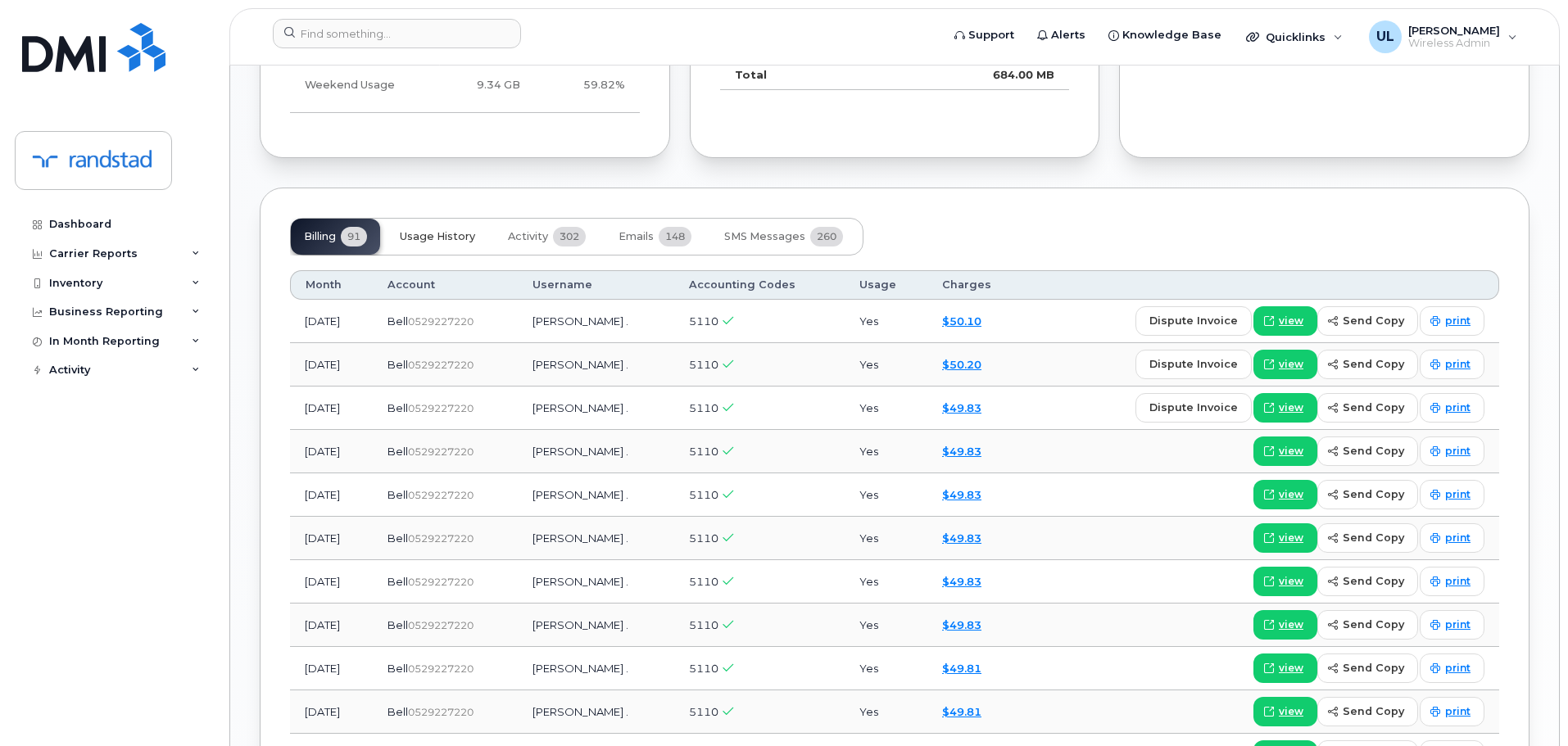
click at [441, 230] on span "Usage History" at bounding box center [437, 236] width 75 height 13
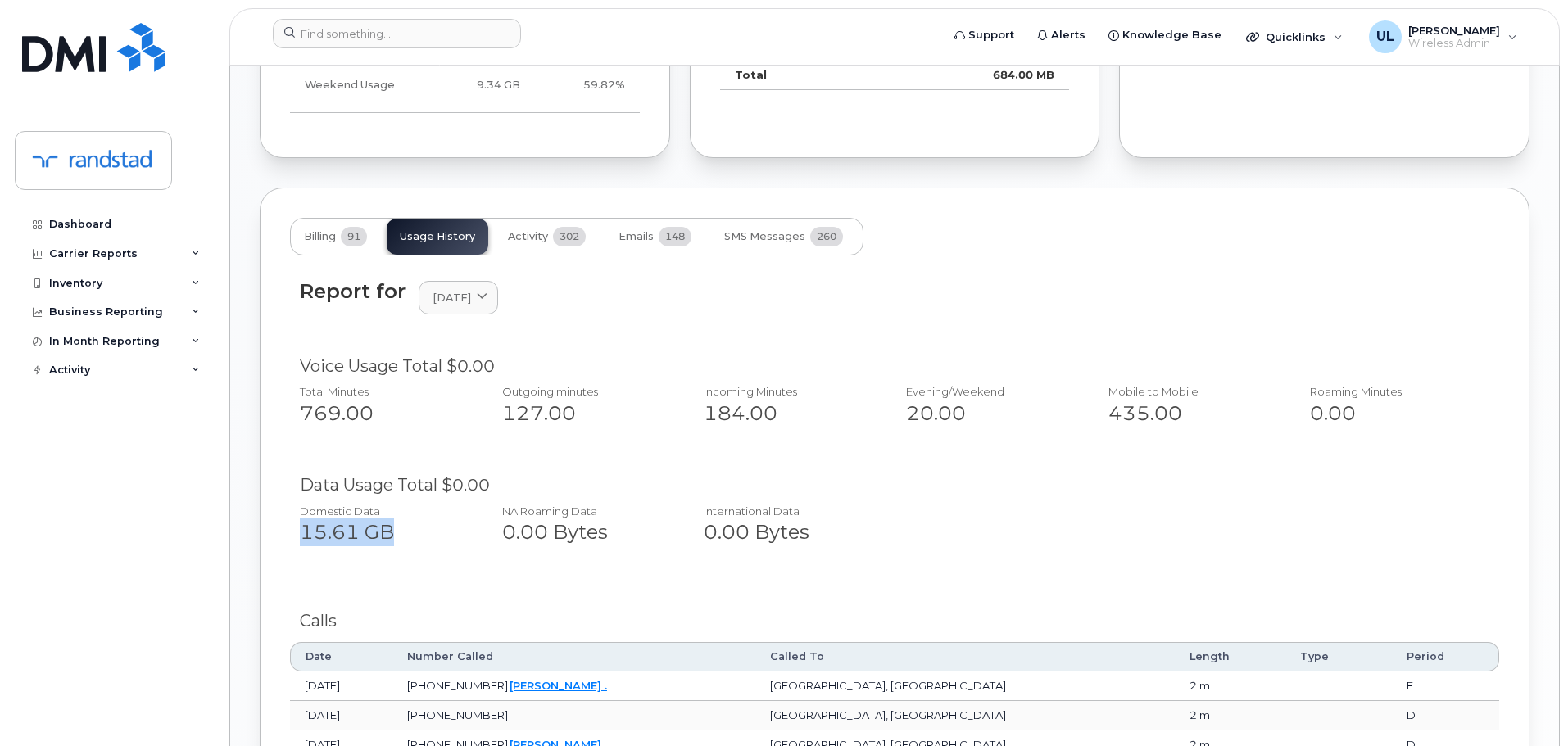
drag, startPoint x: 289, startPoint y: 515, endPoint x: 432, endPoint y: 517, distance: 143.0
click at [432, 517] on div "Domestic Data 15.61 GB" at bounding box center [383, 525] width 192 height 57
click at [432, 518] on div "15.61 GB" at bounding box center [383, 532] width 166 height 28
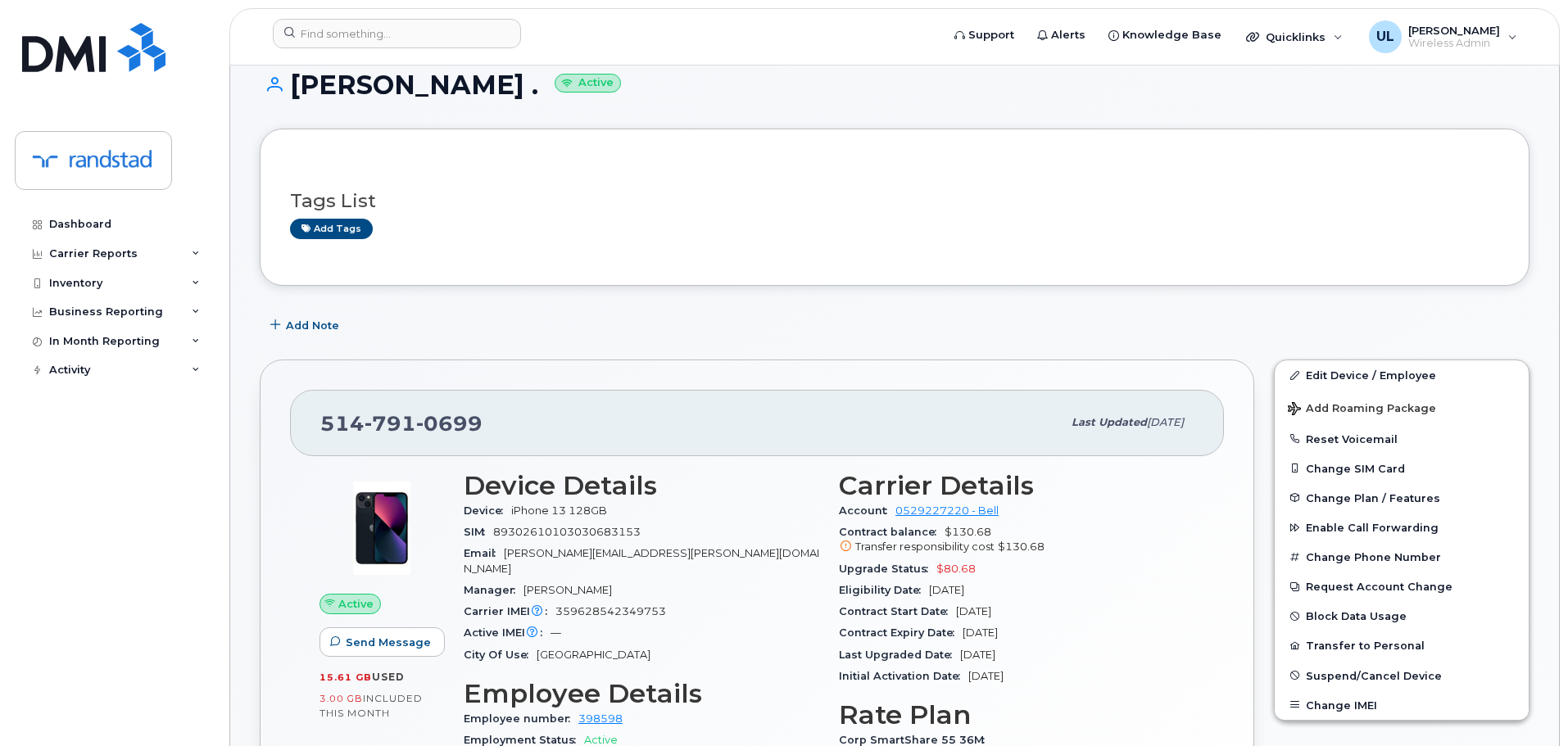
scroll to position [0, 0]
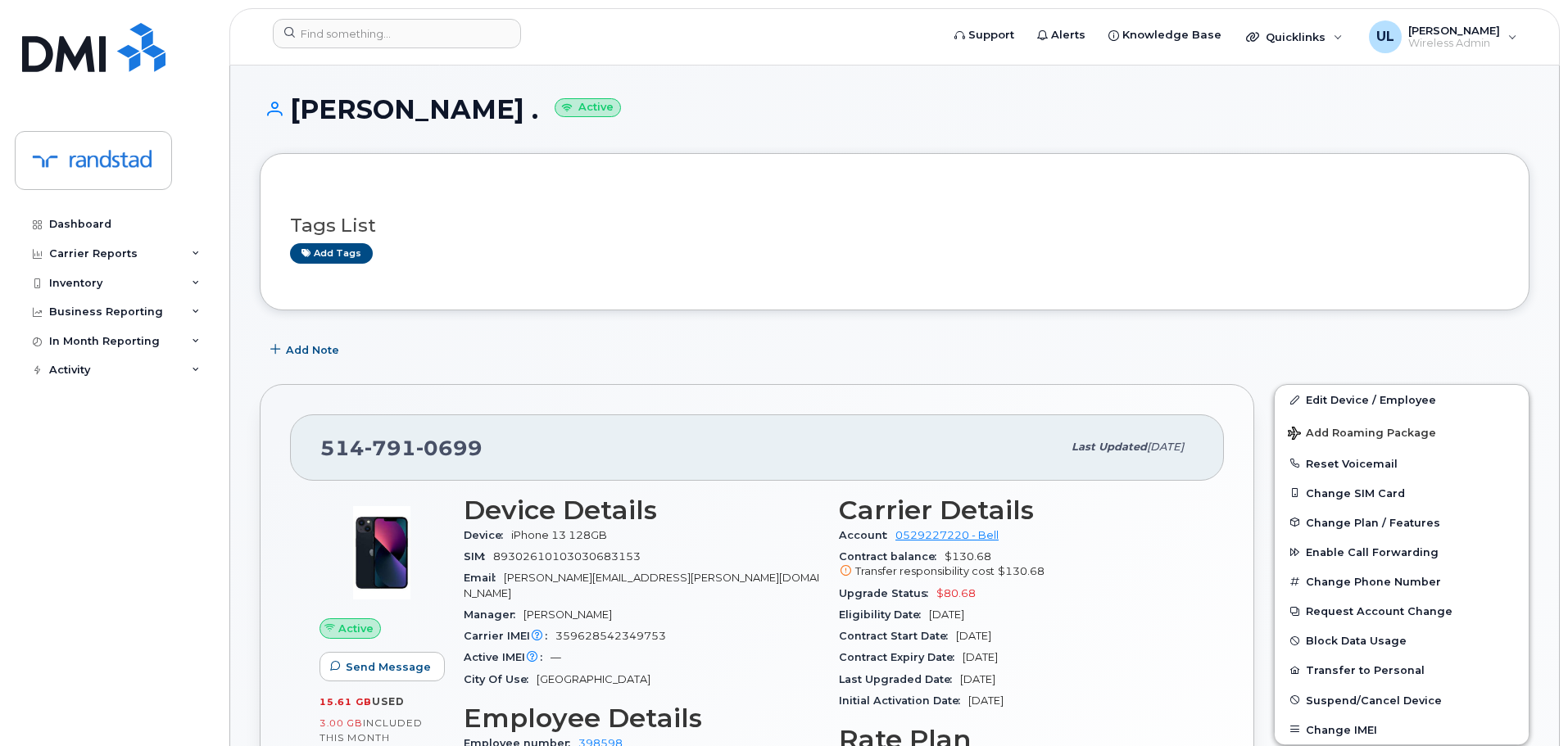
click at [696, 516] on h3 "Device Details" at bounding box center [642, 510] width 356 height 30
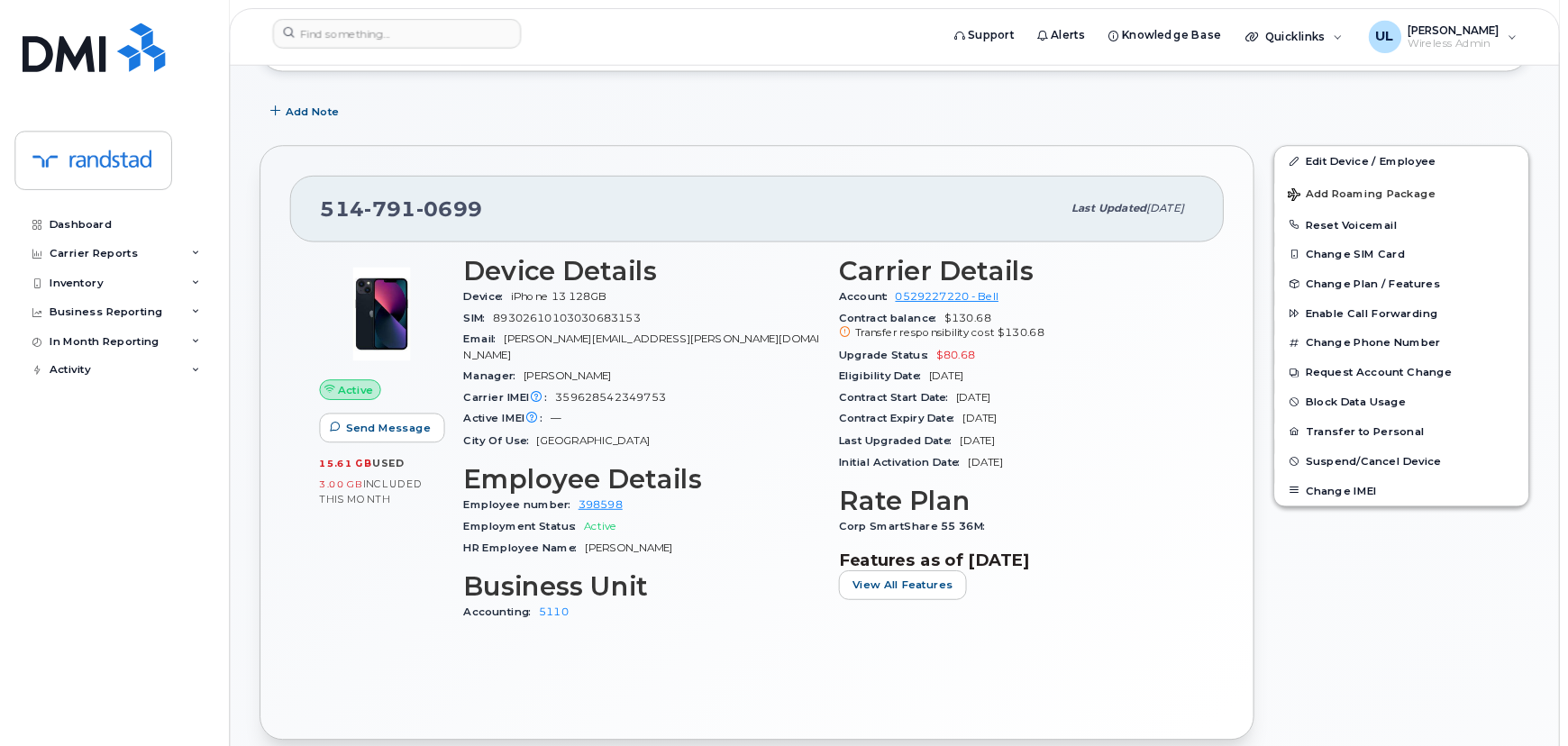
scroll to position [270, 0]
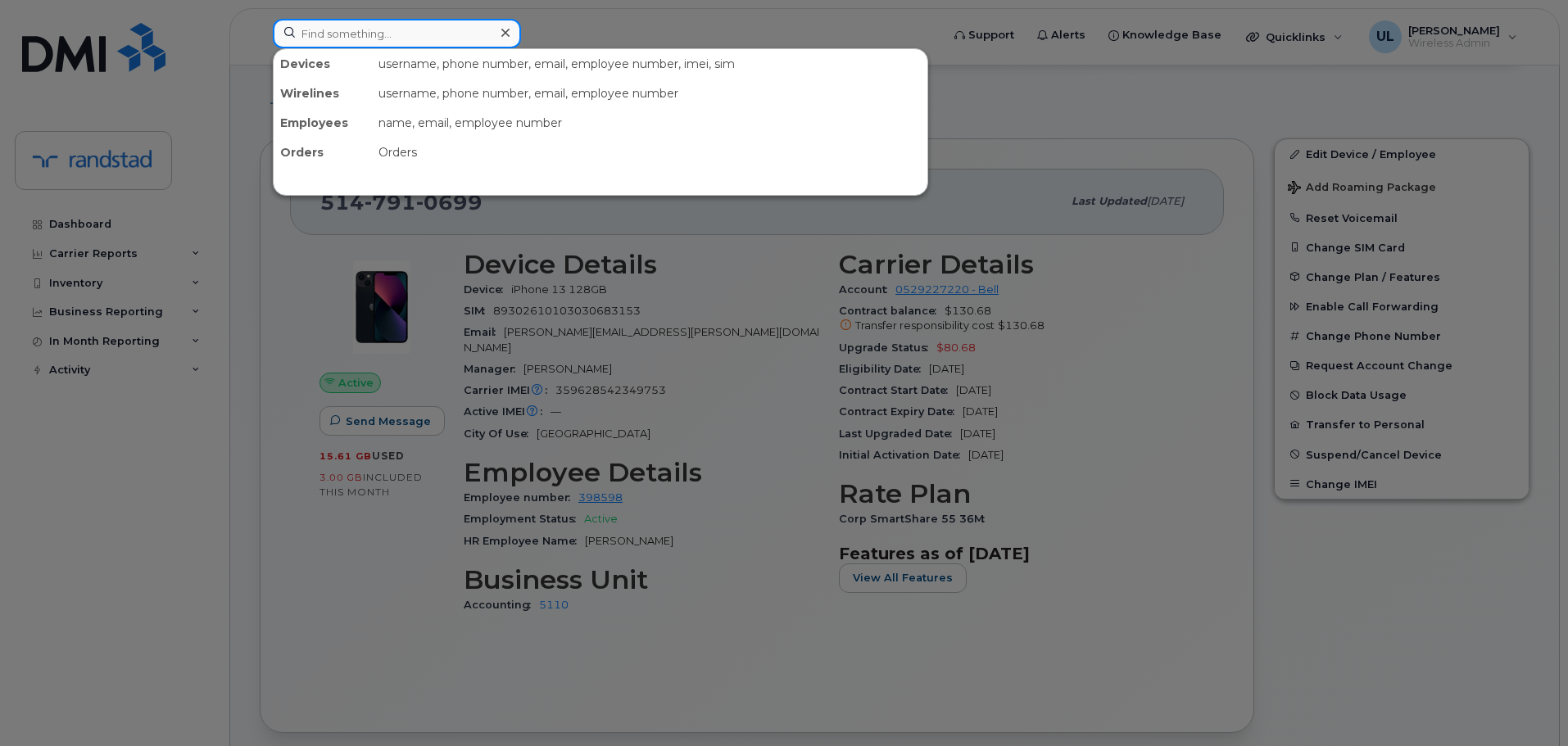
click at [520, 39] on input at bounding box center [397, 34] width 248 height 30
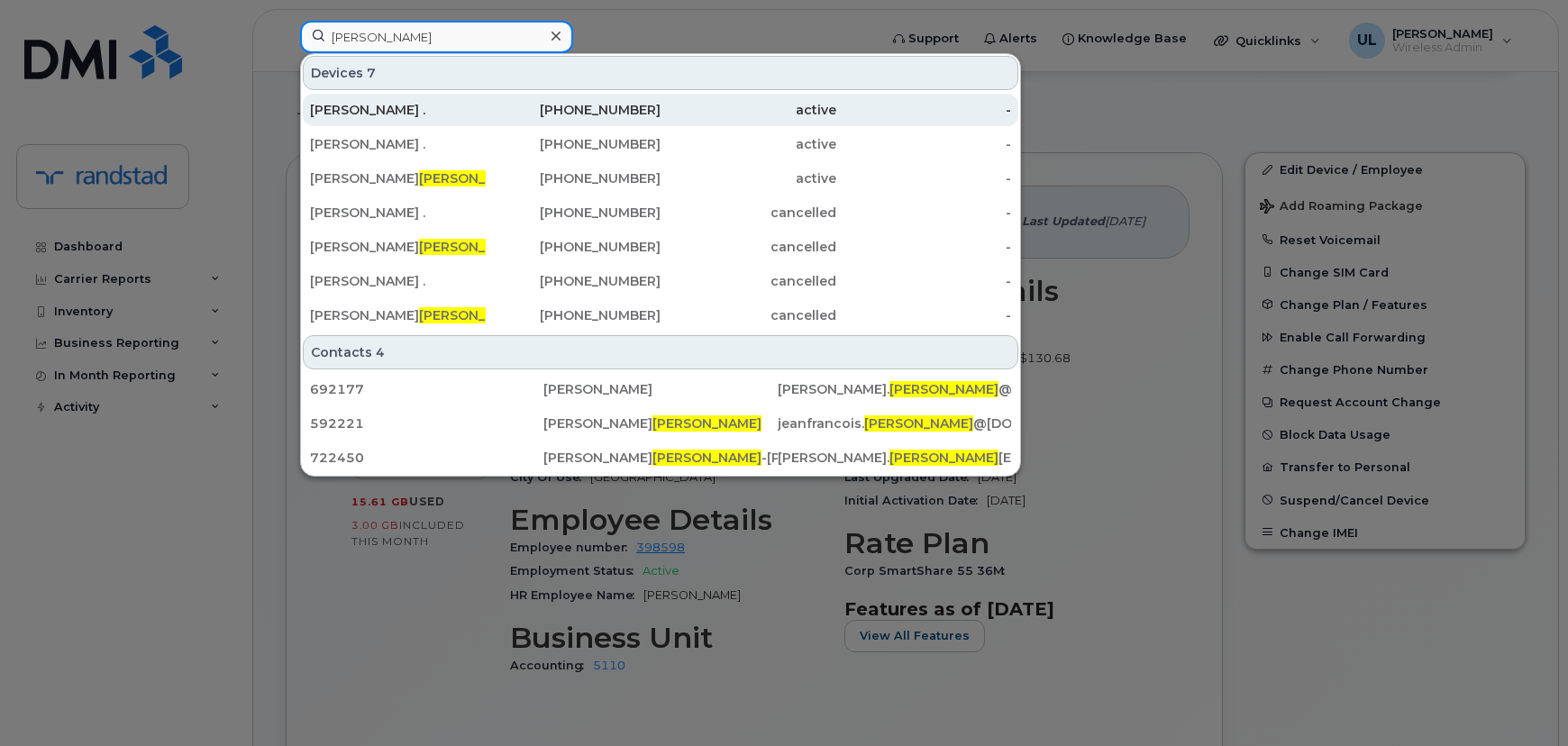
type input "vezina"
click at [524, 111] on div "[PHONE_NUMBER]" at bounding box center [573, 110] width 176 height 18
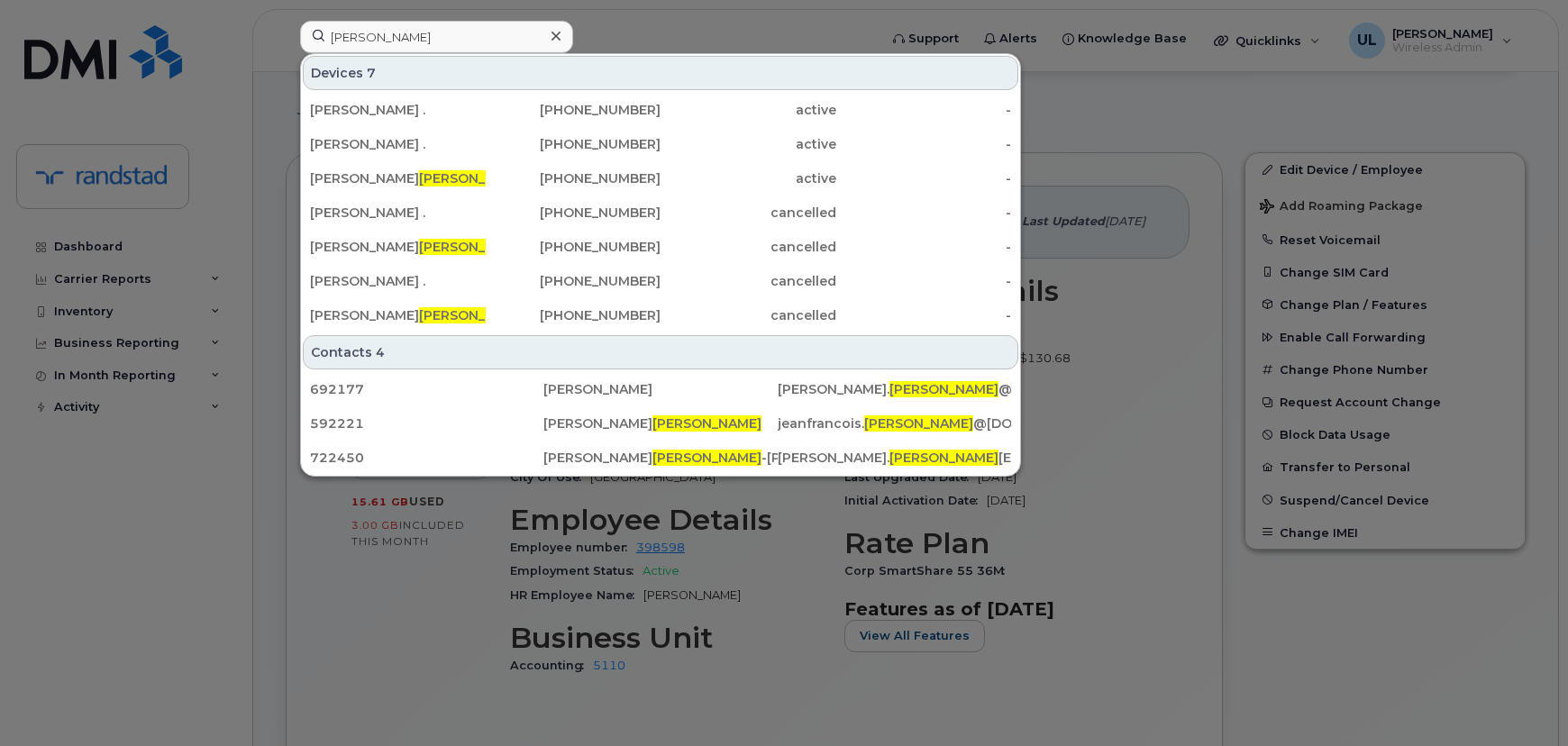
click at [1251, 178] on div at bounding box center [784, 373] width 1568 height 746
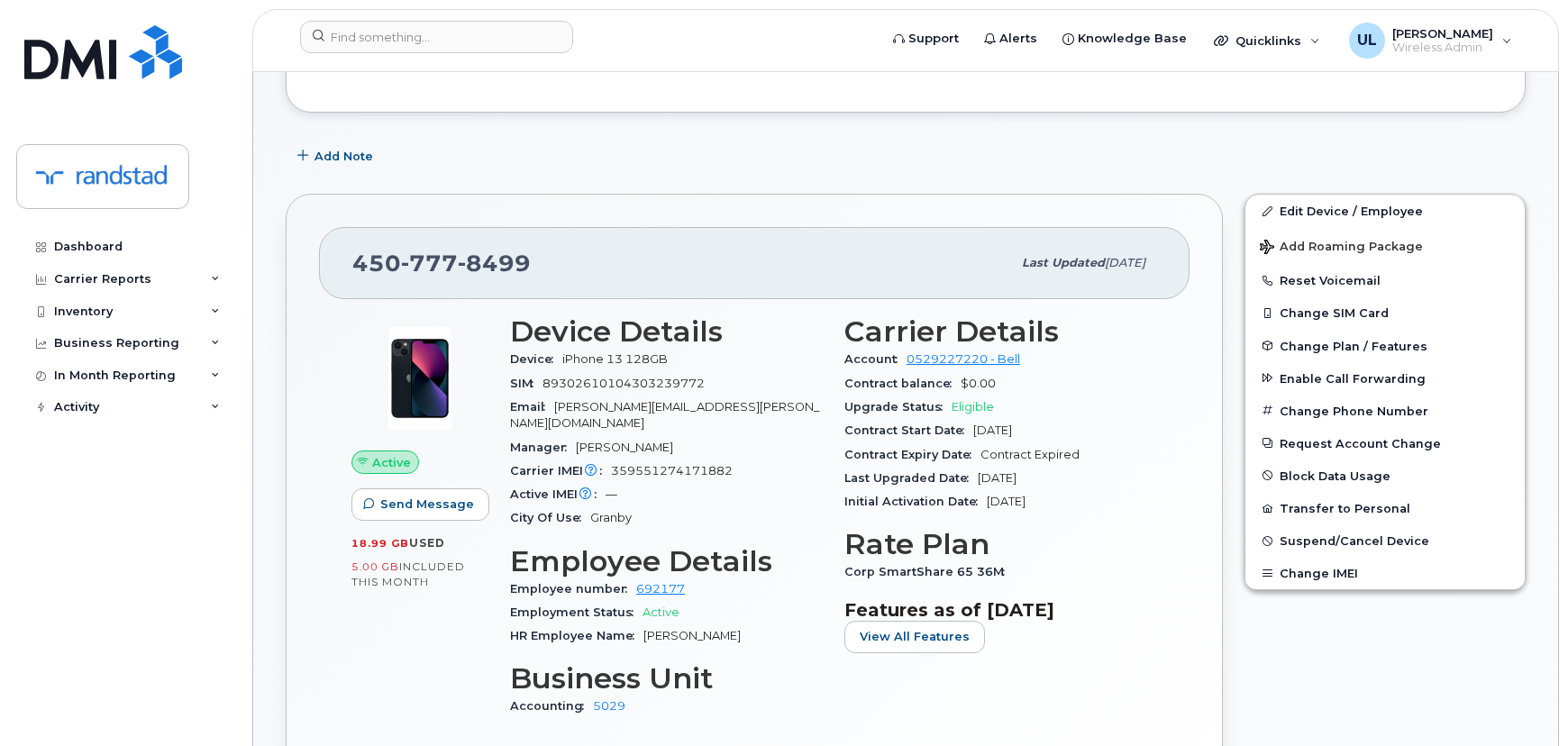
scroll to position [229, 0]
drag, startPoint x: 346, startPoint y: 541, endPoint x: 468, endPoint y: 546, distance: 122.1
click at [468, 546] on div "Active Send Message 18.99 GB  used 5.00 GB  included this month" at bounding box center [419, 525] width 159 height 439
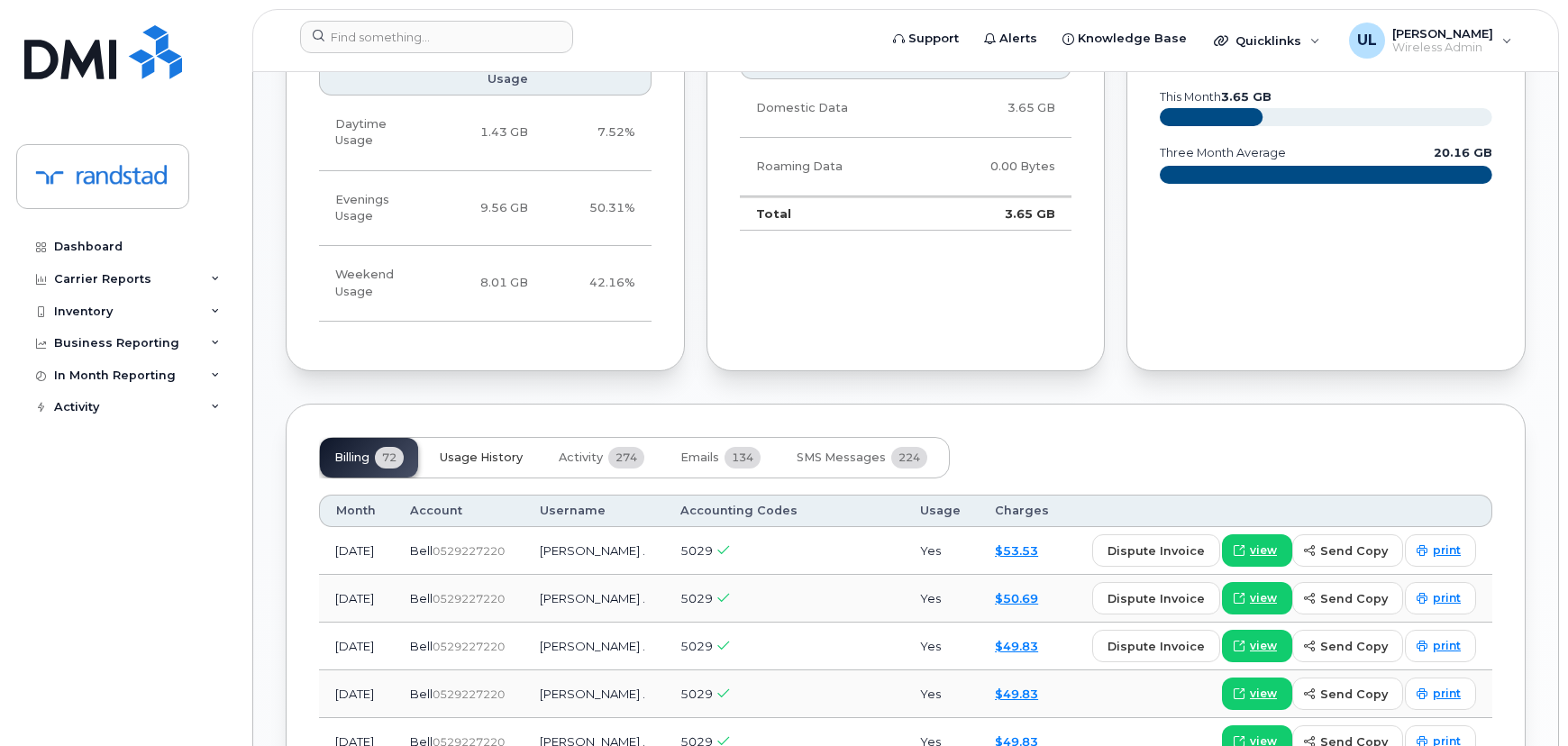
click at [483, 438] on button "Usage History" at bounding box center [481, 458] width 112 height 39
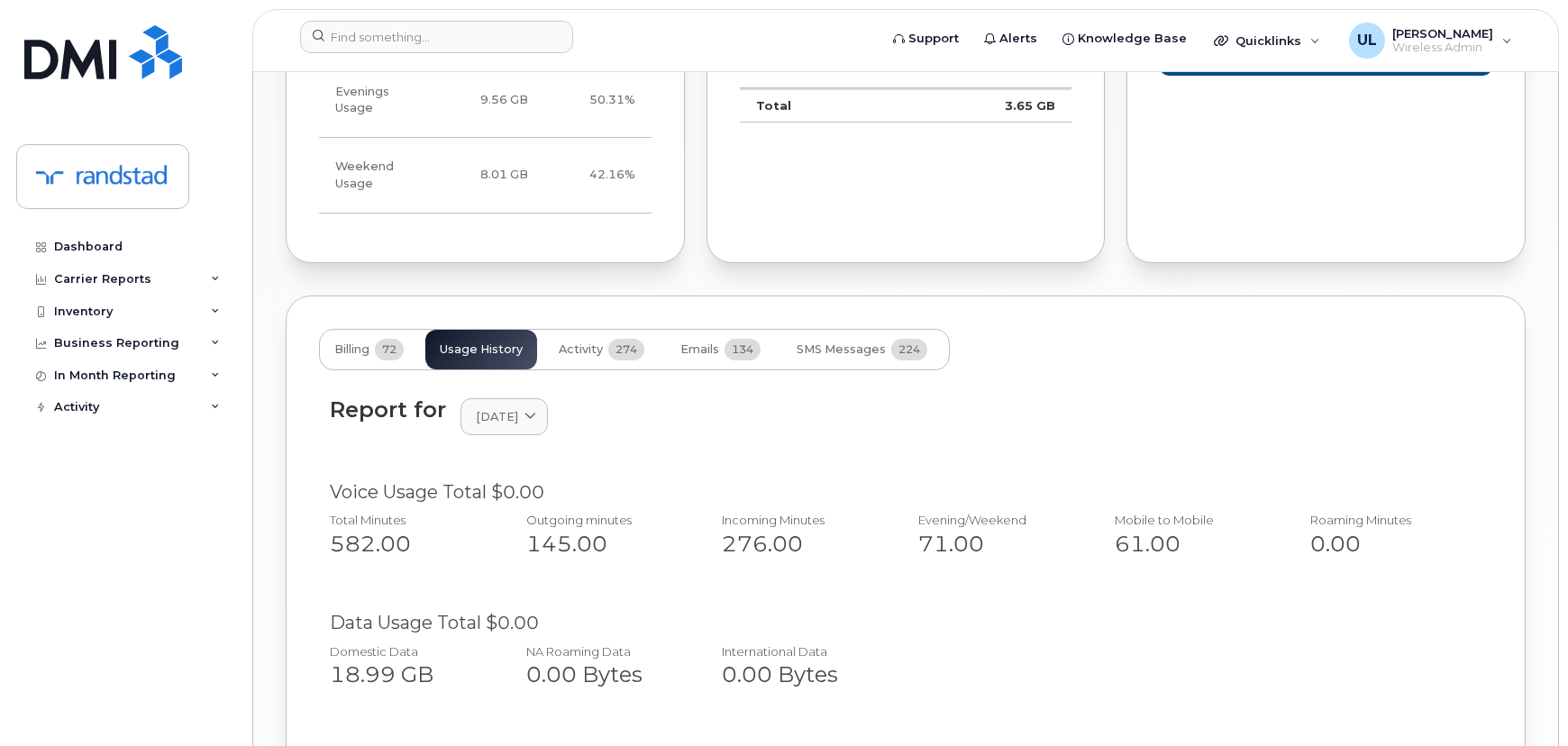
scroll to position [1294, 0]
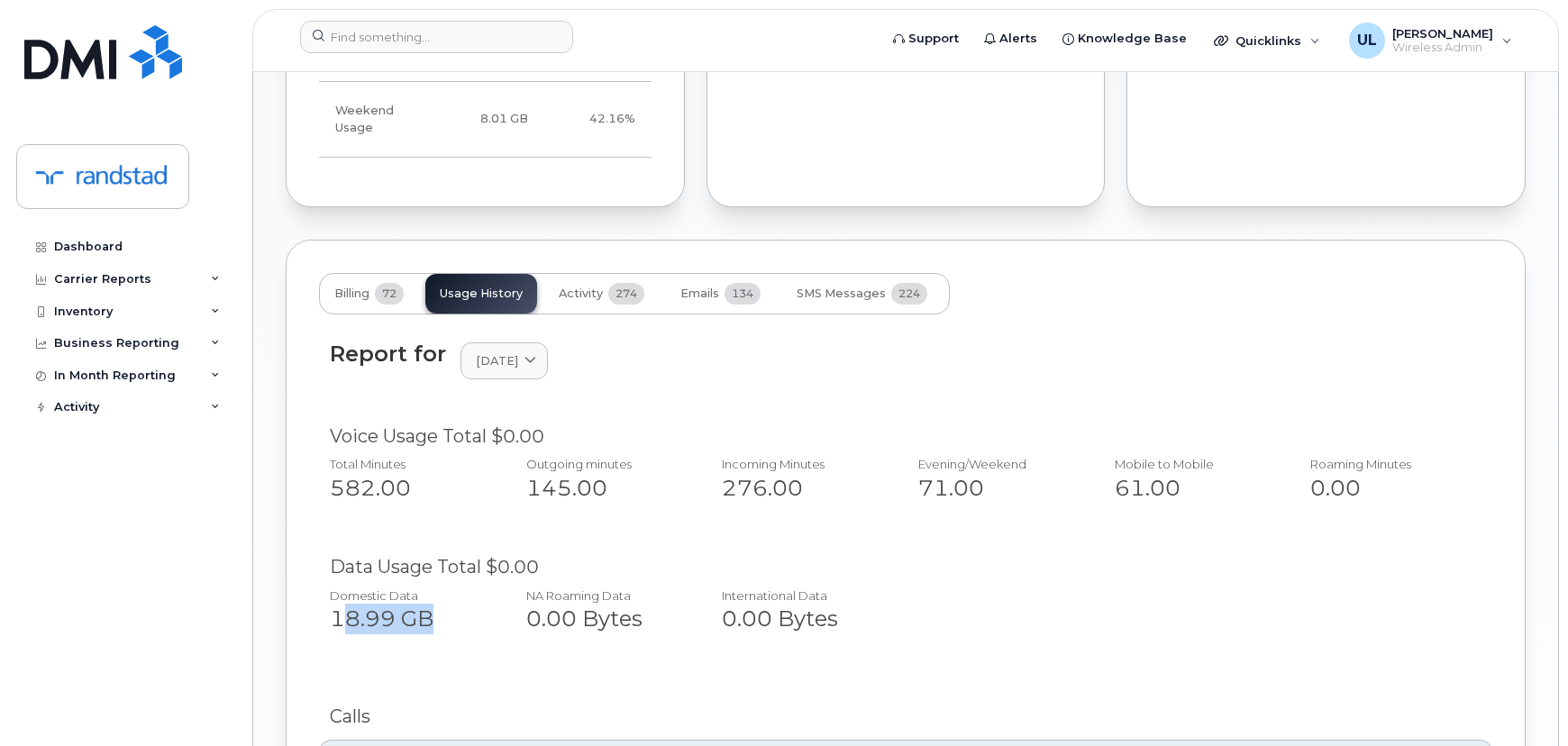
drag, startPoint x: 344, startPoint y: 572, endPoint x: 481, endPoint y: 571, distance: 137.0
click at [481, 604] on div "18.99 GB" at bounding box center [408, 619] width 157 height 31
click at [377, 473] on div "582.00" at bounding box center [408, 488] width 157 height 31
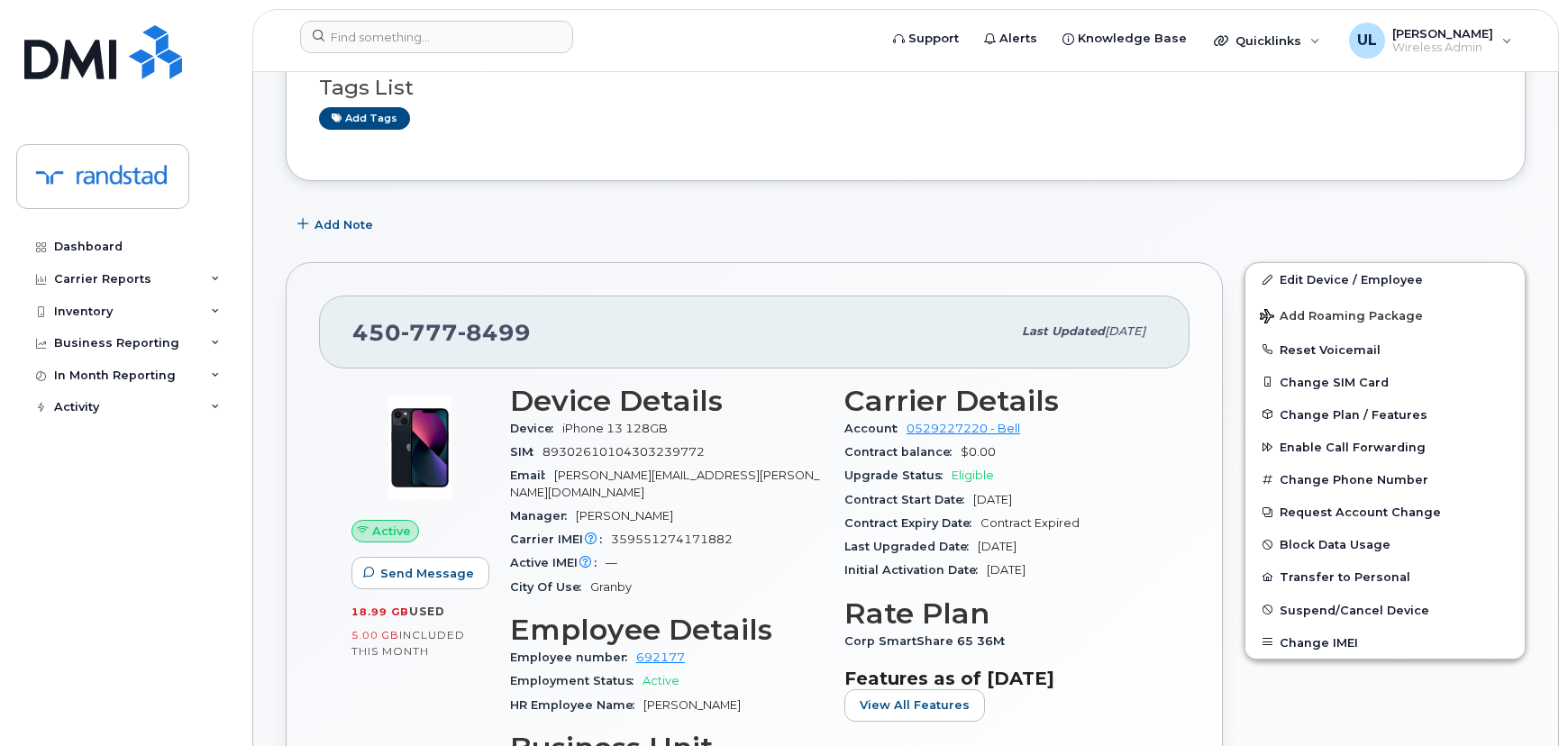
scroll to position [163, 0]
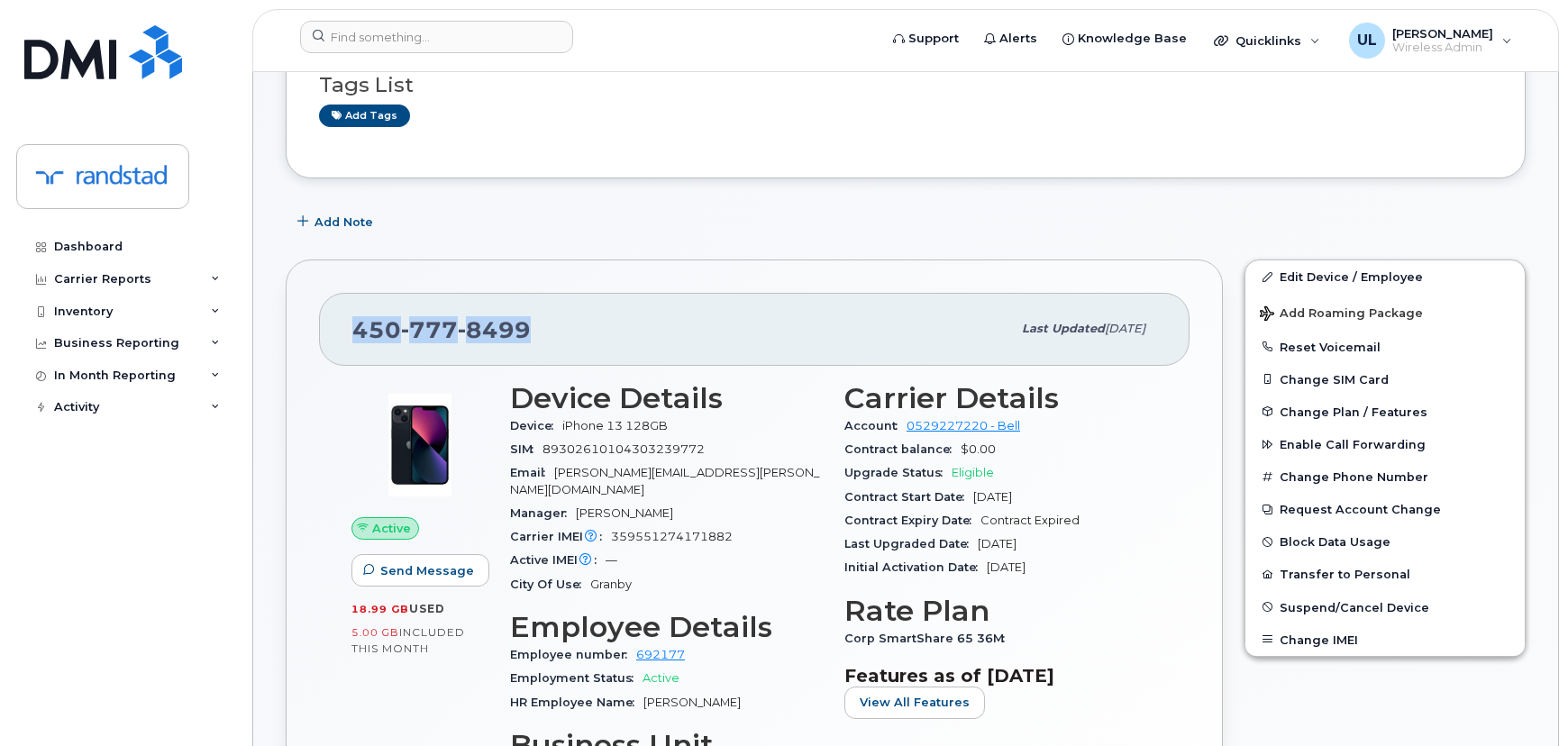
drag, startPoint x: 357, startPoint y: 324, endPoint x: 572, endPoint y: 324, distance: 215.0
click at [572, 324] on div "[PHONE_NUMBER]" at bounding box center [682, 328] width 659 height 37
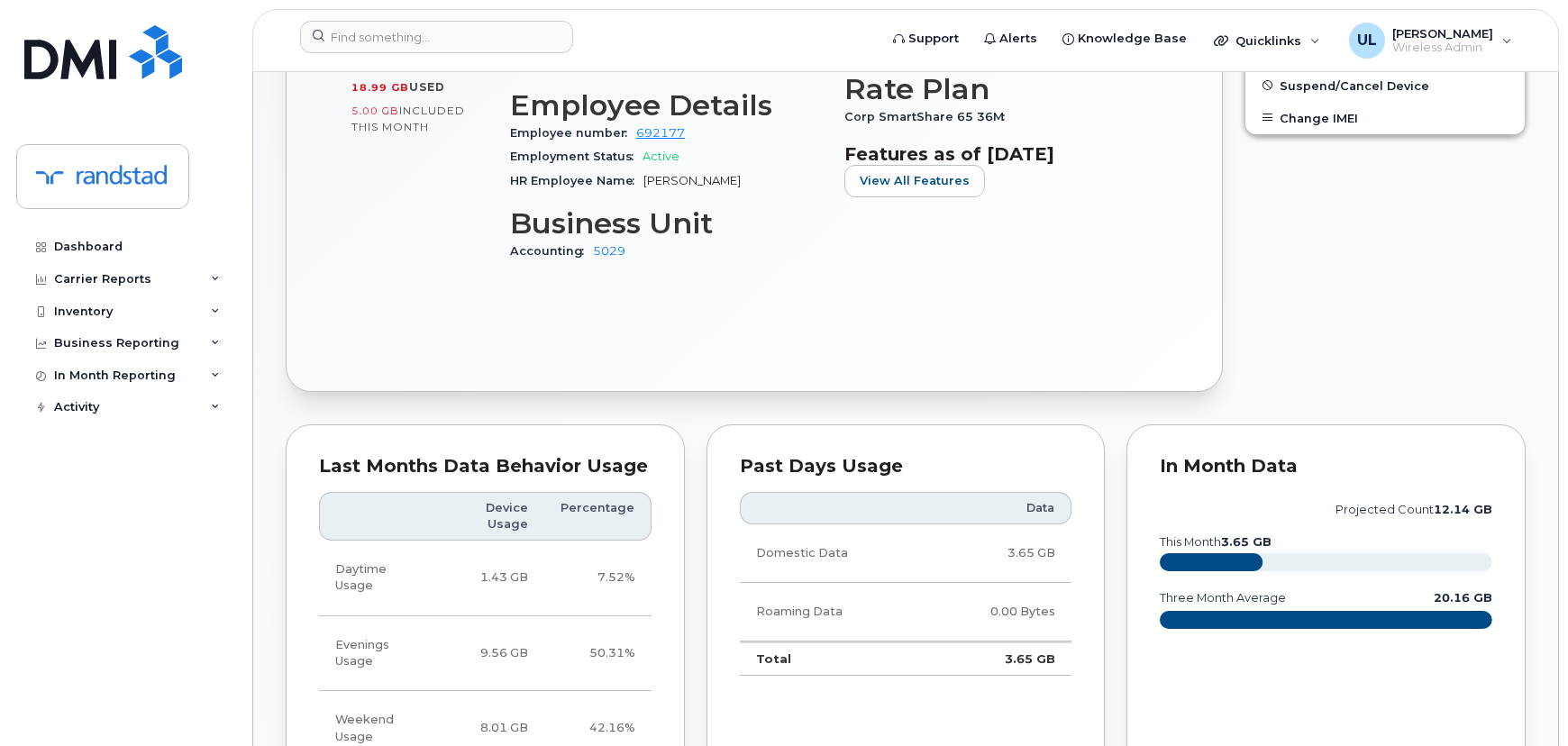
scroll to position [737, 0]
